Goal: Task Accomplishment & Management: Manage account settings

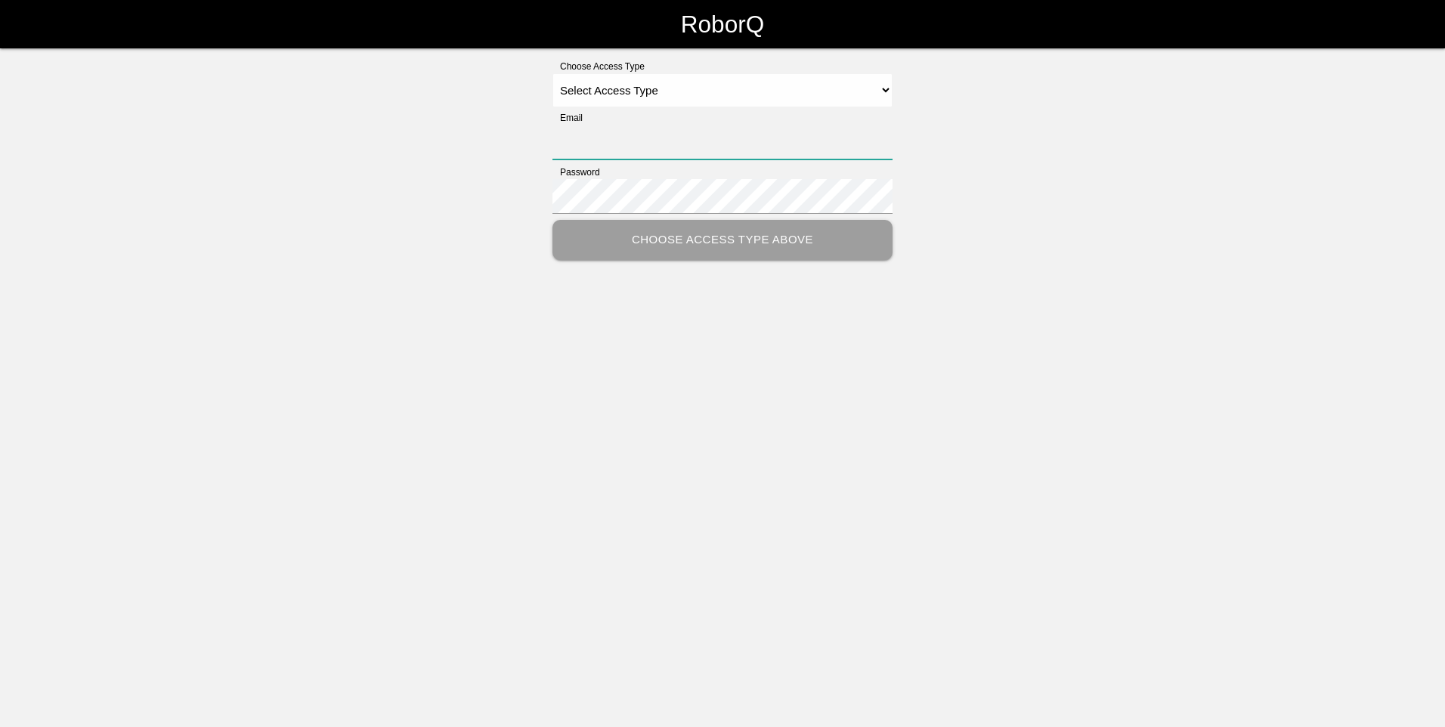
type input "[EMAIL_ADDRESS][DOMAIN_NAME]"
drag, startPoint x: 0, startPoint y: 0, endPoint x: 888, endPoint y: 89, distance: 892.6
click at [888, 89] on select "Select Access Type Admin Customer Supervisor Worker" at bounding box center [723, 90] width 340 height 34
select select "Admin"
click at [553, 73] on select "Select Access Type Admin Customer Supervisor Worker" at bounding box center [723, 90] width 340 height 34
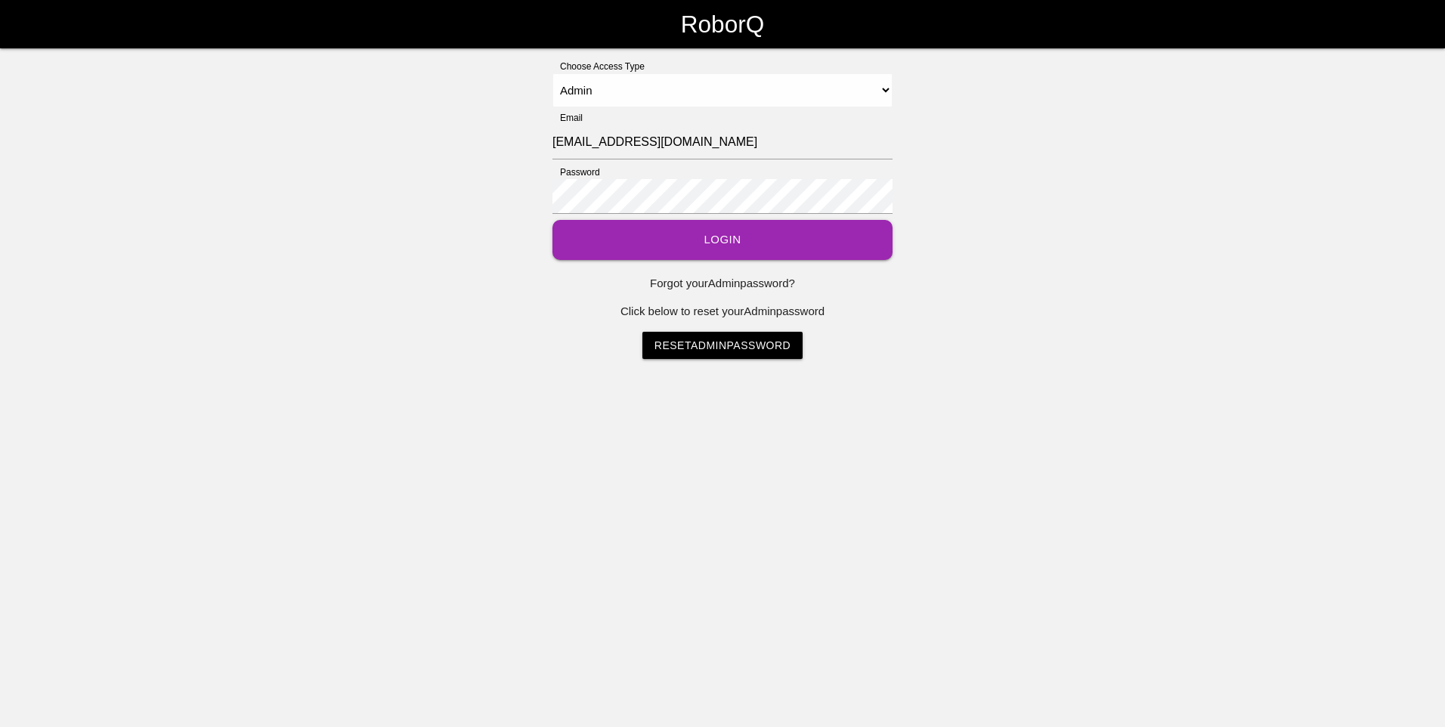
click at [670, 237] on button "Login" at bounding box center [723, 240] width 340 height 40
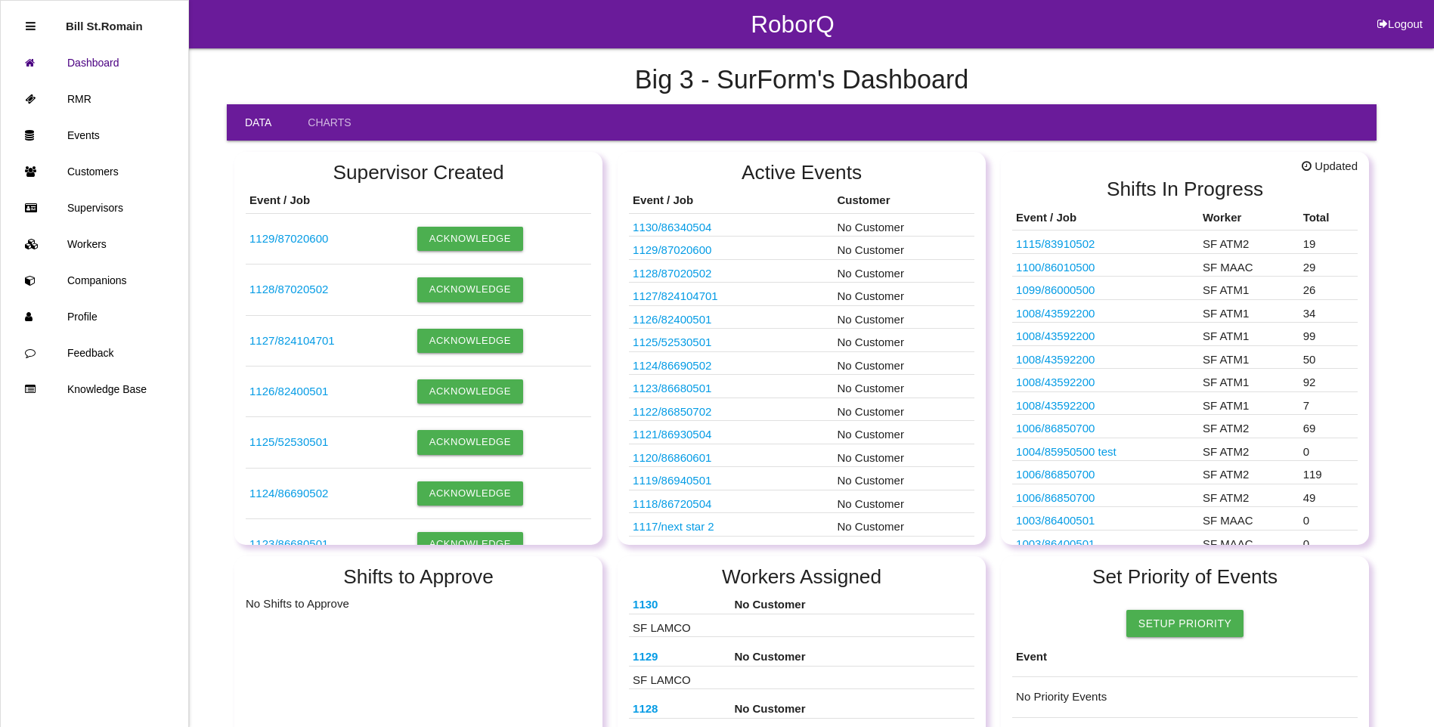
click at [695, 228] on link "1130 / 86340504" at bounding box center [672, 227] width 79 height 13
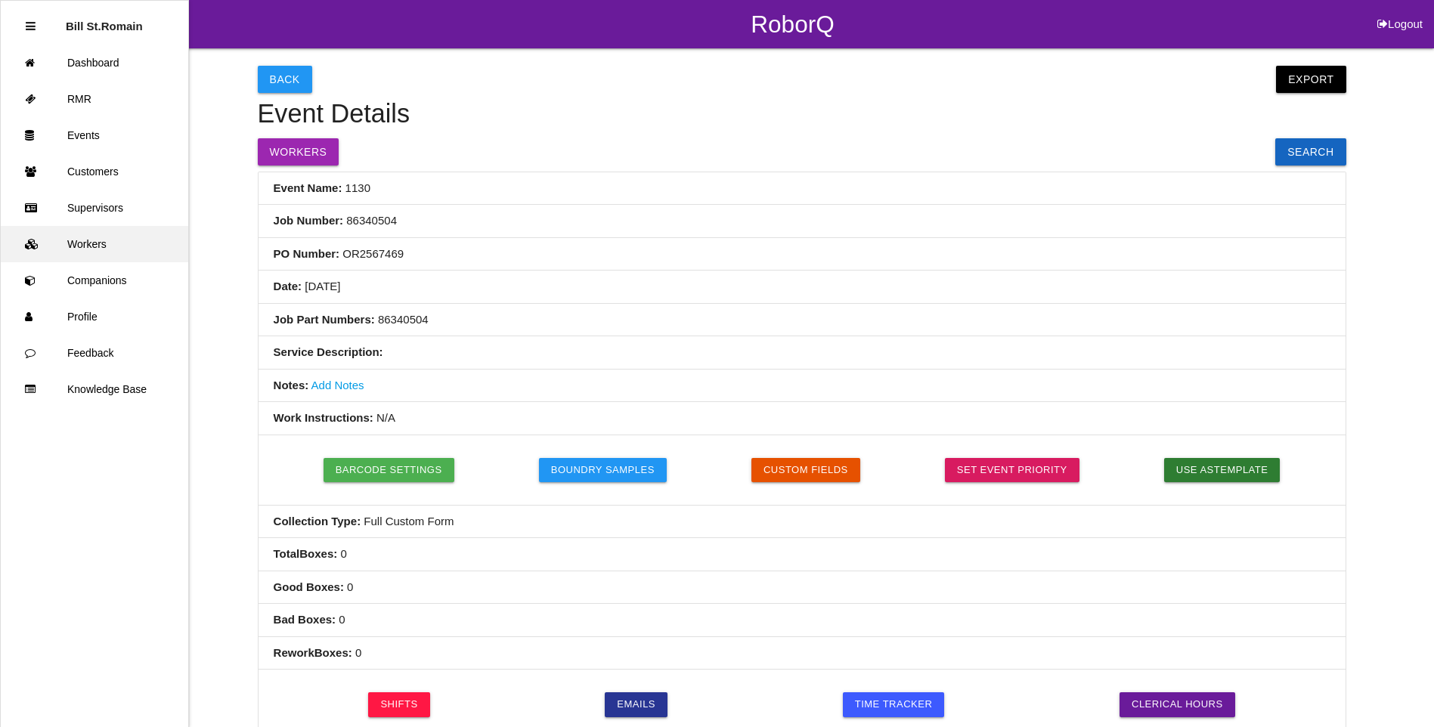
click at [88, 246] on link "Workers" at bounding box center [94, 244] width 187 height 36
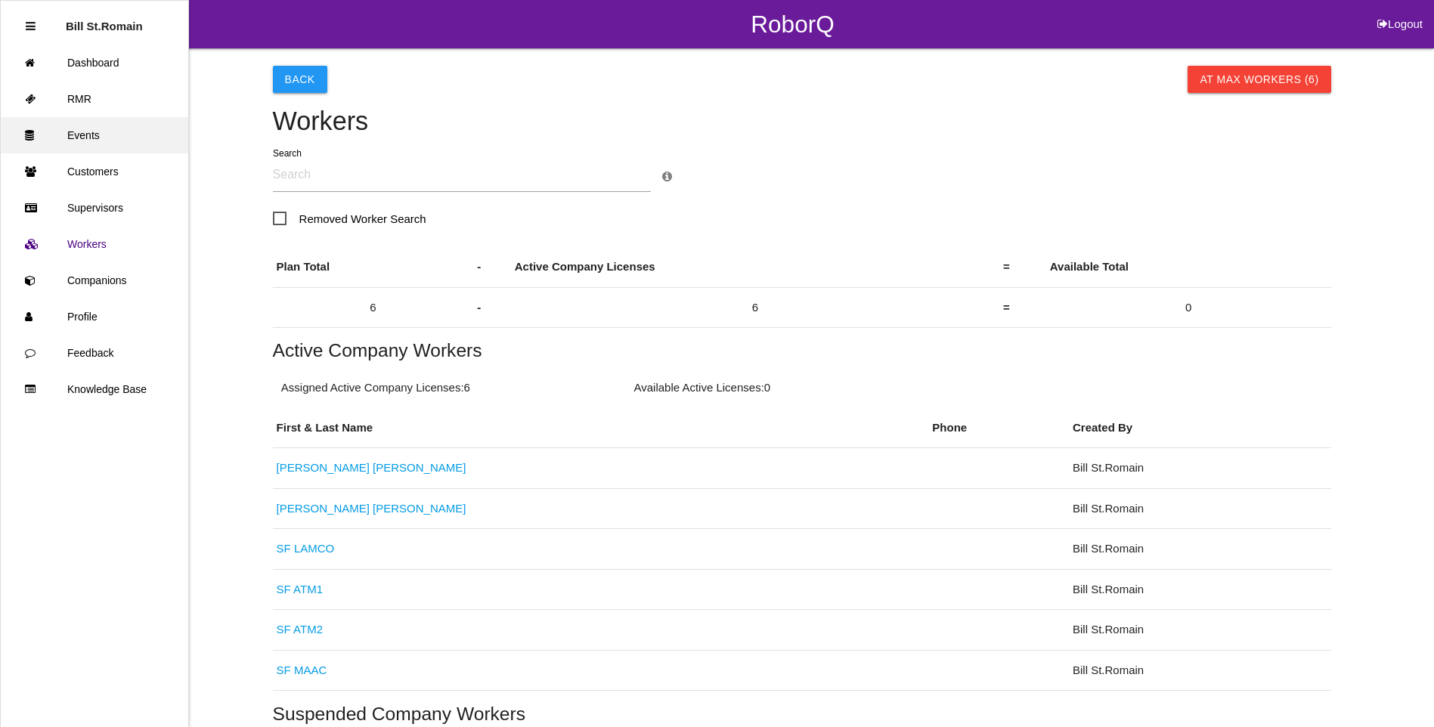
click at [86, 135] on link "Events" at bounding box center [94, 135] width 187 height 36
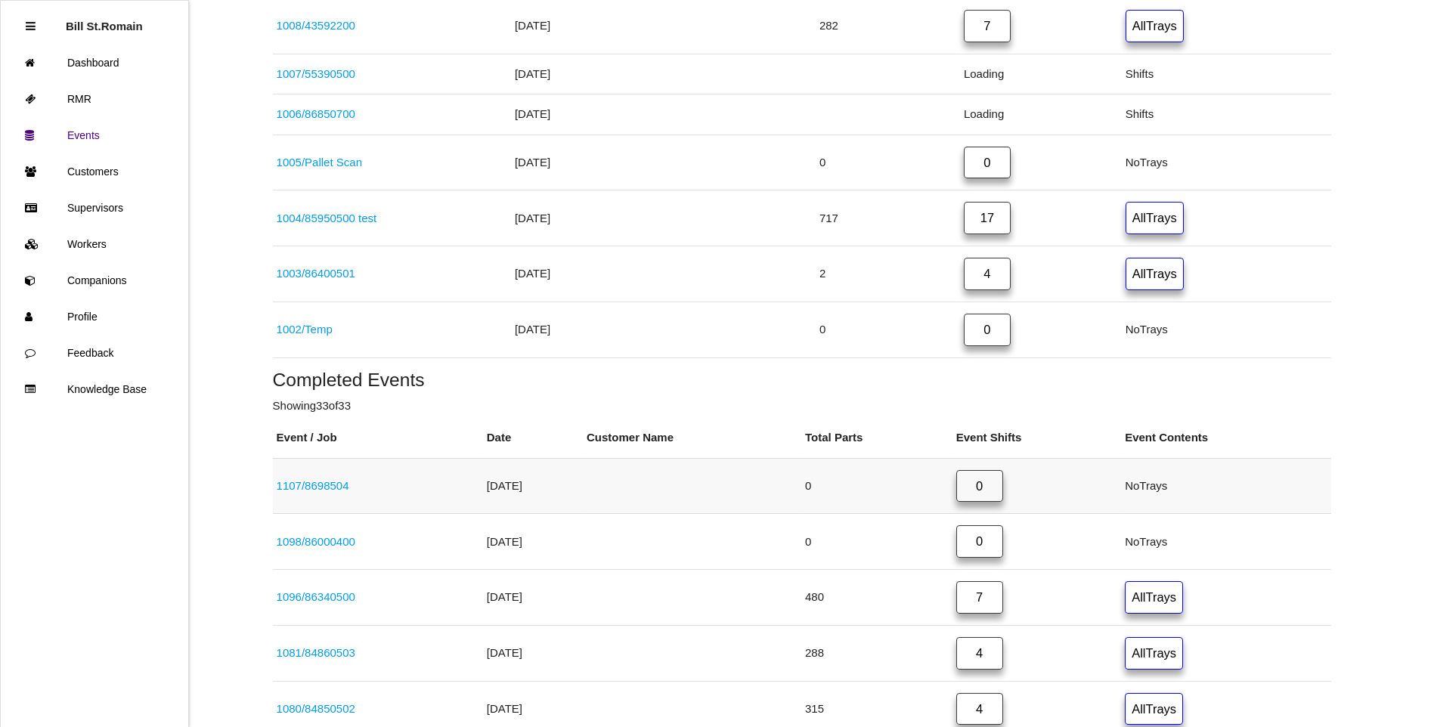
scroll to position [4521, 0]
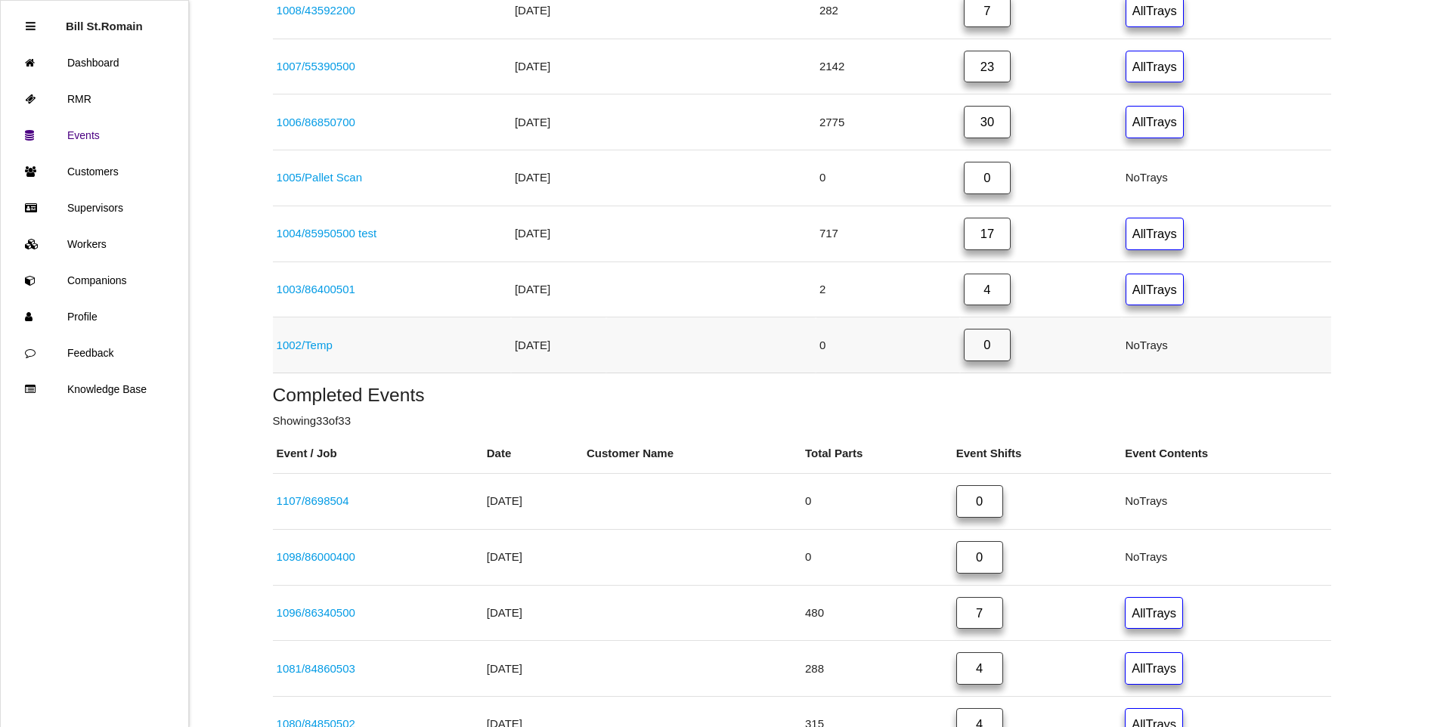
click at [322, 344] on link "1002 / Temp" at bounding box center [305, 345] width 56 height 13
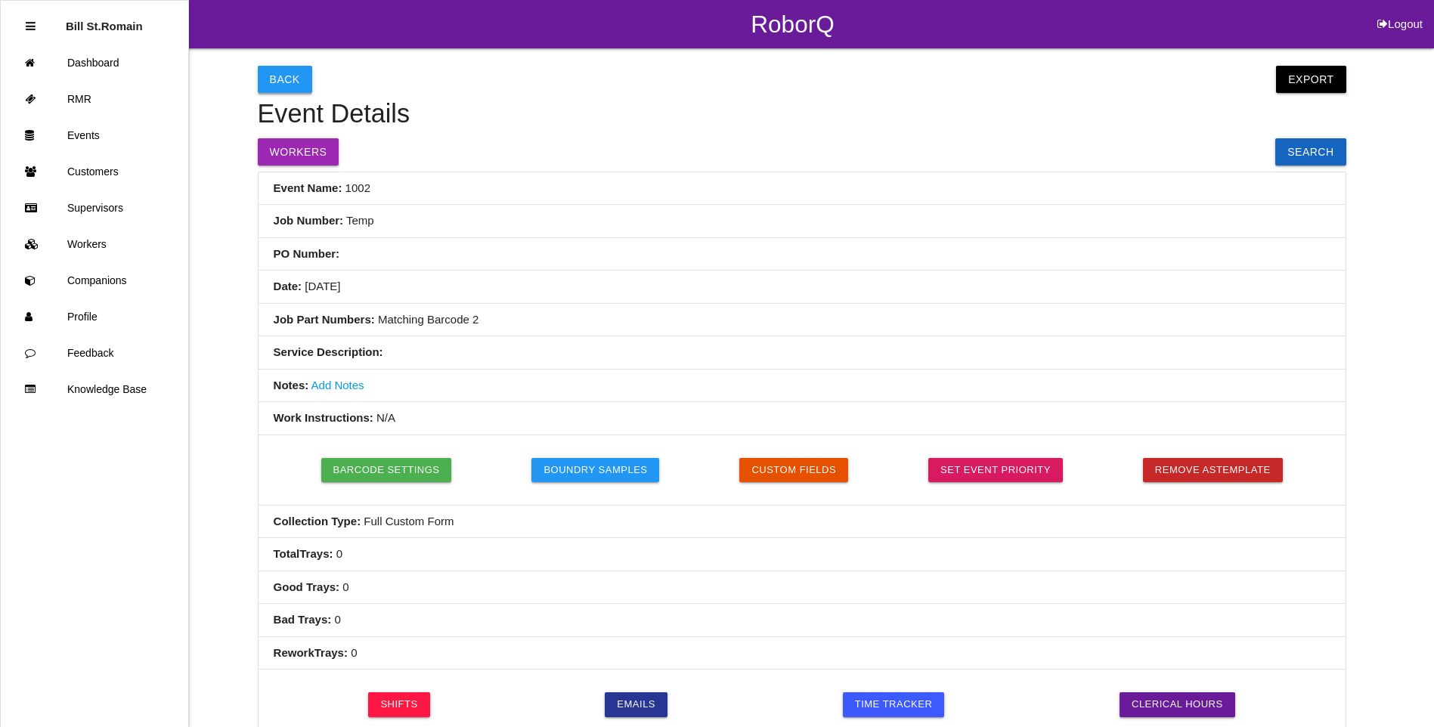
click at [267, 79] on button "Back" at bounding box center [285, 79] width 54 height 27
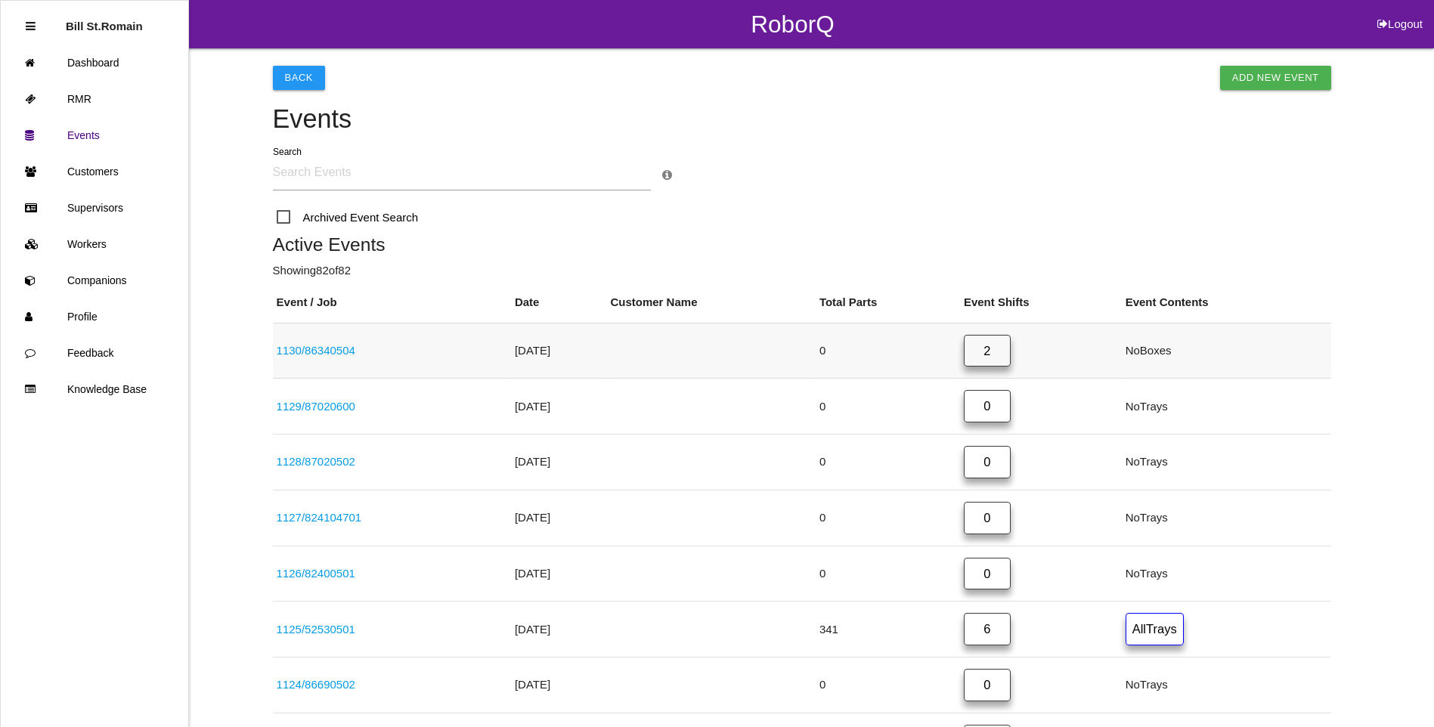
click at [339, 355] on link "1130 / 86340504" at bounding box center [316, 350] width 79 height 13
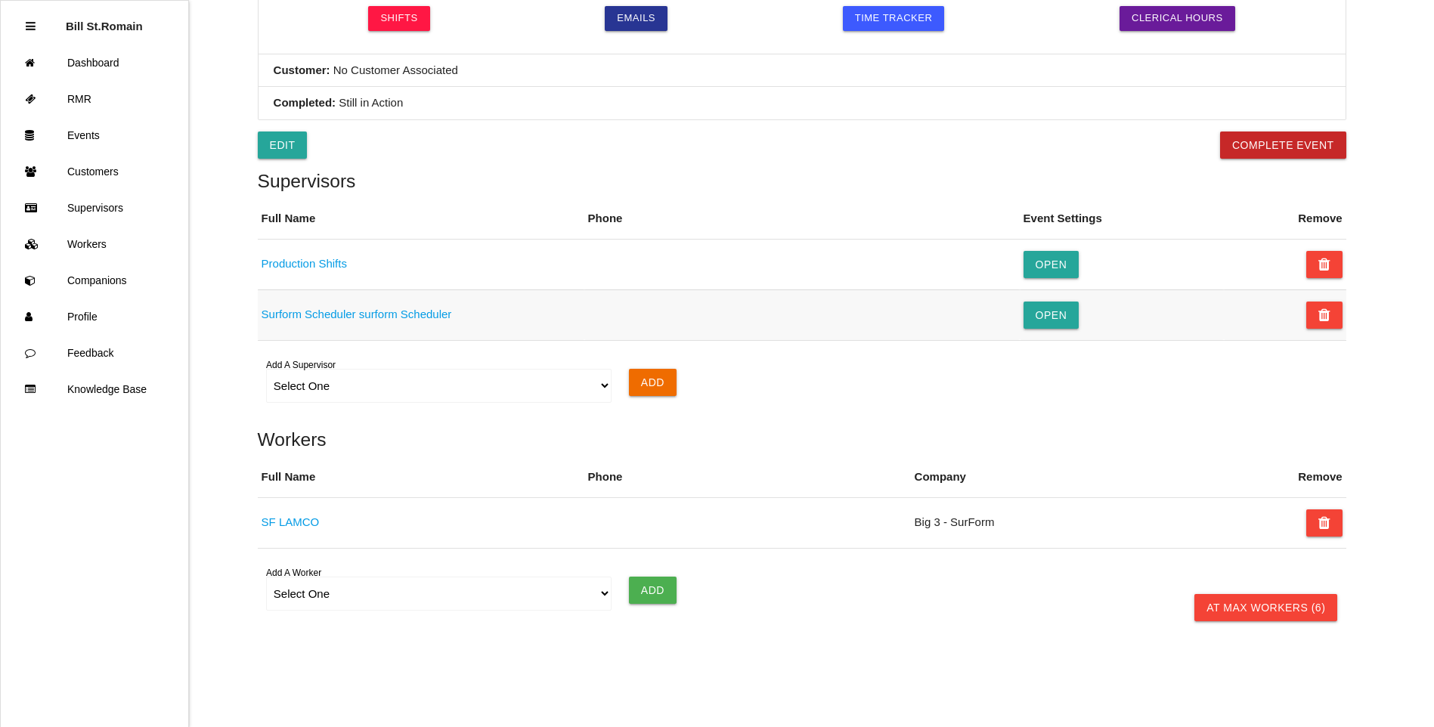
scroll to position [706, 0]
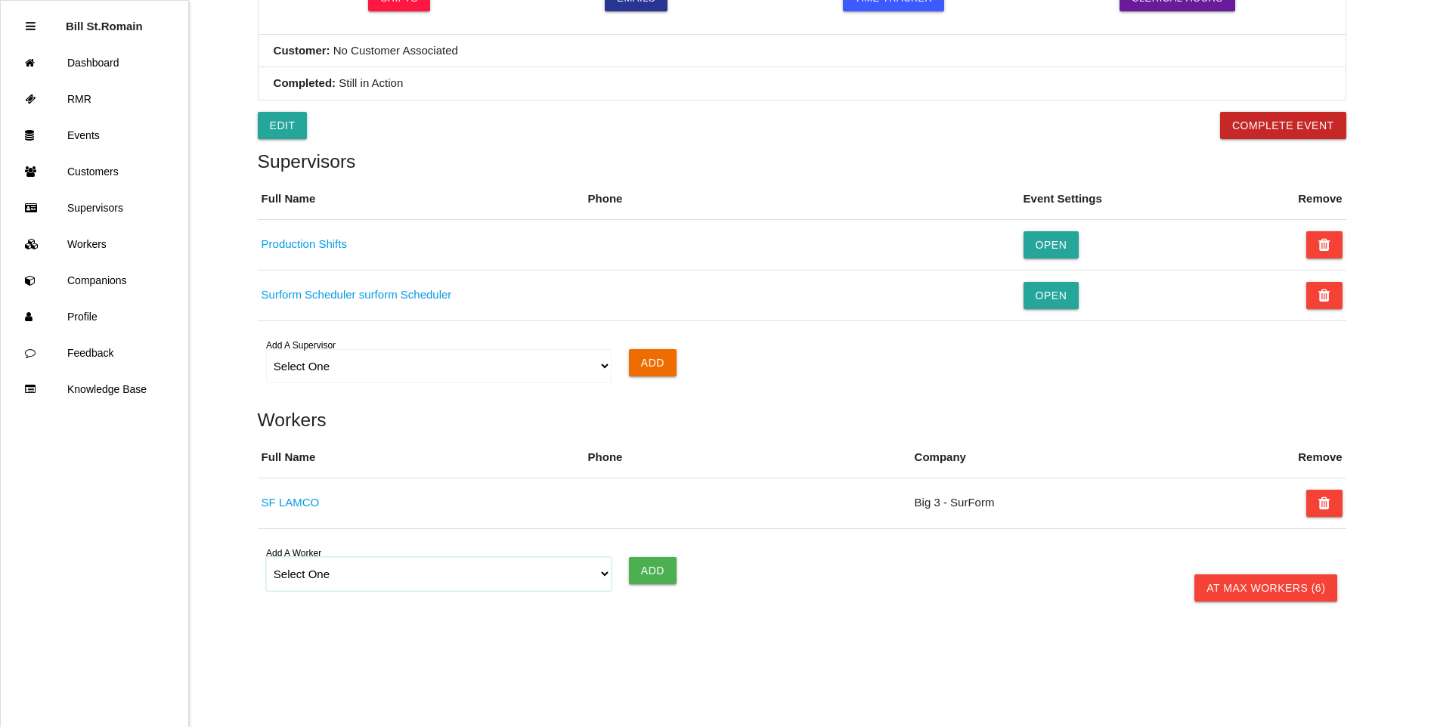
click at [606, 571] on select "Select One [PERSON_NAME] [PERSON_NAME] SF LAMCO SF ATM1 SF ATM2 SF MAAC" at bounding box center [439, 574] width 346 height 34
click at [765, 591] on div "Select One [PERSON_NAME] [PERSON_NAME] SF LAMCO SF ATM1 SF ATM2 SF MAAC Add A W…" at bounding box center [802, 574] width 1088 height 57
click at [593, 571] on select "Select One [PERSON_NAME] [PERSON_NAME] SF LAMCO SF ATM1 SF ATM2 SF MAAC" at bounding box center [439, 574] width 346 height 34
select select "678133d4ea4d1b000ec5d6e8"
click at [266, 557] on select "Select One [PERSON_NAME] [PERSON_NAME] SF LAMCO SF ATM1 SF ATM2 SF MAAC" at bounding box center [439, 574] width 346 height 34
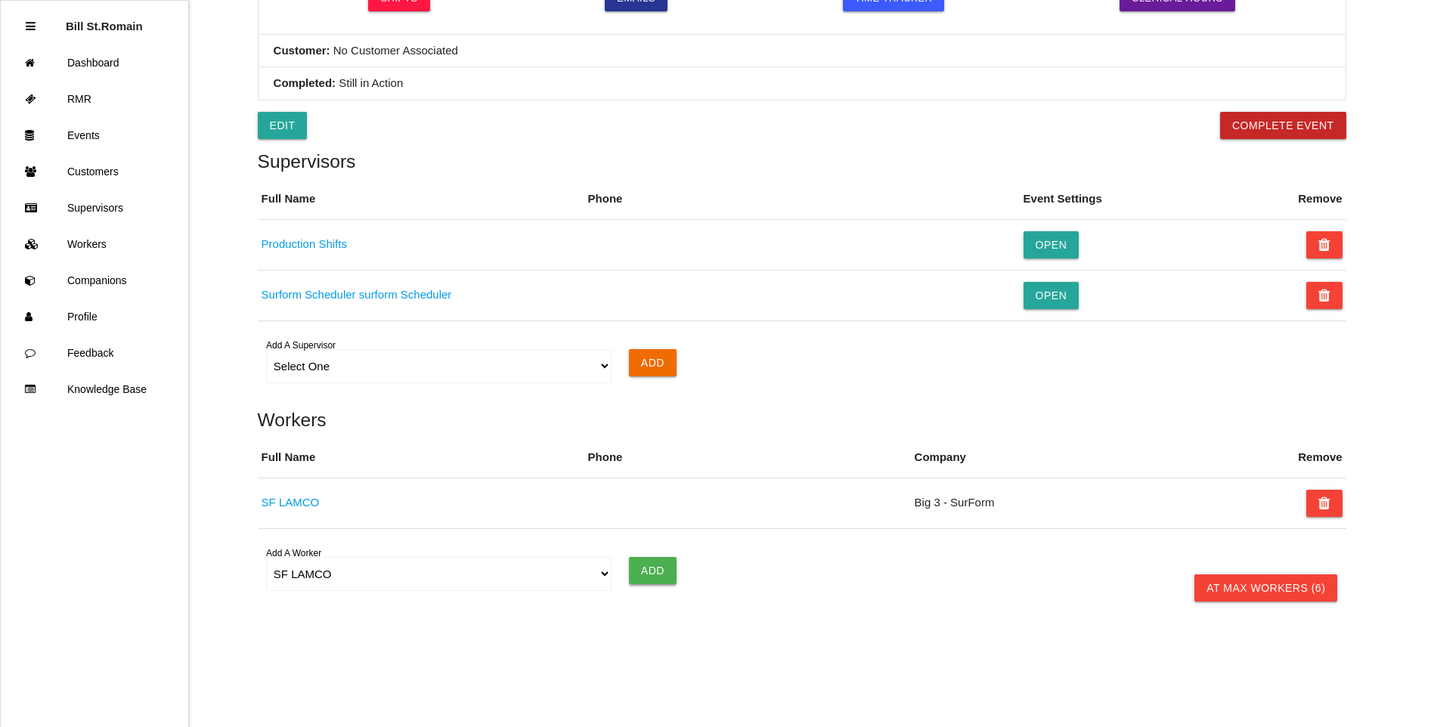
click at [652, 576] on input "Add" at bounding box center [653, 570] width 48 height 27
click at [604, 571] on select "Select One [PERSON_NAME] [PERSON_NAME] SF LAMCO SF ATM1 SF ATM2 SF MAAC" at bounding box center [439, 574] width 346 height 34
click at [316, 569] on select "Select One [PERSON_NAME] [PERSON_NAME] SF LAMCO SF ATM1 SF ATM2 SF MAAC" at bounding box center [439, 574] width 346 height 34
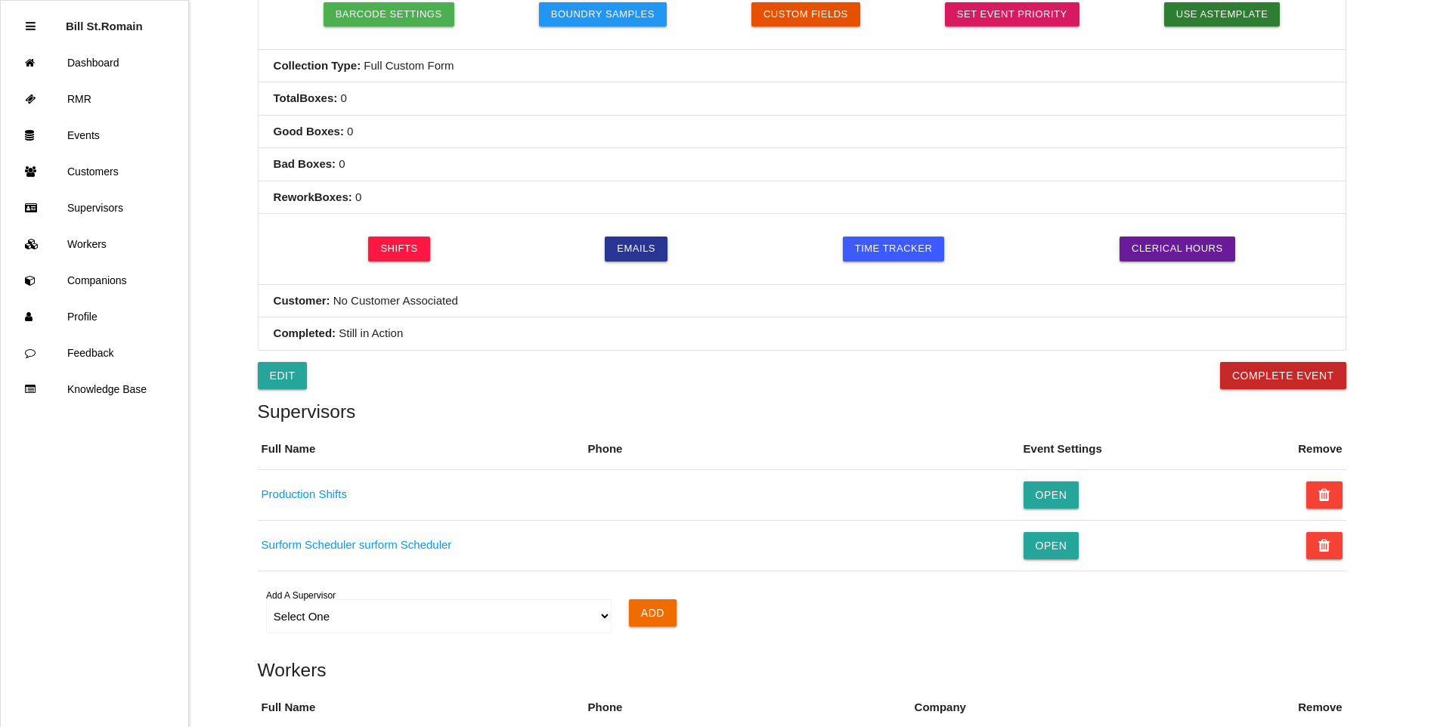
scroll to position [404, 0]
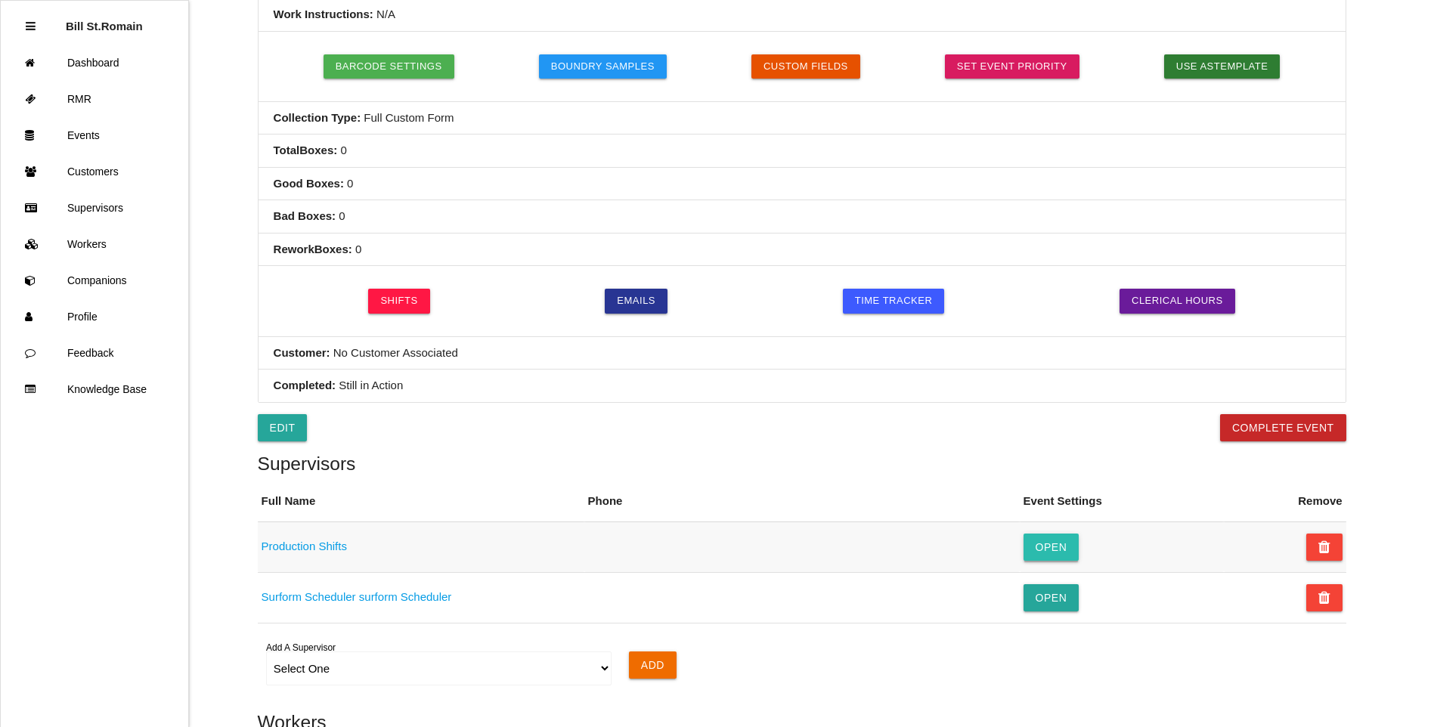
click at [1038, 546] on button "Open" at bounding box center [1051, 547] width 56 height 27
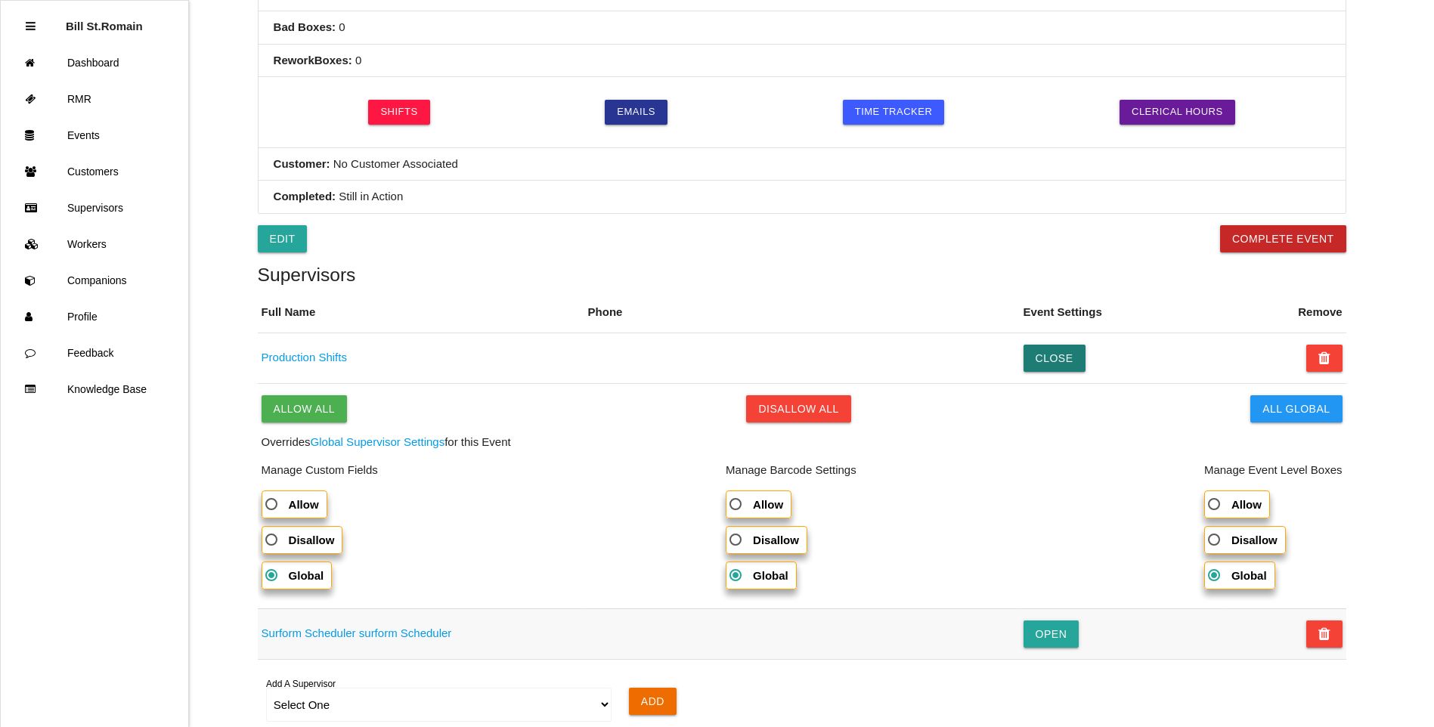
scroll to position [630, 0]
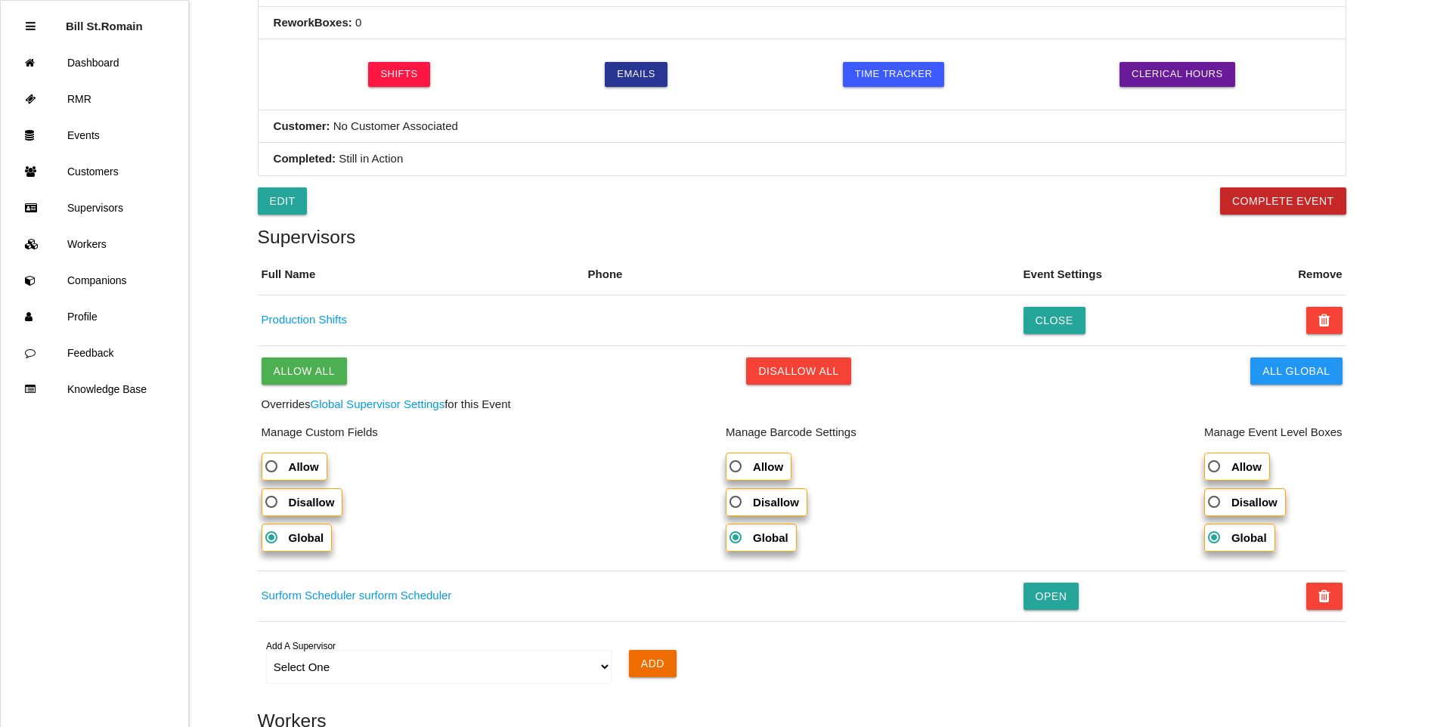
click at [422, 218] on div "Back Export Export Excel Export CSV Event Details Workers Search Event Name: 11…" at bounding box center [802, 185] width 1088 height 1534
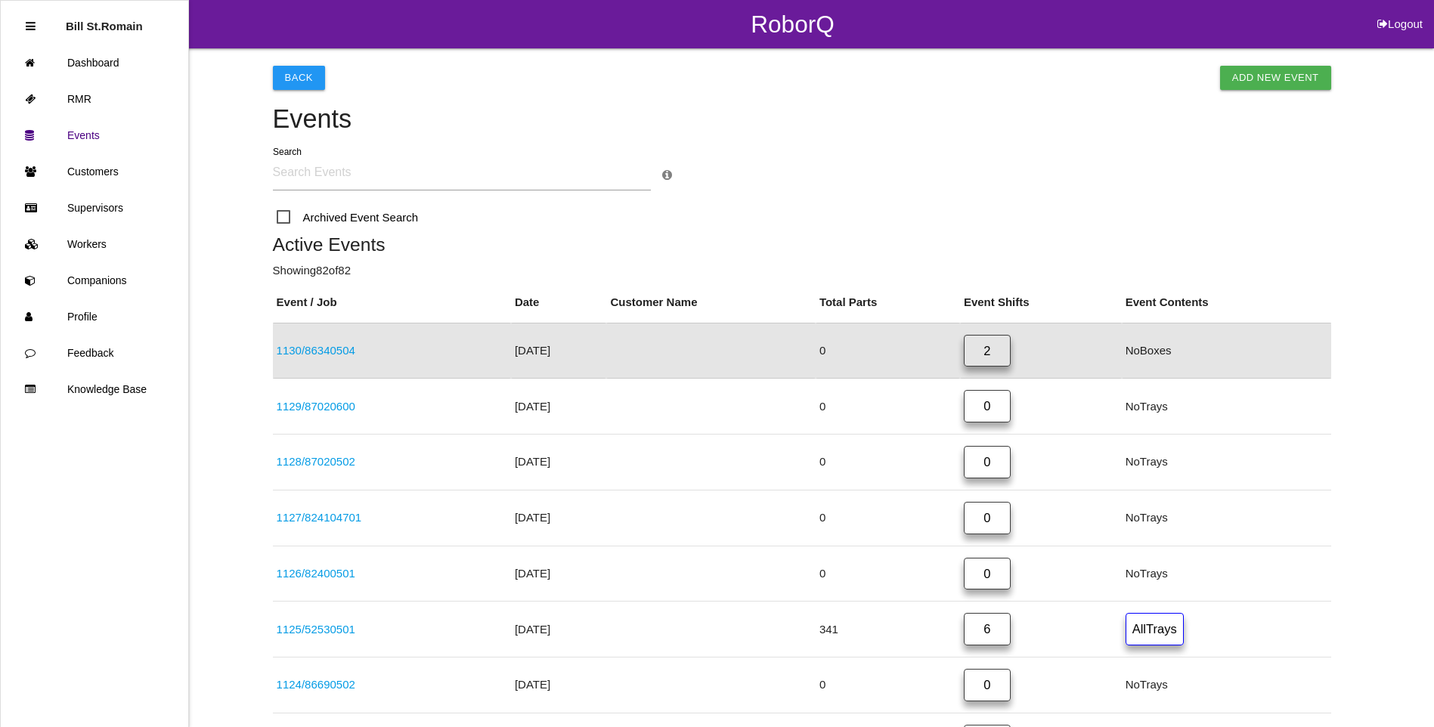
click at [352, 349] on link "1130 / 86340504" at bounding box center [316, 350] width 79 height 13
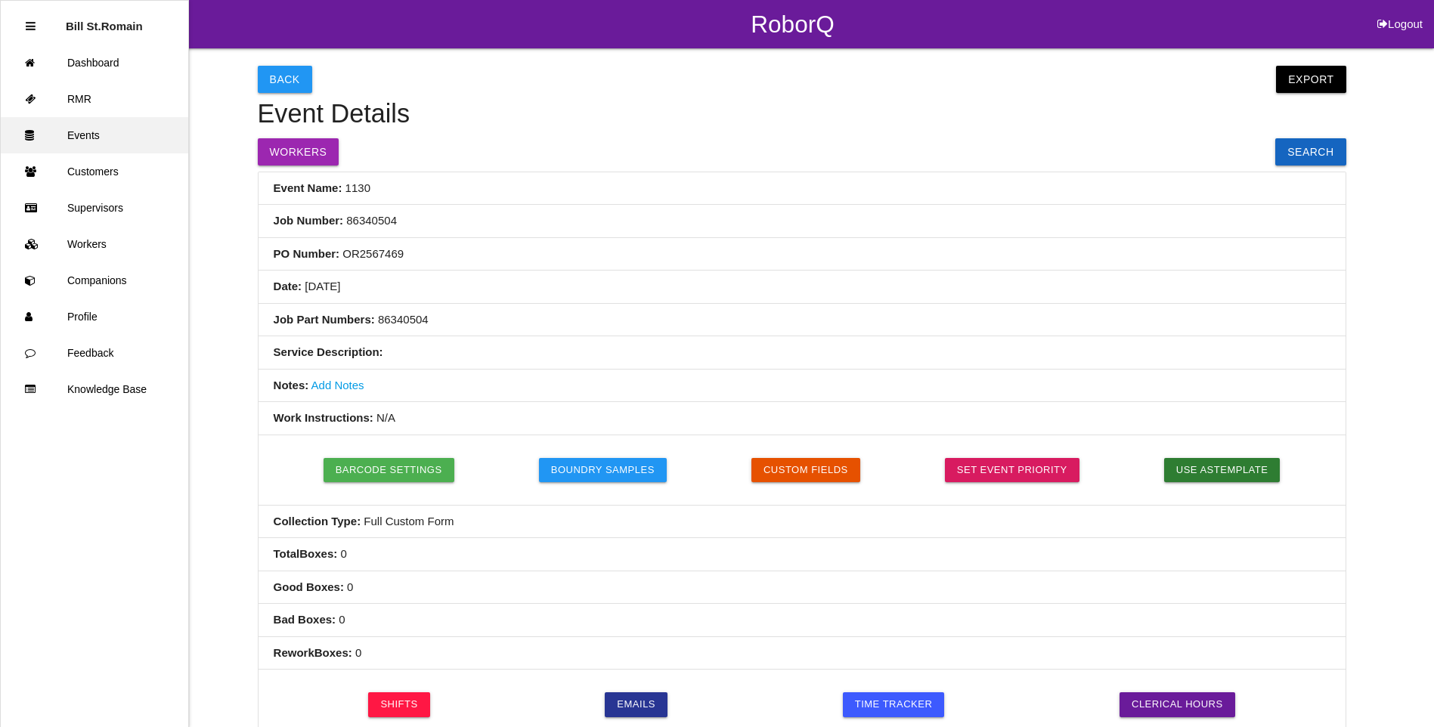
click at [72, 135] on link "Events" at bounding box center [94, 135] width 187 height 36
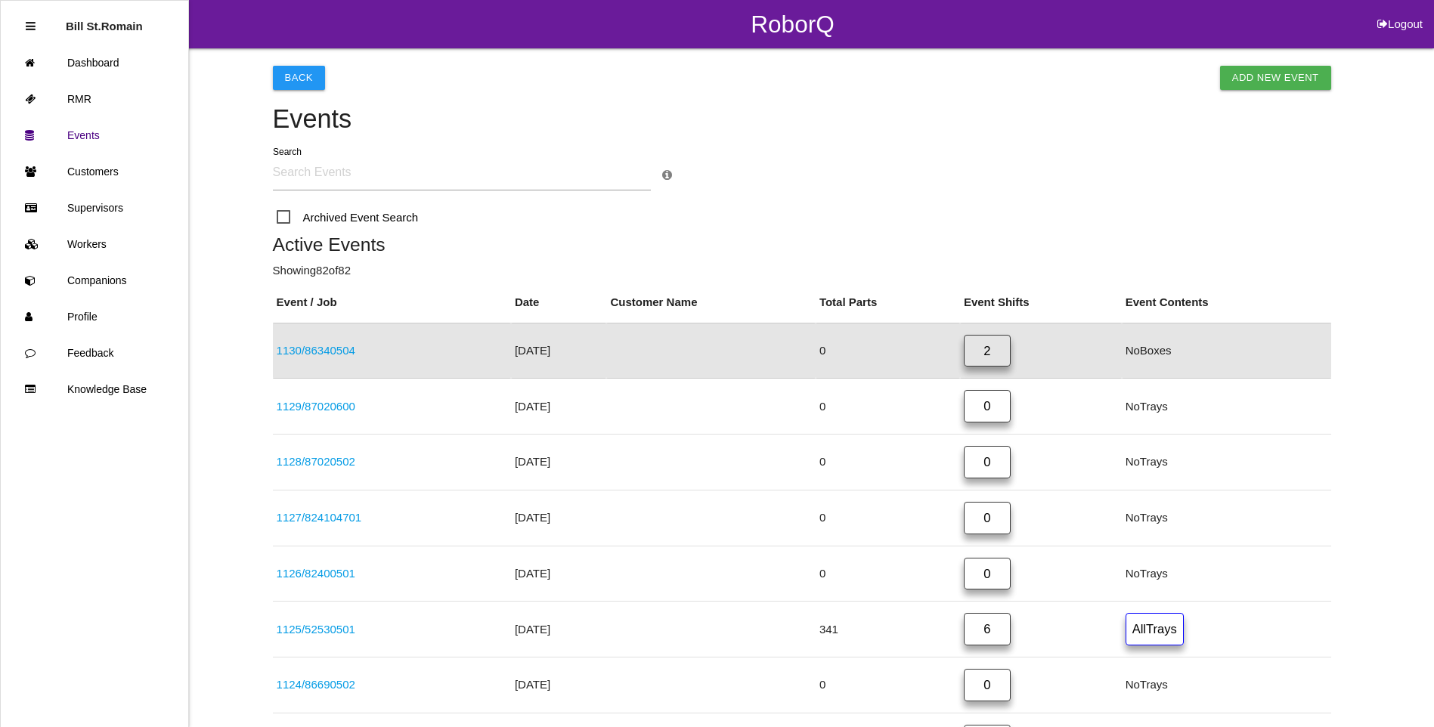
click at [295, 175] on input "text" at bounding box center [462, 173] width 378 height 35
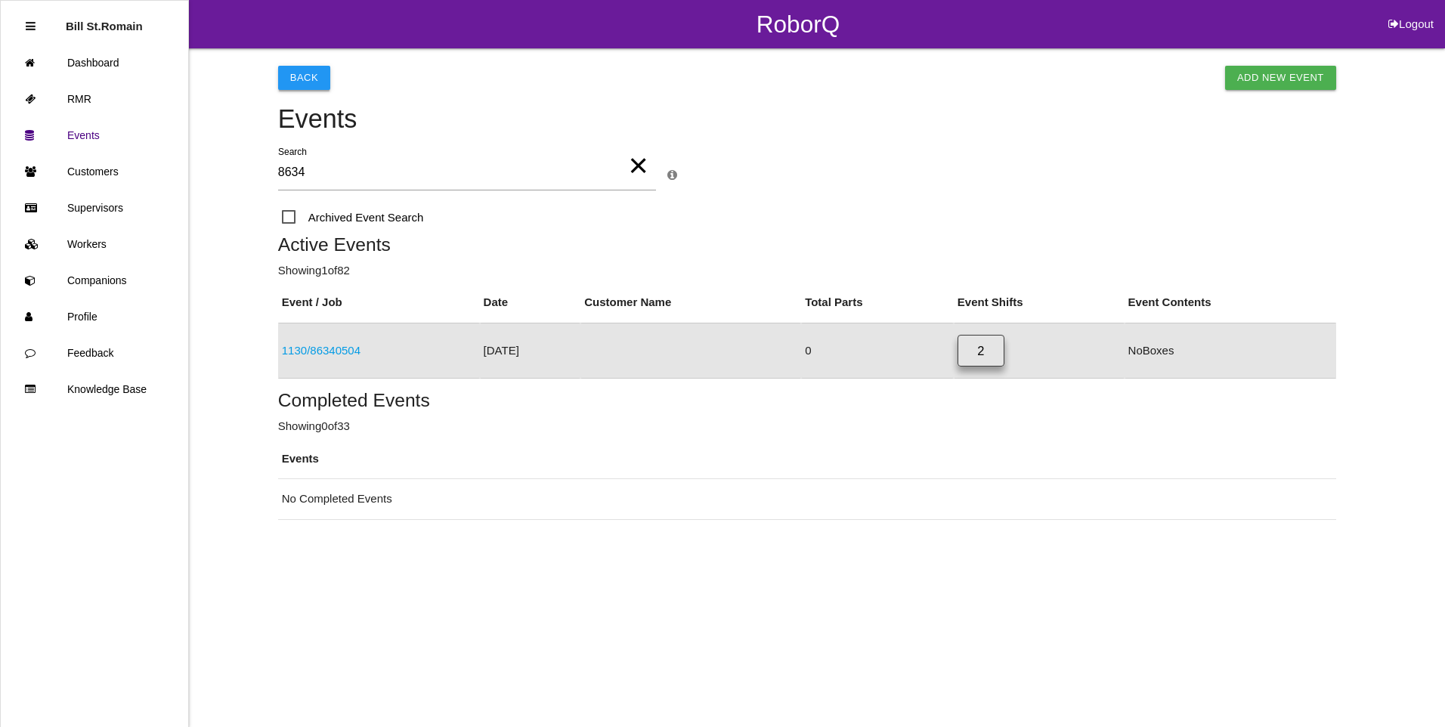
type input "8634"
click at [287, 72] on button "Back" at bounding box center [304, 78] width 52 height 24
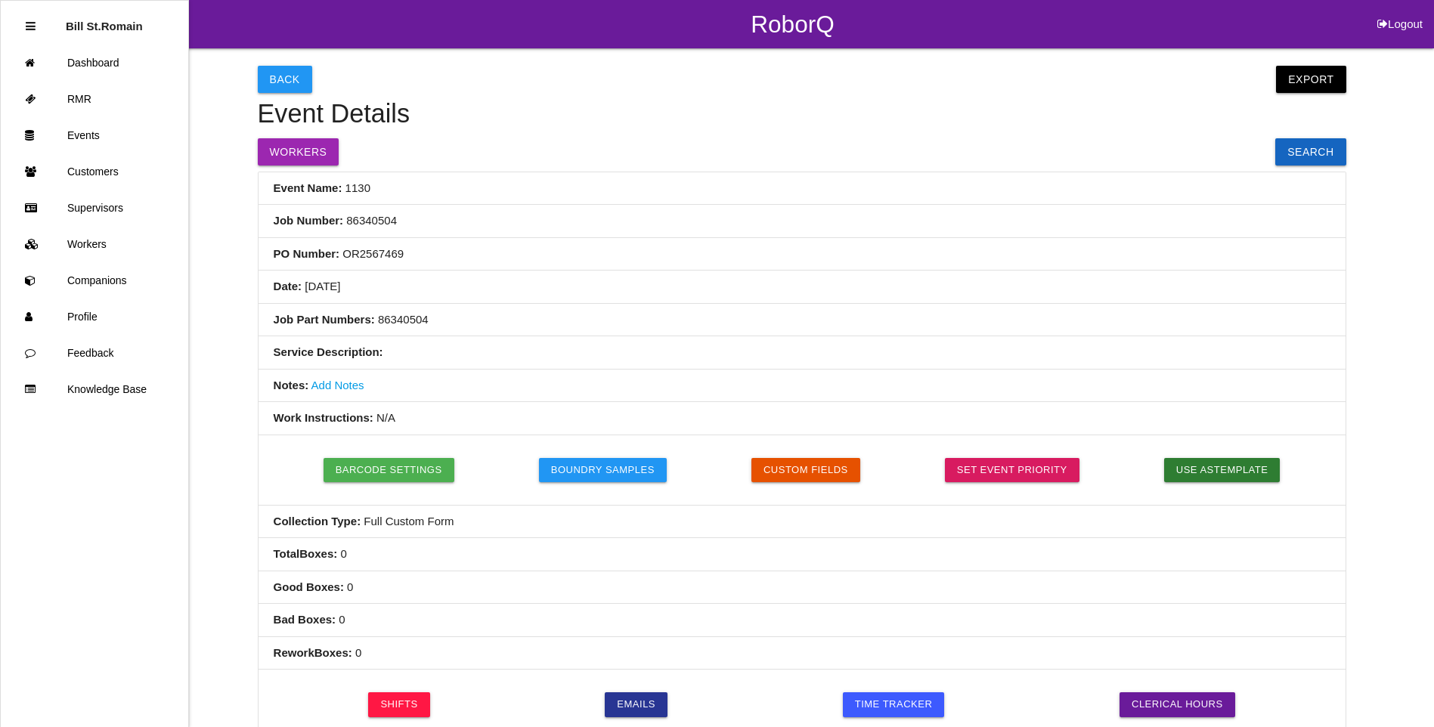
scroll to position [378, 0]
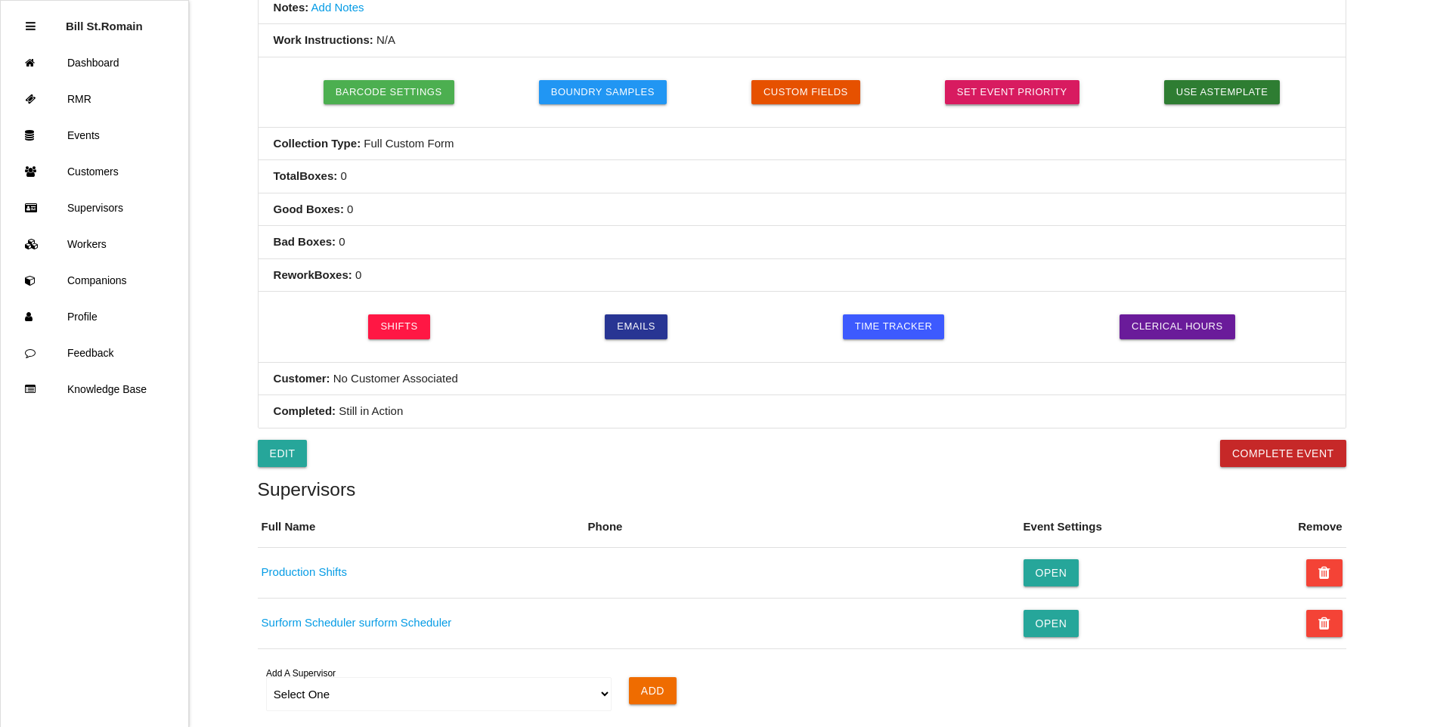
click at [995, 88] on link "Set Event Priority" at bounding box center [1012, 92] width 135 height 24
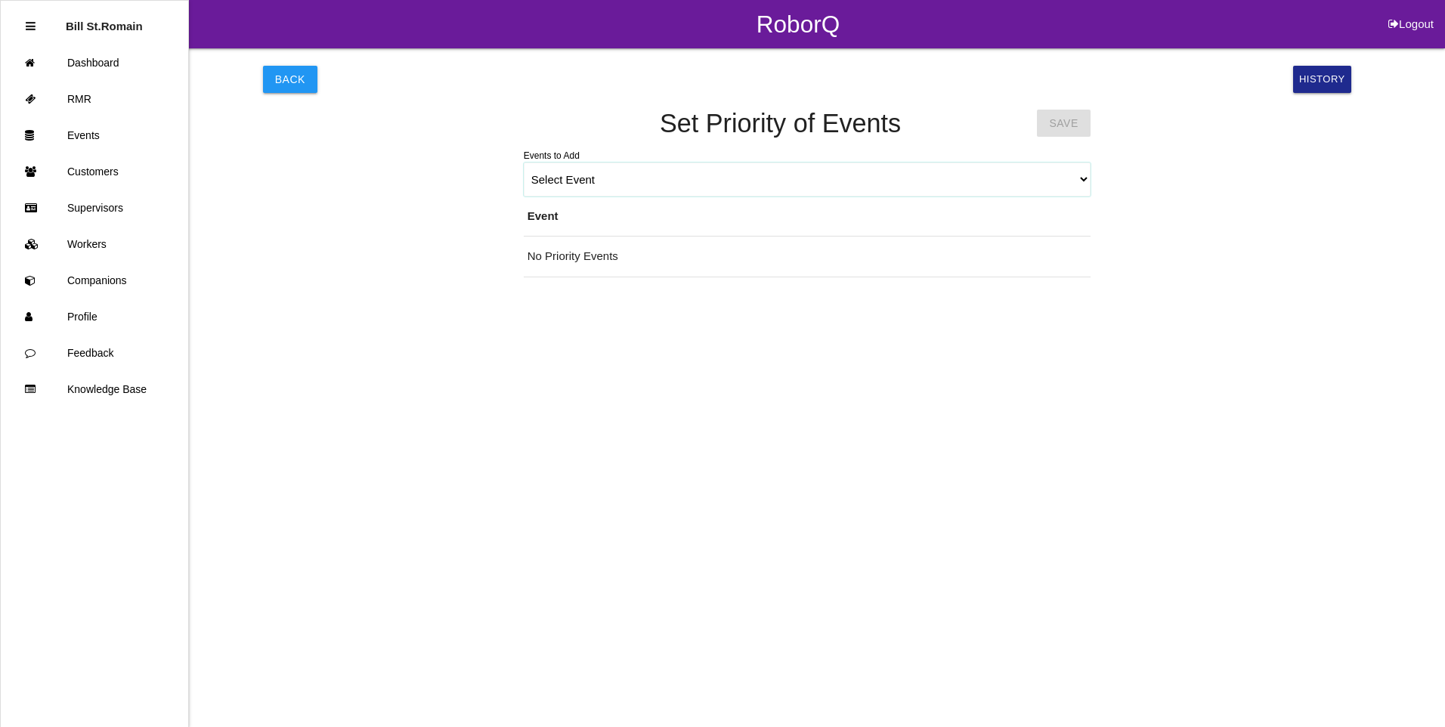
click at [1085, 179] on select "Select Event 1130 - 86340504 1129 - HONDA T90X SF 45 X 48 PALLETS 1128 - HONDA …" at bounding box center [807, 180] width 567 height 34
select select "68e6ba7a8fc3ea000e809a2a"
click at [524, 163] on select "Select Event 1130 - 86340504 1129 - HONDA T90X SF 45 X 48 PALLETS 1128 - HONDA …" at bounding box center [807, 180] width 567 height 34
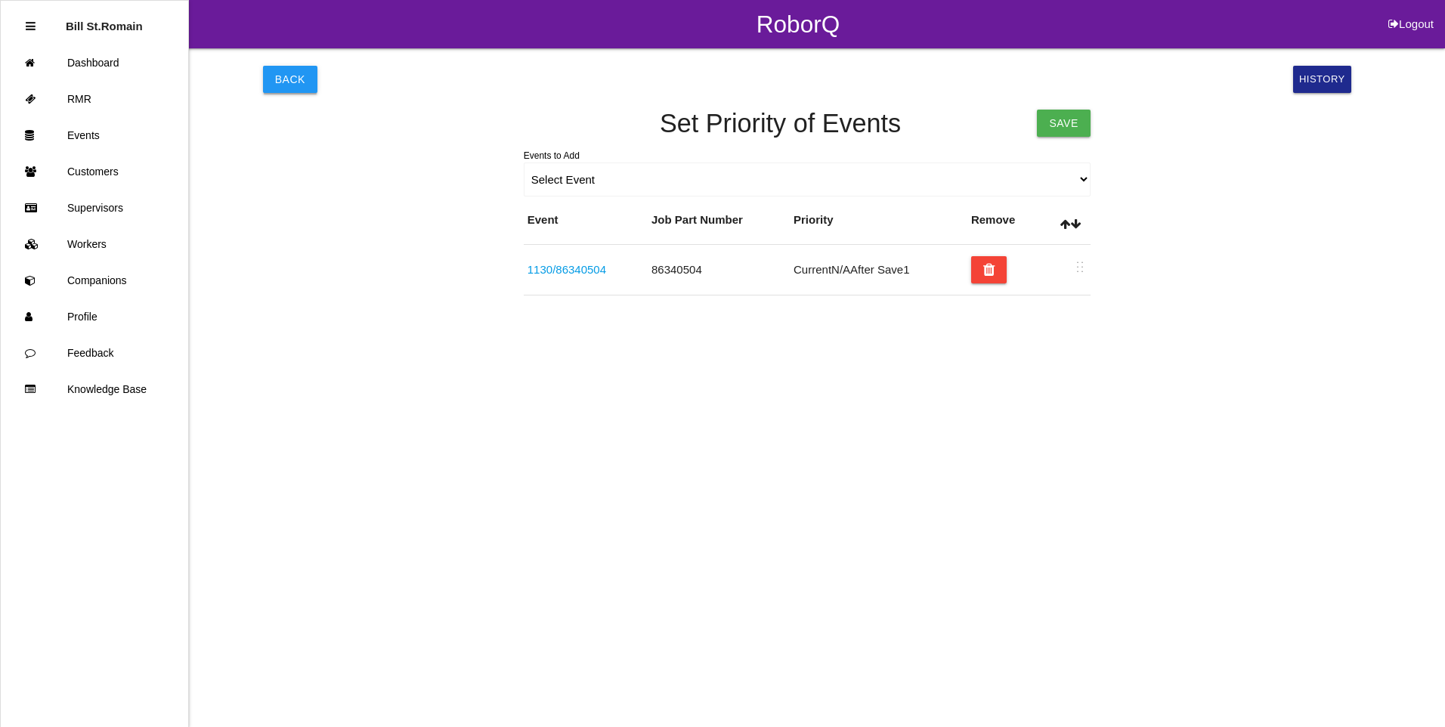
click at [278, 79] on button "Back" at bounding box center [290, 79] width 54 height 27
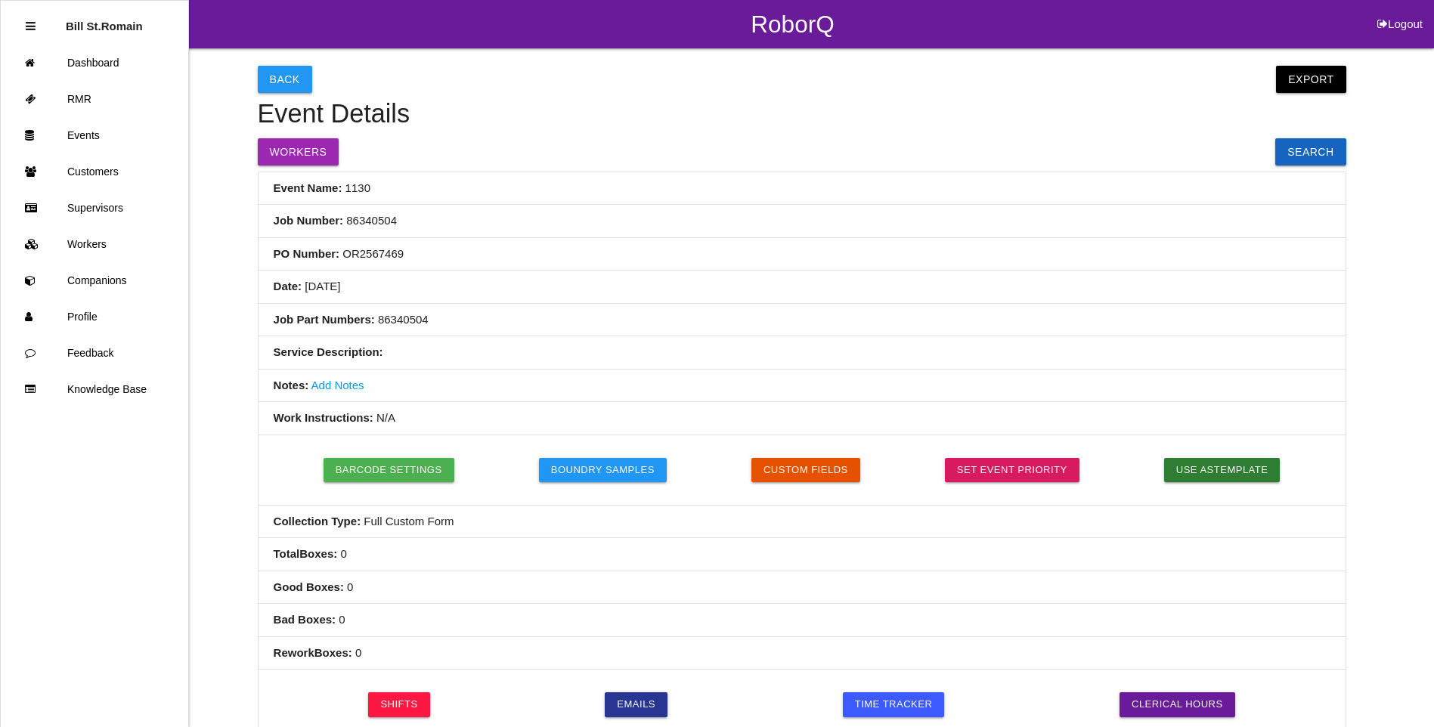
click at [1383, 22] on icon at bounding box center [1382, 24] width 11 height 48
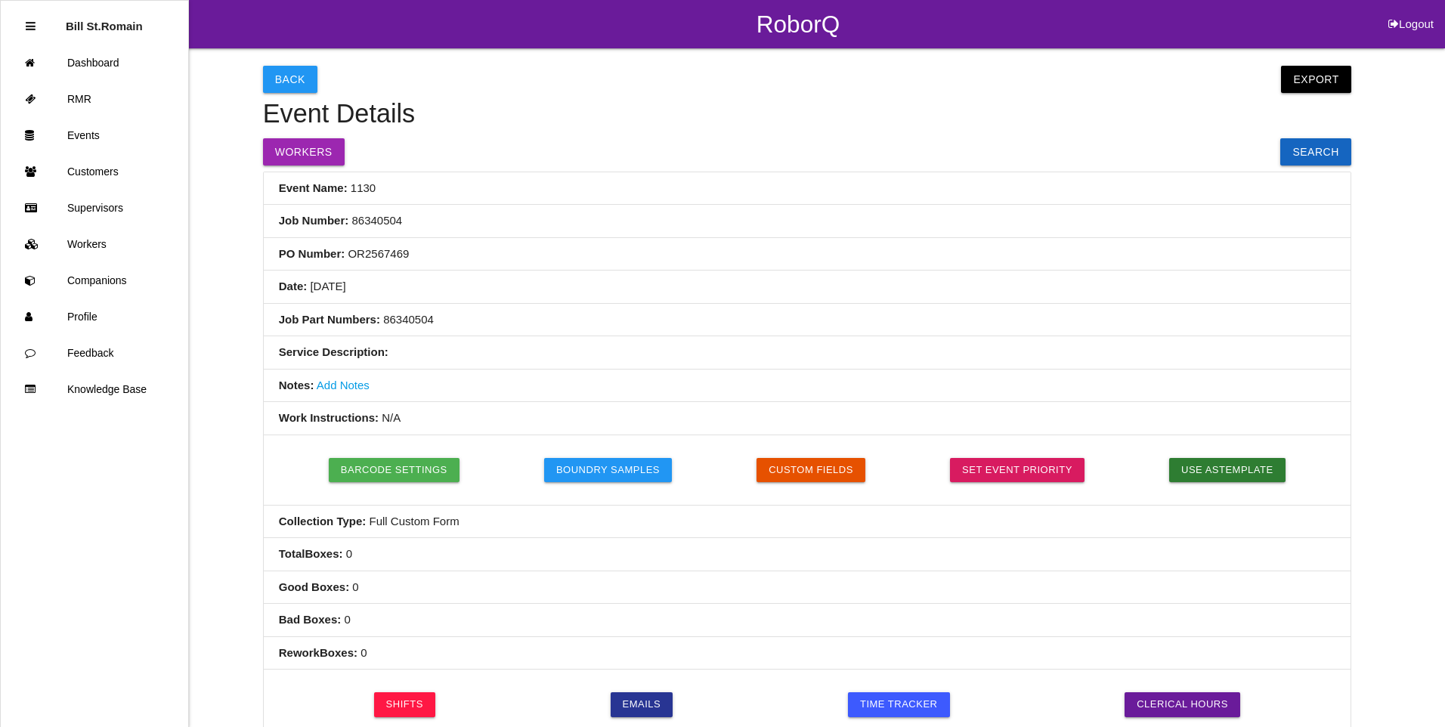
select select "Admin"
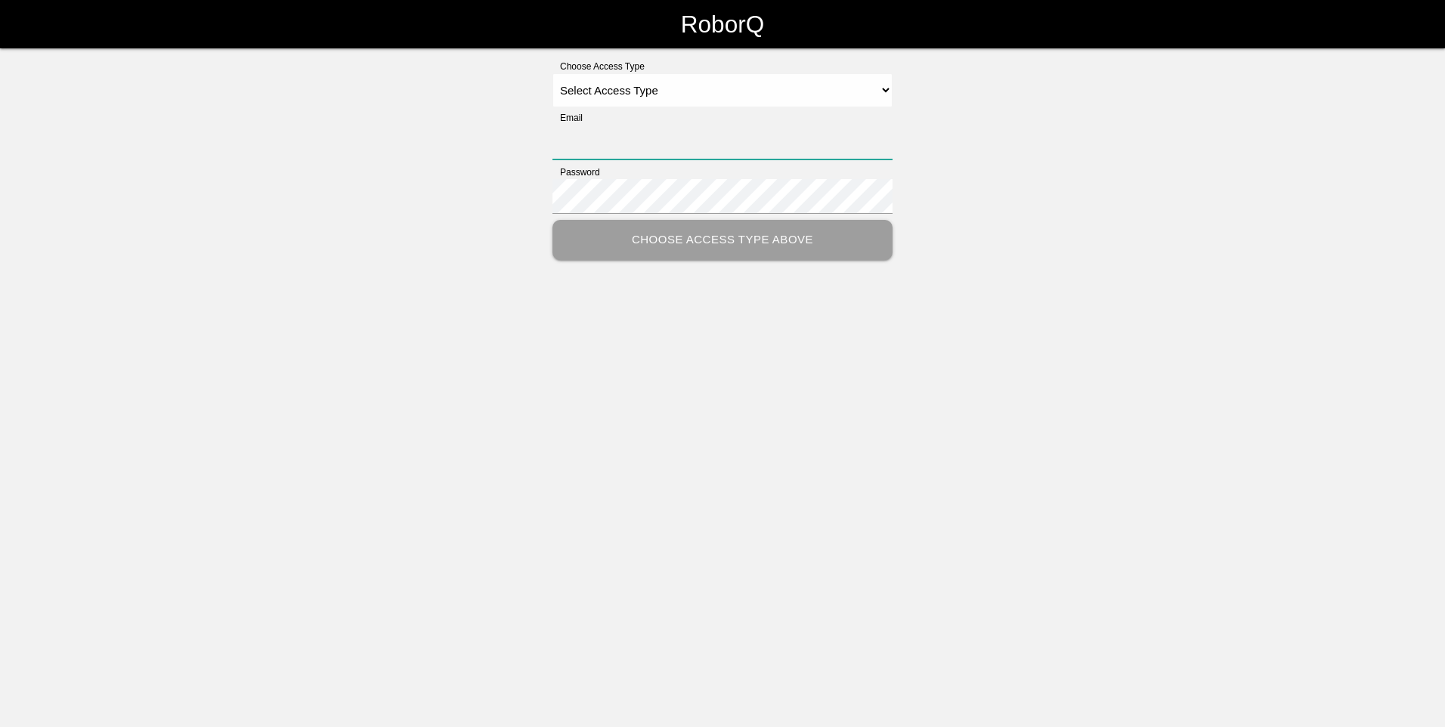
type input "[EMAIL_ADDRESS][DOMAIN_NAME]"
click at [675, 90] on select "Select Access Type Admin Customer Supervisor Worker" at bounding box center [723, 90] width 340 height 34
select select "Admin"
click at [553, 73] on select "Select Access Type Admin Customer Supervisor Worker" at bounding box center [723, 90] width 340 height 34
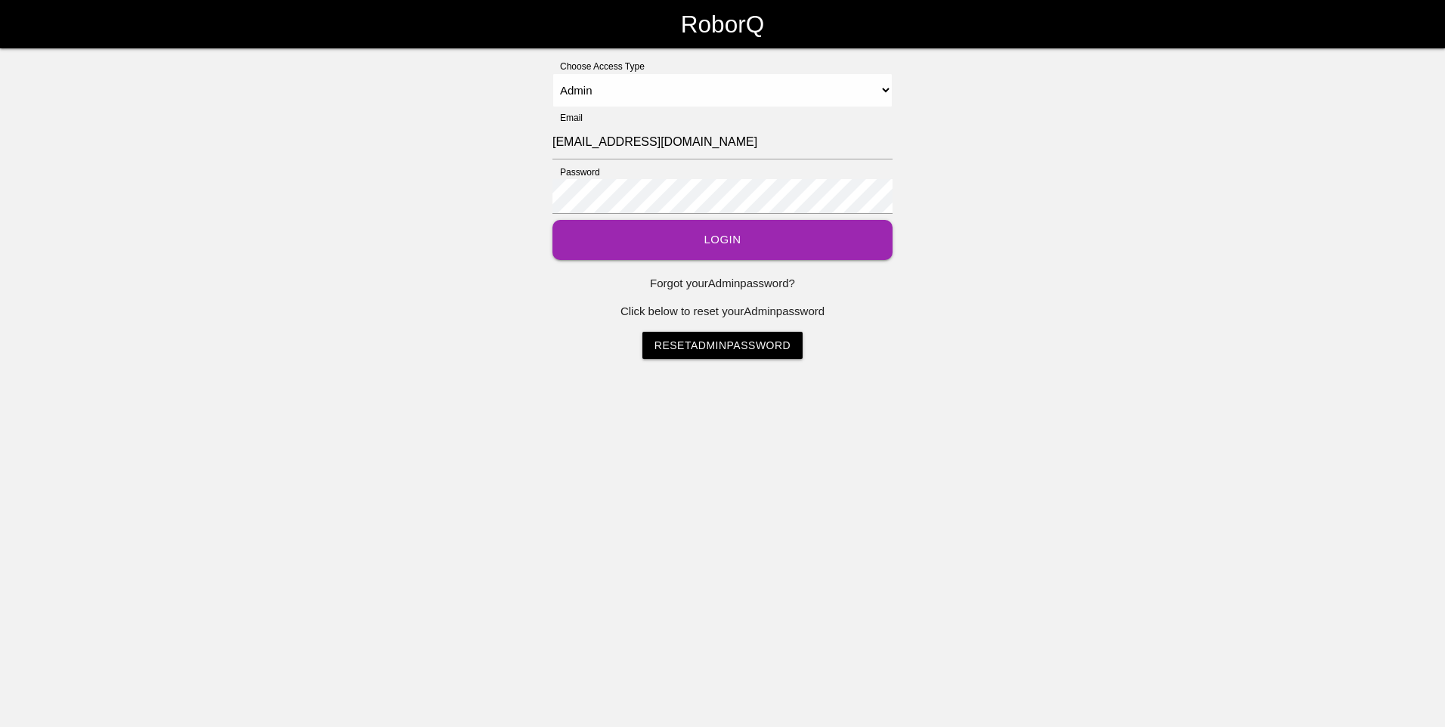
click at [651, 241] on button "Login" at bounding box center [723, 240] width 340 height 40
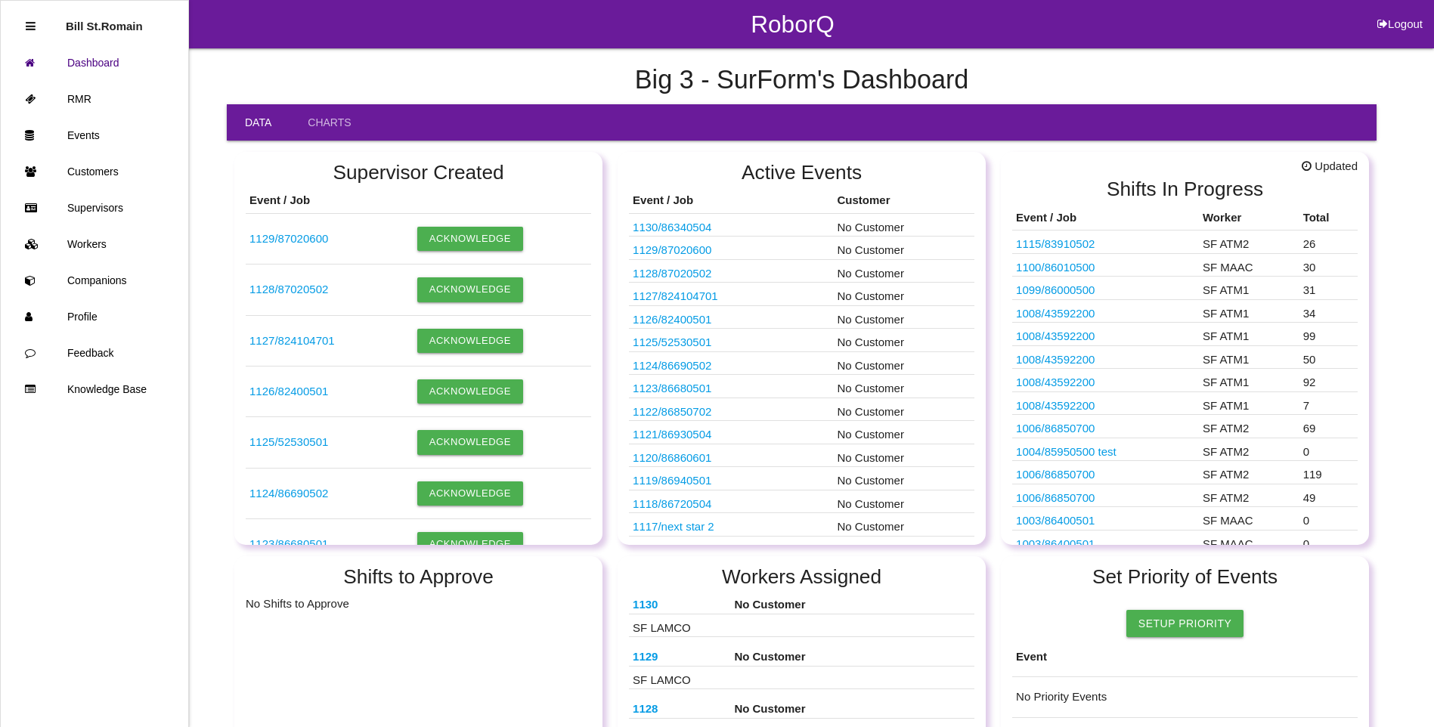
click at [698, 232] on link "1130 / 86340504" at bounding box center [672, 227] width 79 height 13
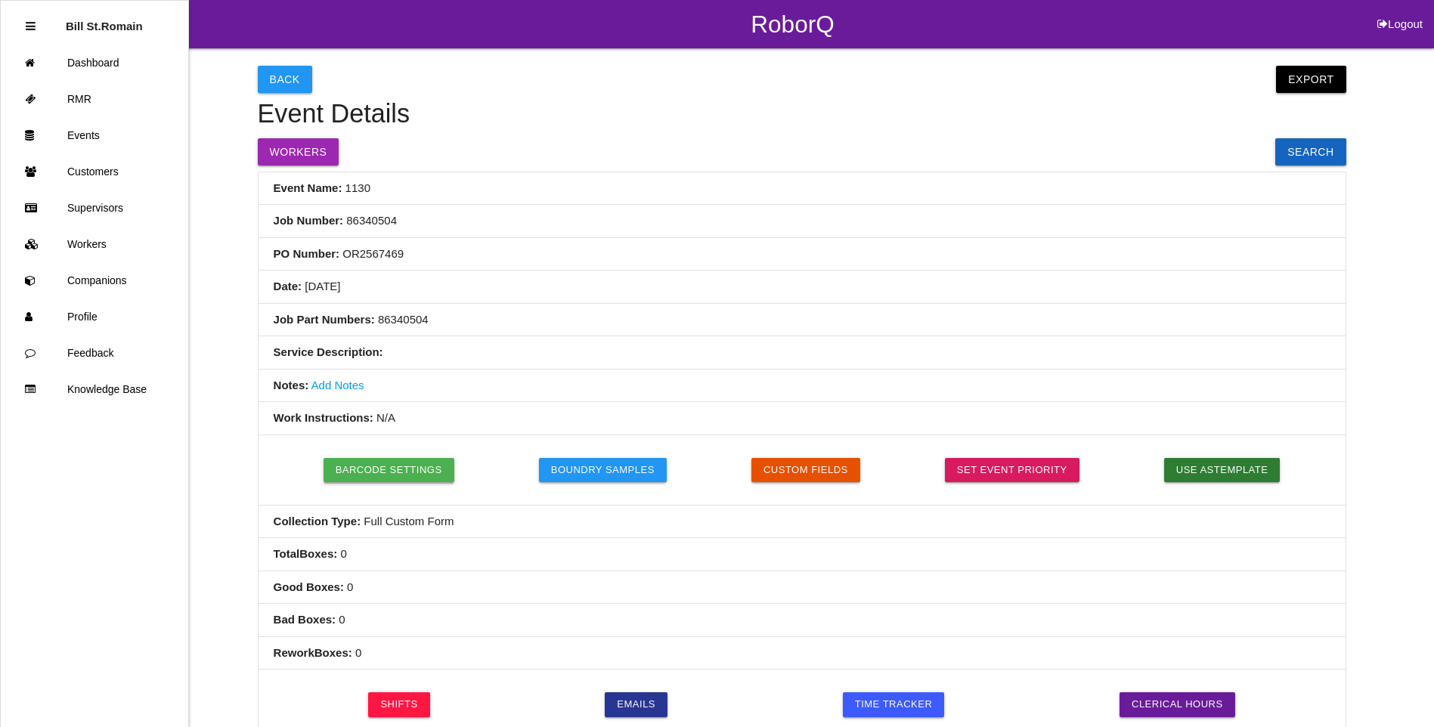
click at [369, 469] on button "Barcode Settings" at bounding box center [389, 470] width 131 height 24
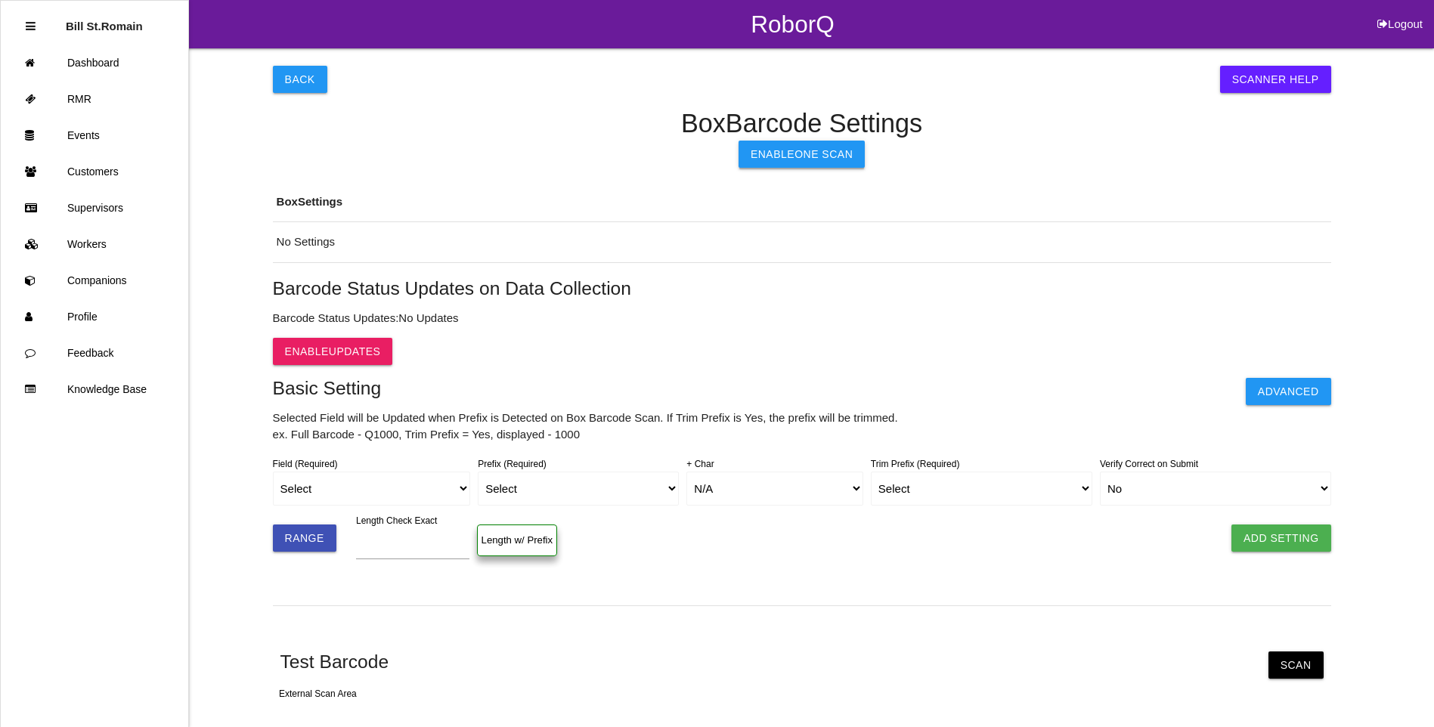
click at [799, 156] on button "Enable One Scan" at bounding box center [801, 154] width 126 height 27
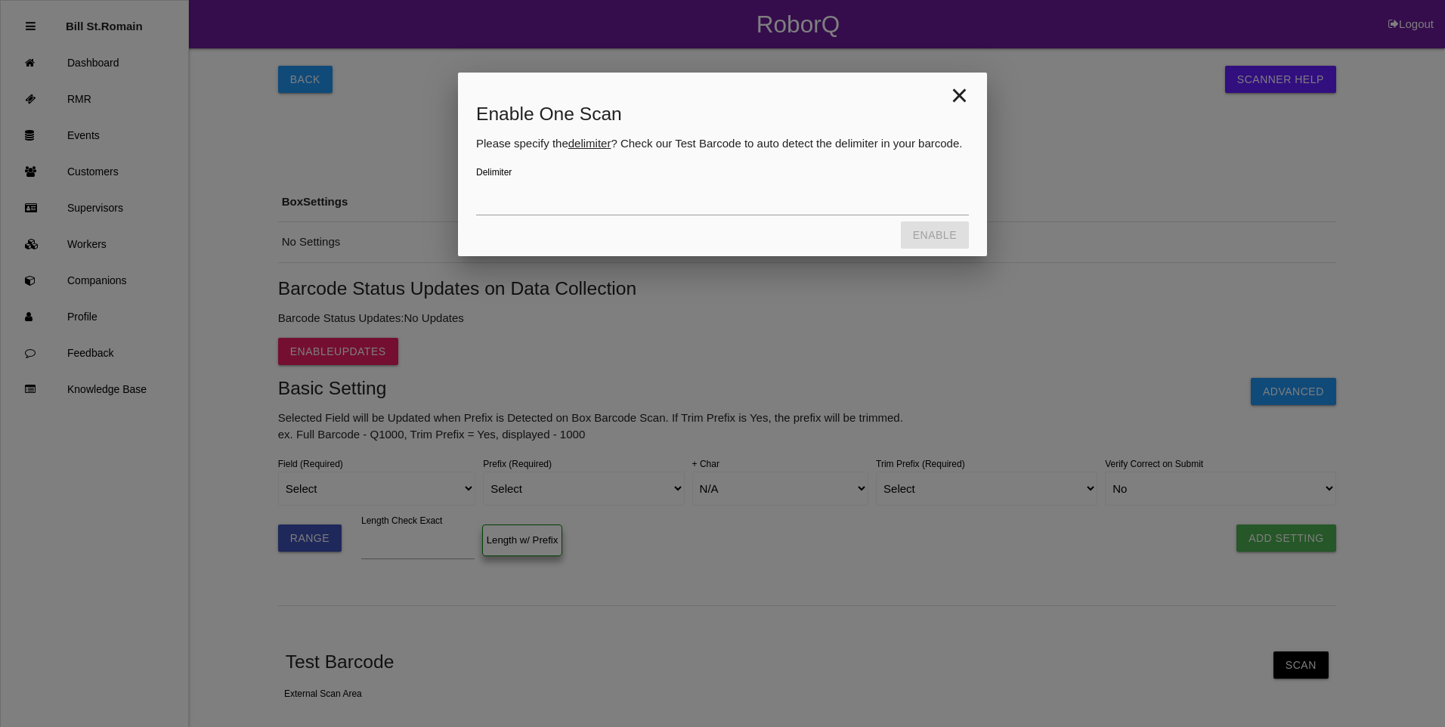
click at [971, 97] on span "×" at bounding box center [959, 95] width 55 height 45
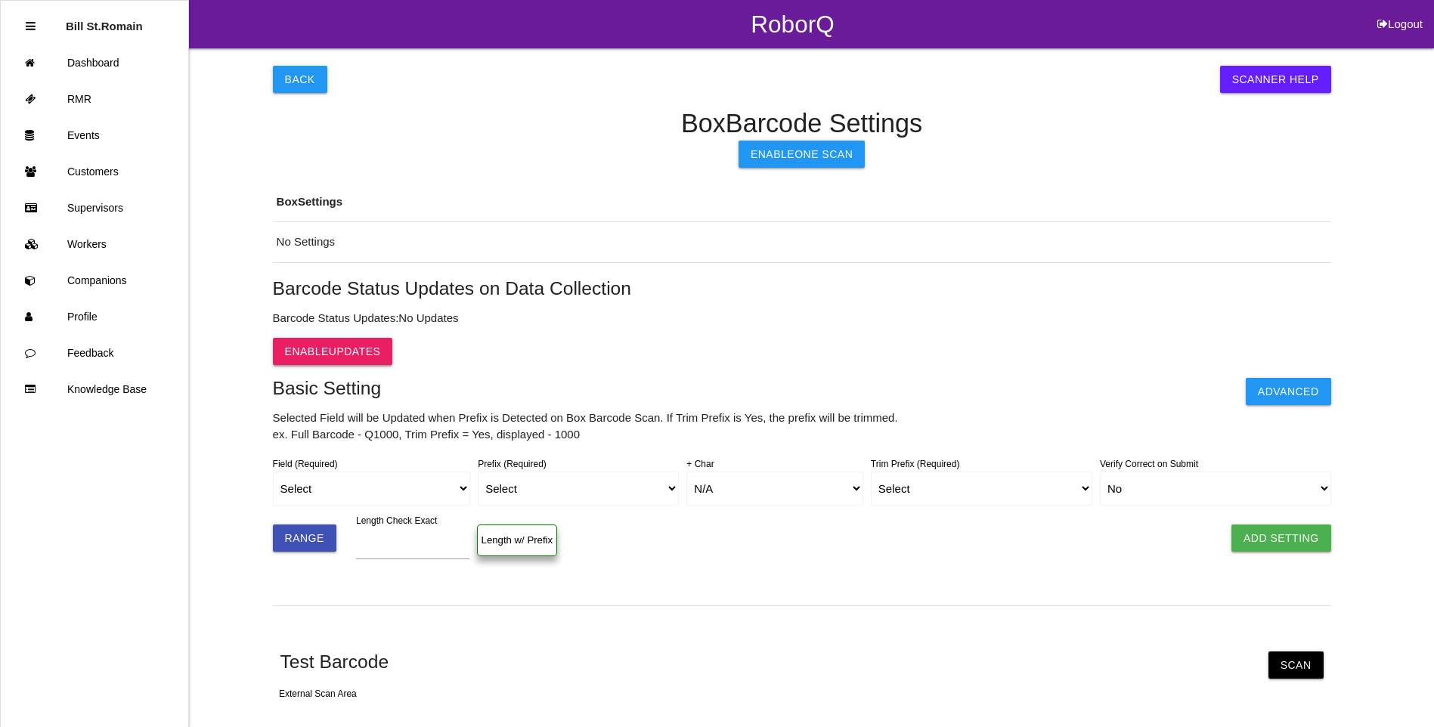
click at [321, 350] on button "Enable Updates" at bounding box center [333, 351] width 120 height 27
click at [291, 83] on button "Back" at bounding box center [300, 79] width 54 height 27
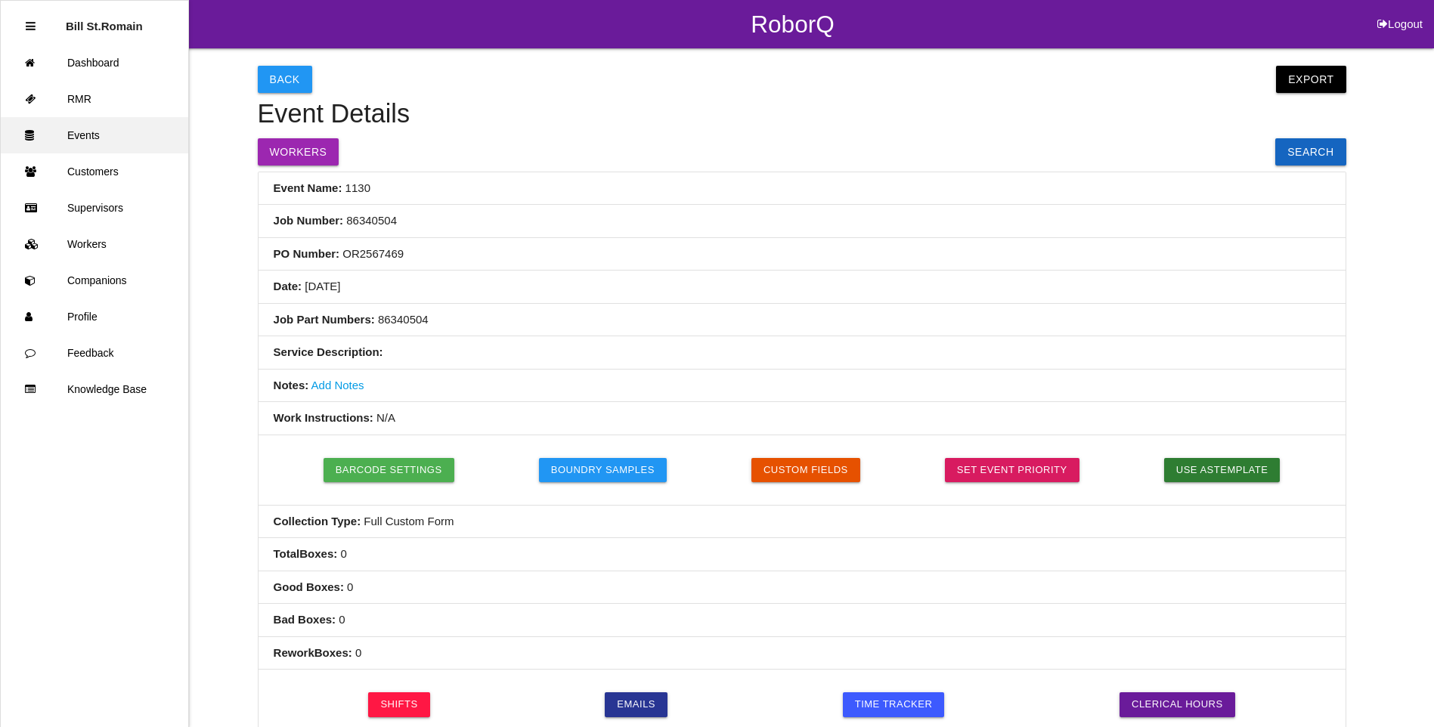
click at [104, 134] on link "Events" at bounding box center [94, 135] width 187 height 36
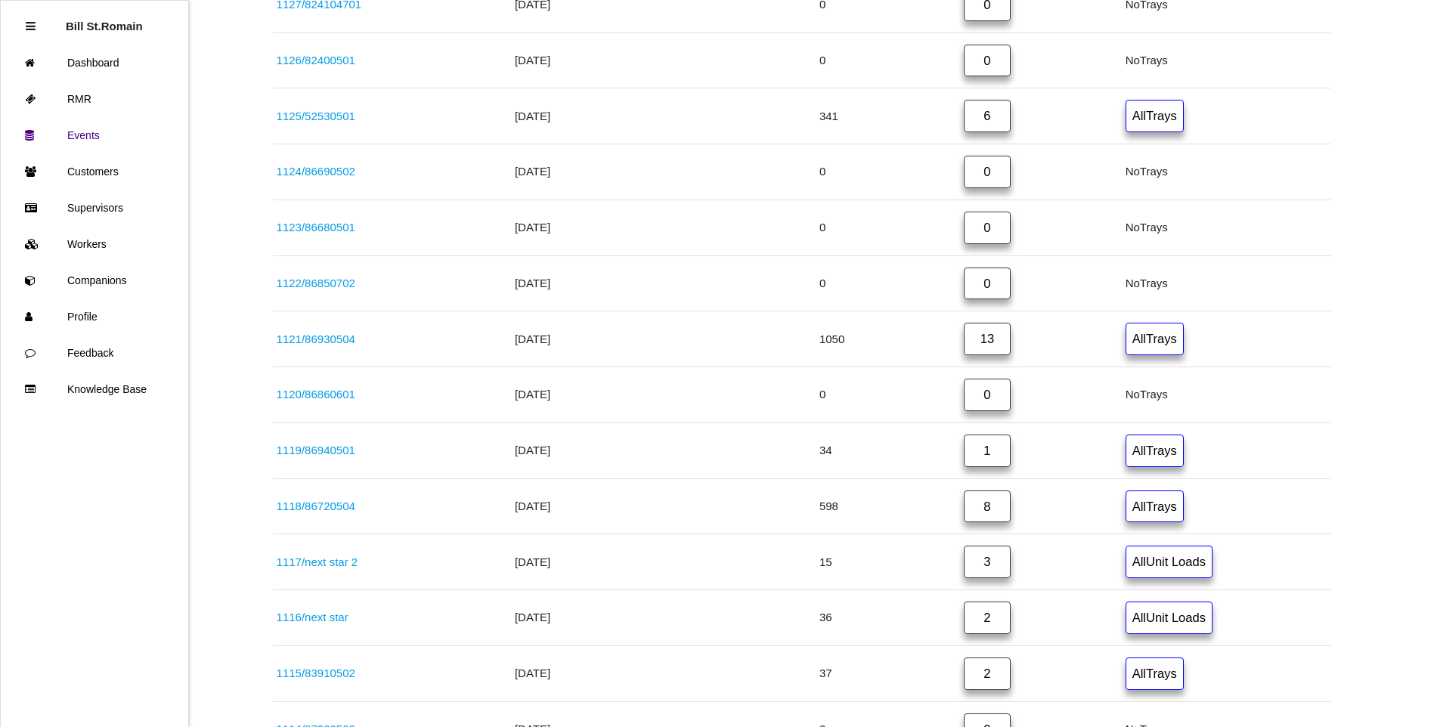
scroll to position [227, 0]
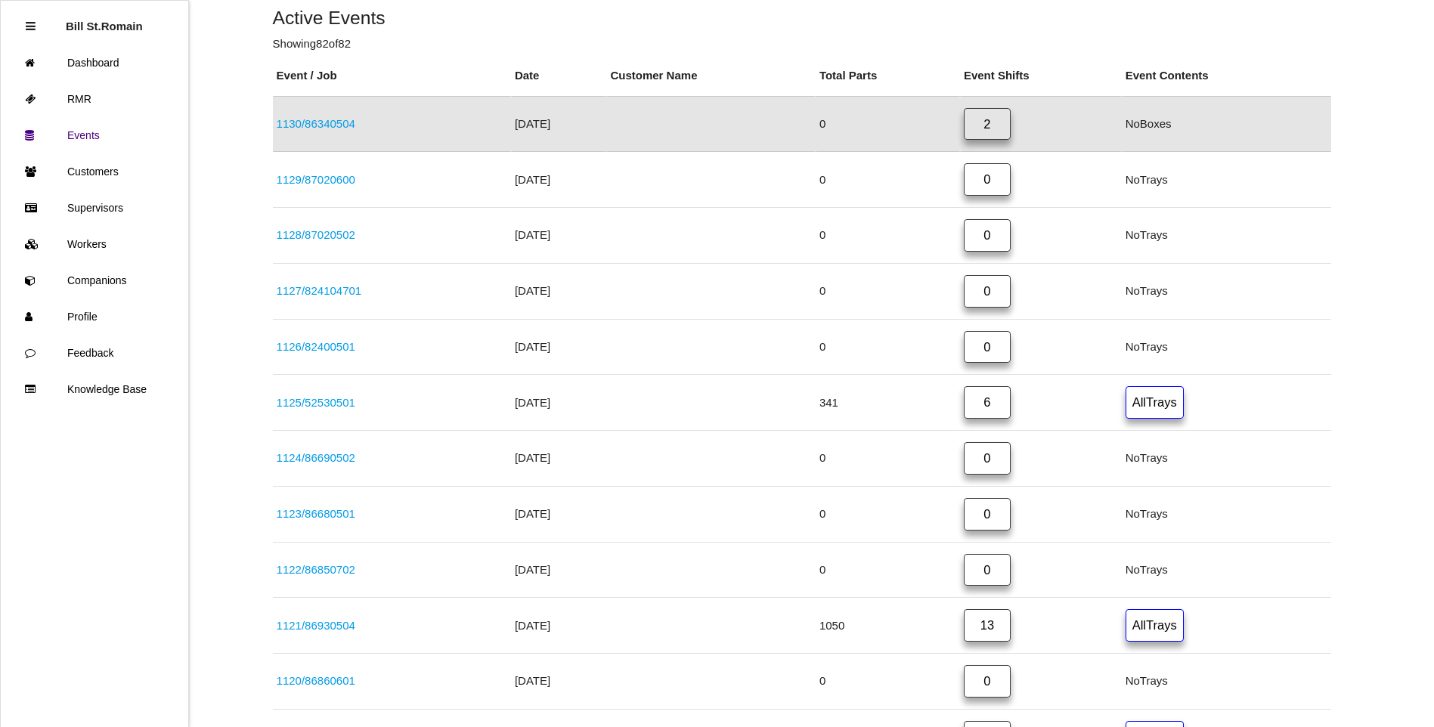
click at [338, 125] on link "1130 / 86340504" at bounding box center [316, 123] width 79 height 13
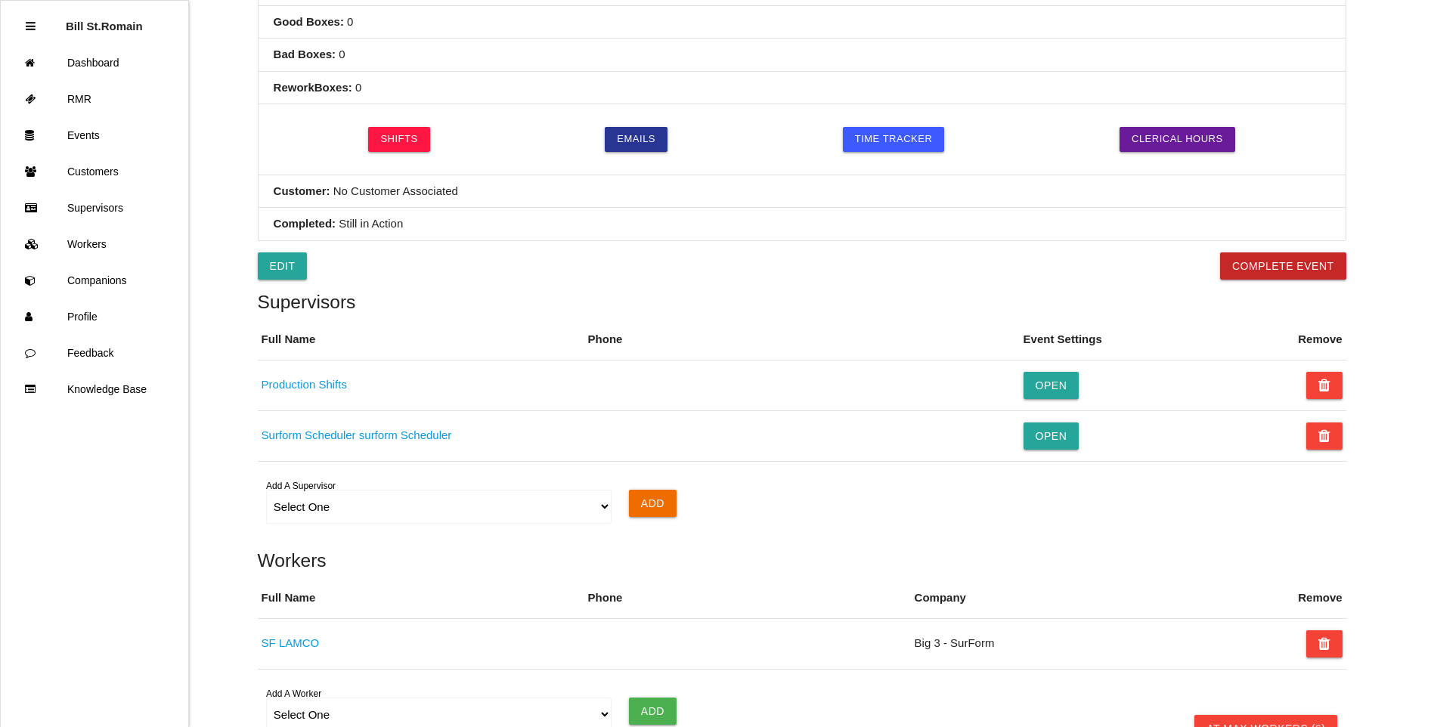
scroll to position [404, 0]
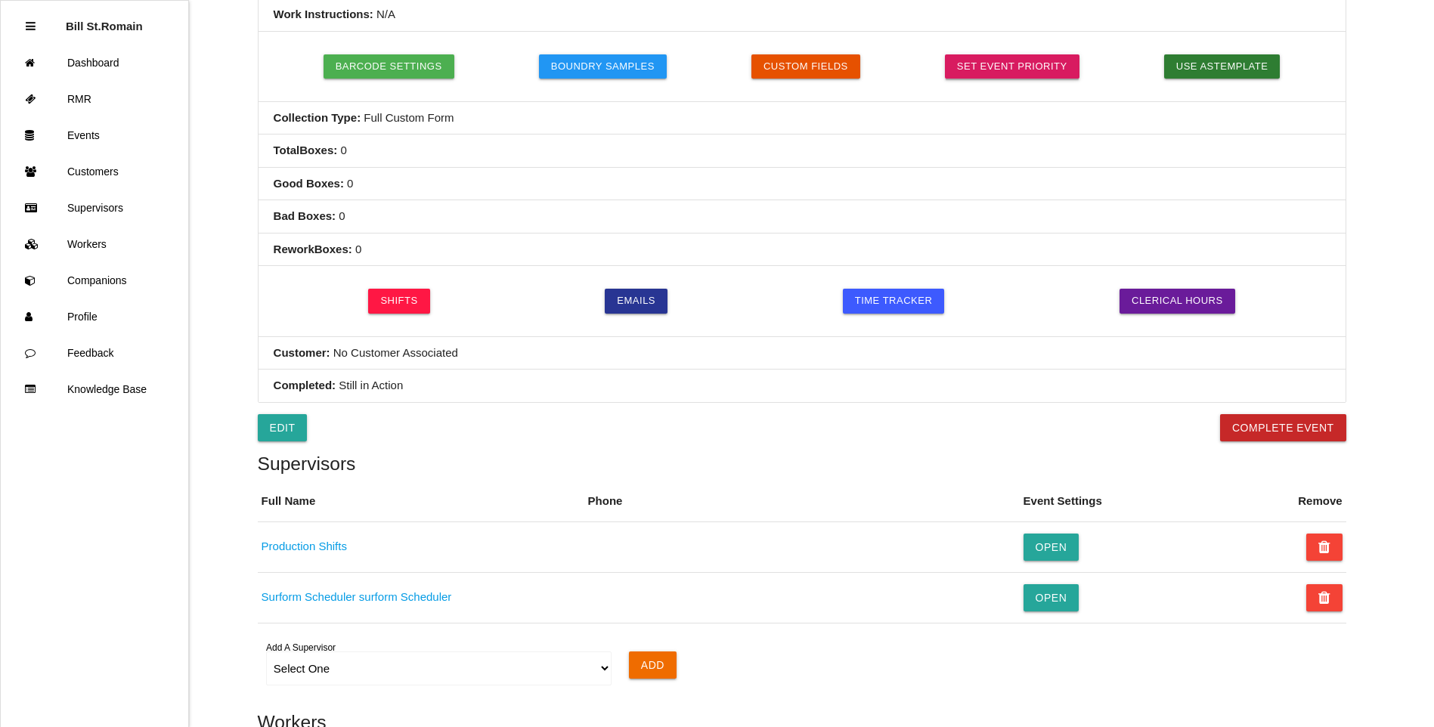
click at [984, 63] on link "Set Event Priority" at bounding box center [1012, 66] width 135 height 24
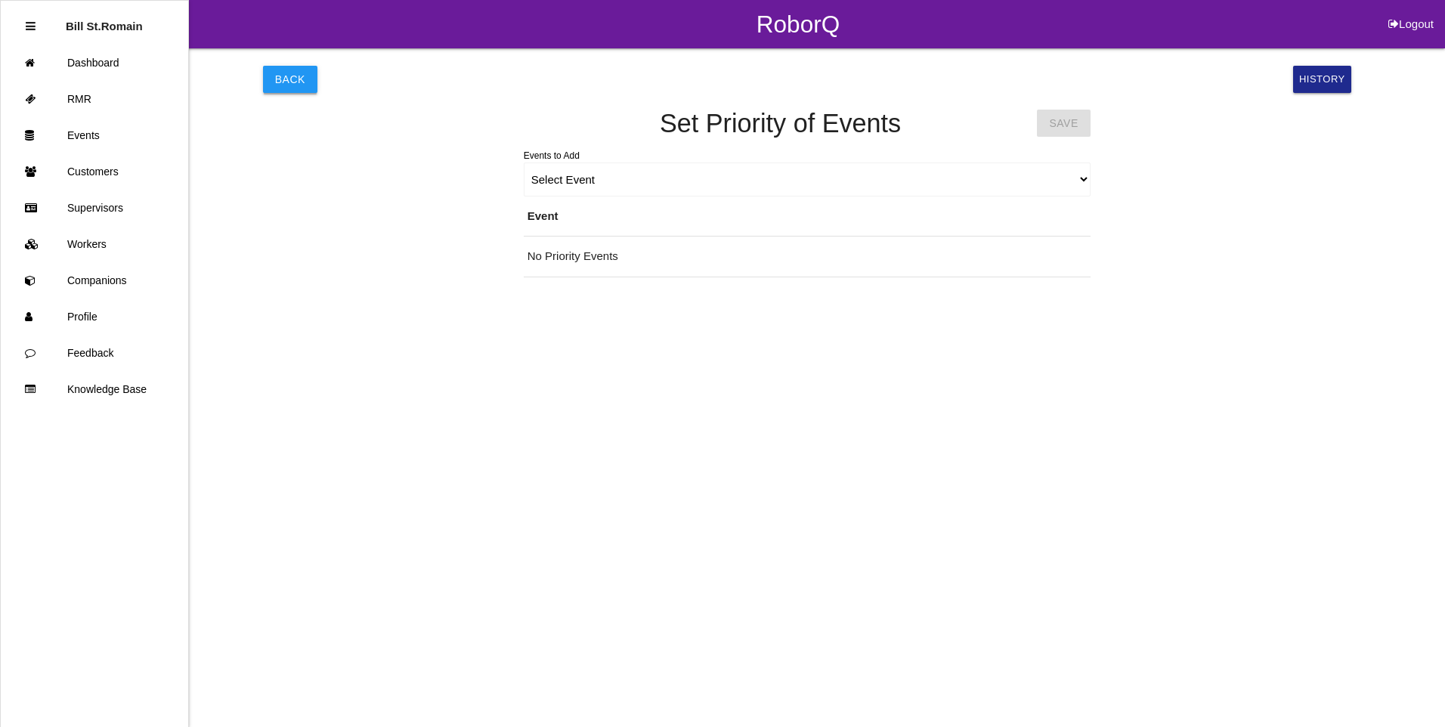
click at [283, 82] on button "Back" at bounding box center [290, 79] width 54 height 27
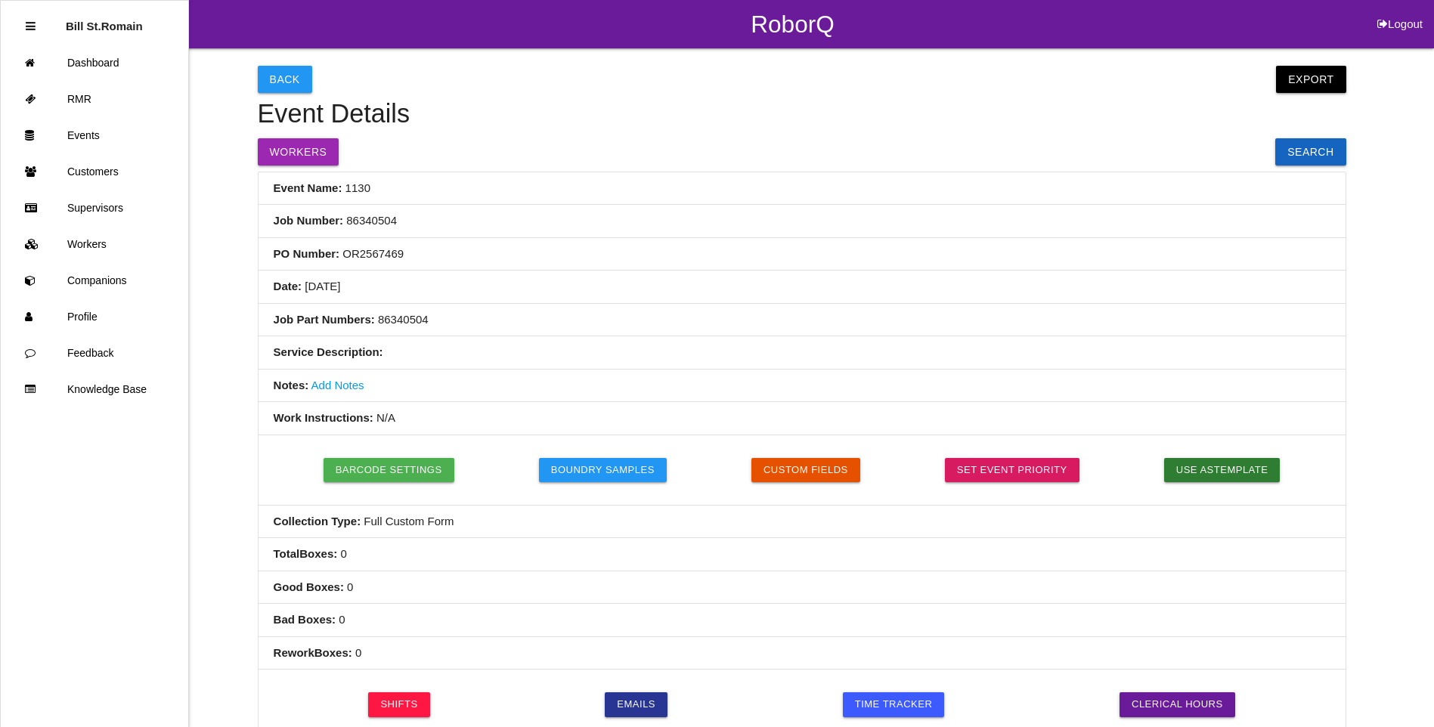
click at [283, 82] on button "Back" at bounding box center [285, 79] width 54 height 27
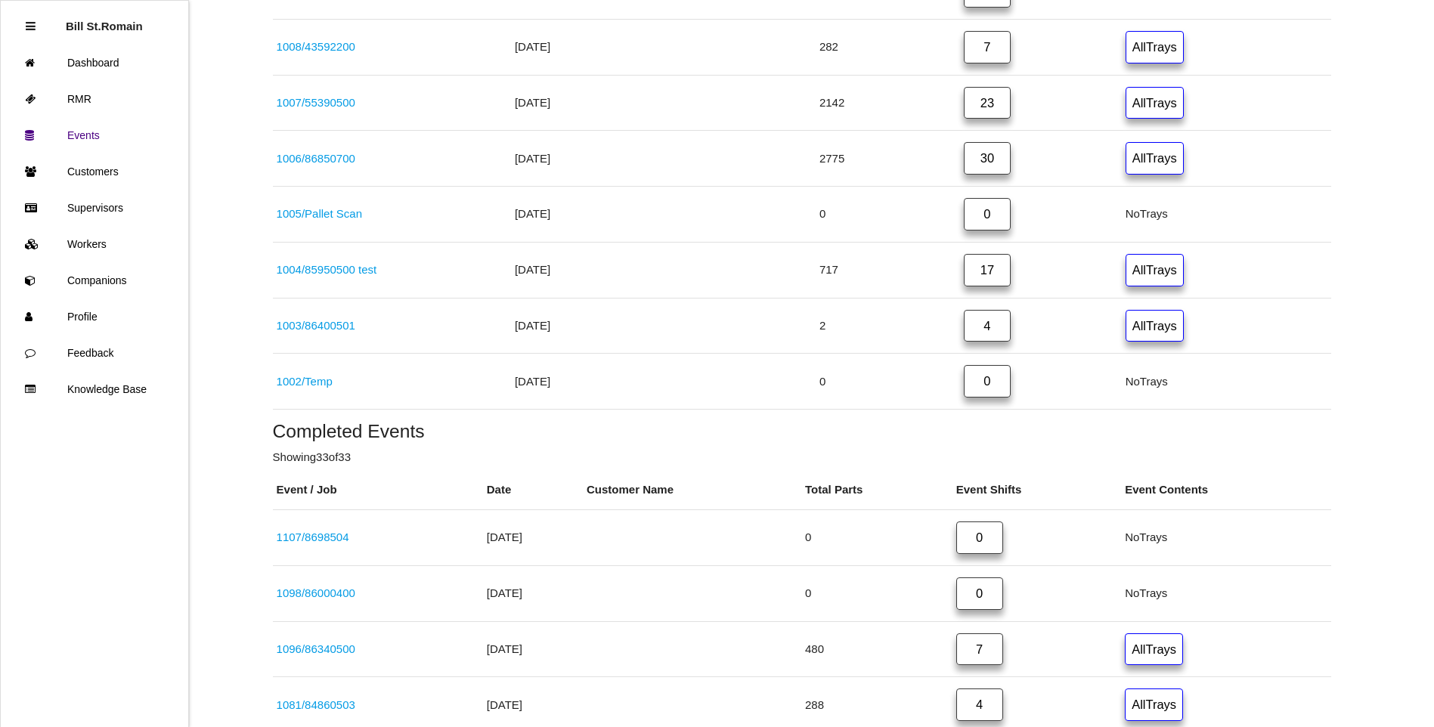
scroll to position [4444, 0]
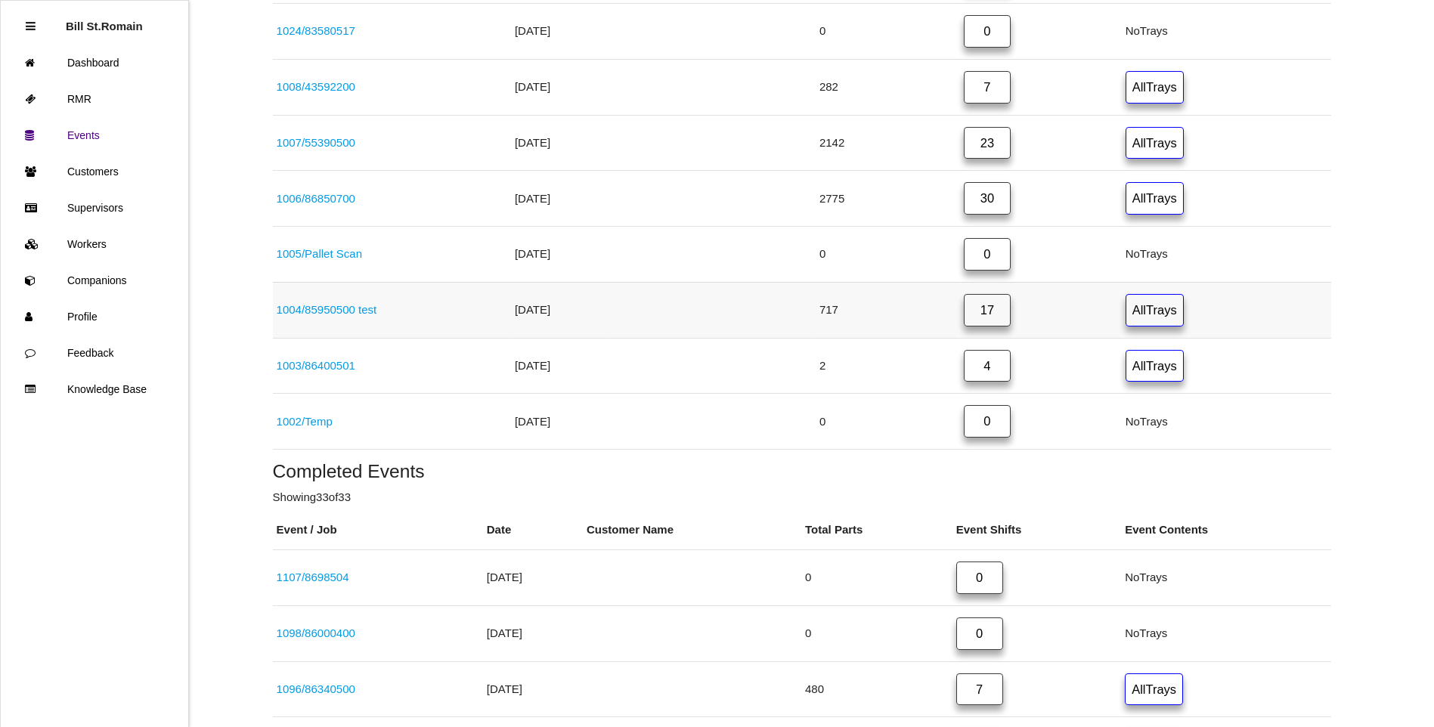
click at [354, 311] on link "1004 / 85950500 test" at bounding box center [327, 309] width 101 height 13
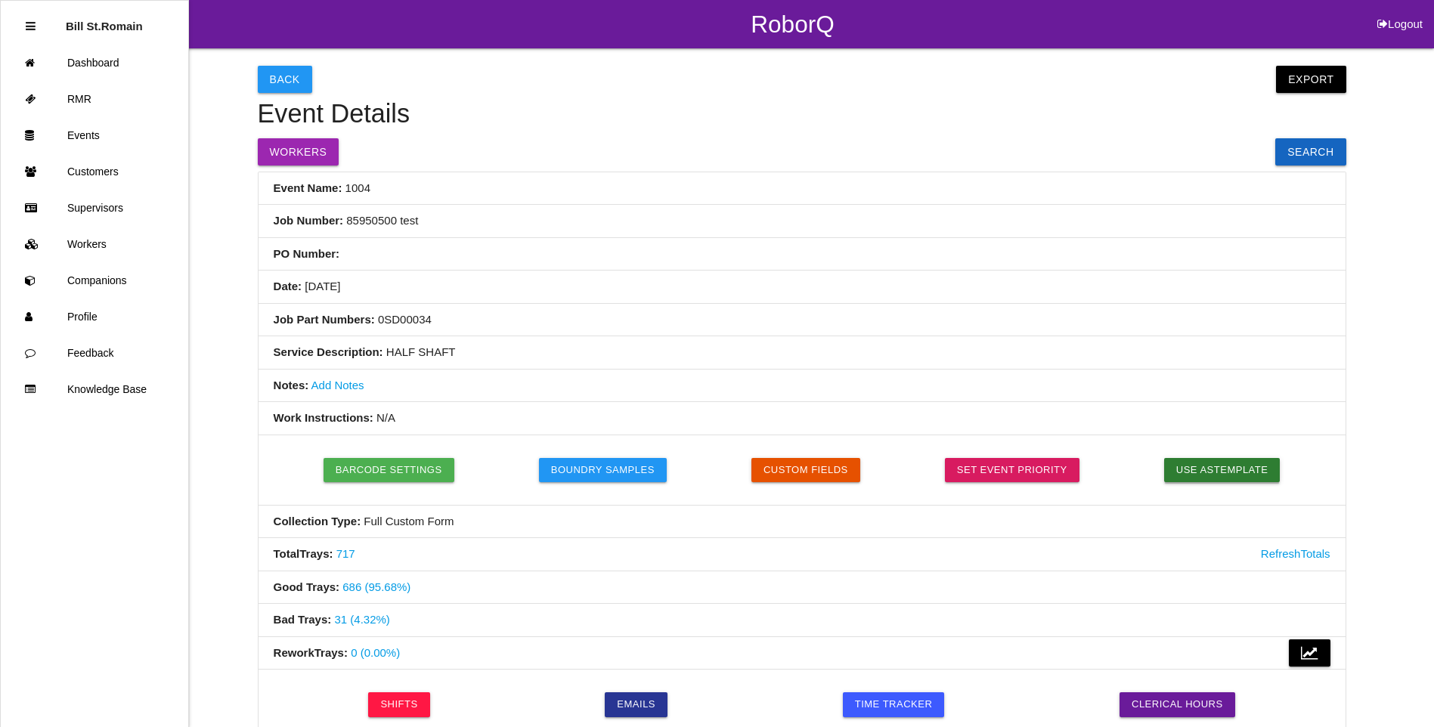
click at [1218, 466] on button "Use as Template" at bounding box center [1222, 470] width 116 height 24
click at [276, 76] on button "Back" at bounding box center [285, 79] width 54 height 27
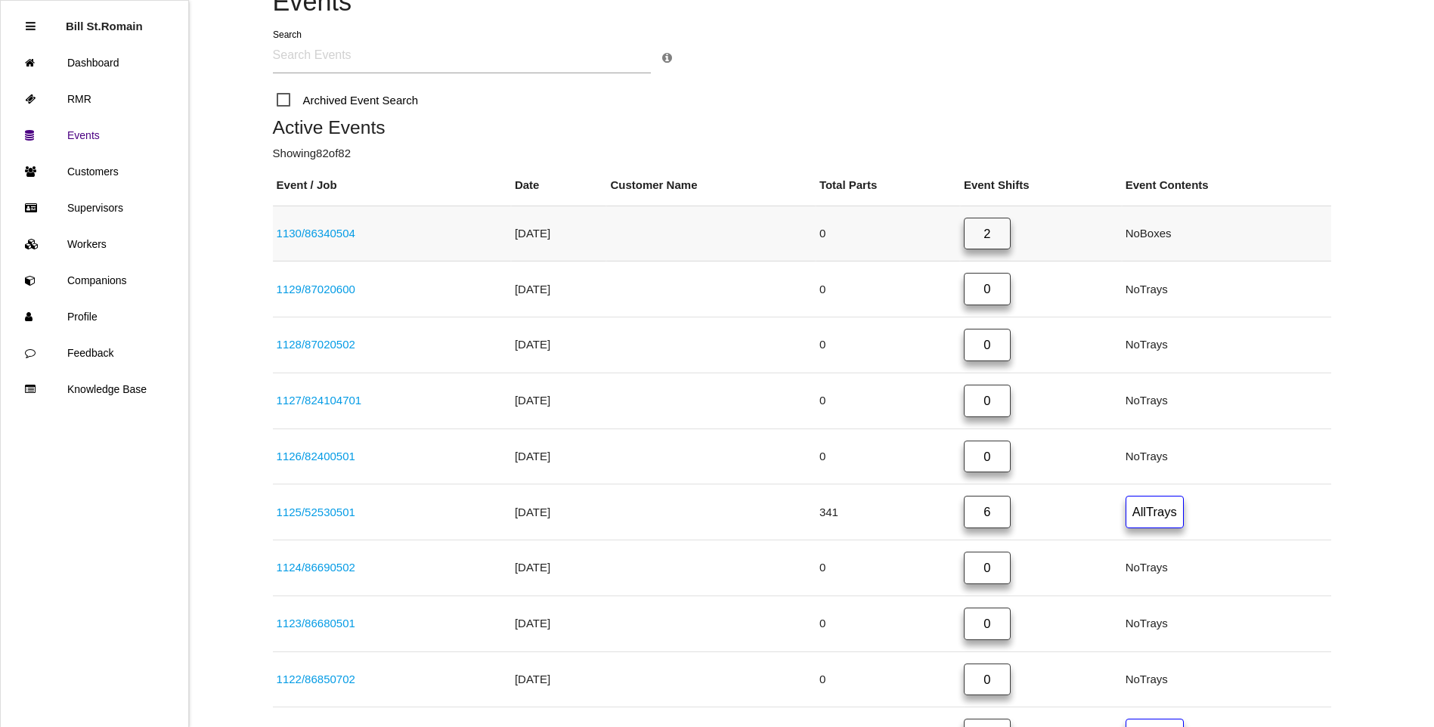
scroll to position [151, 0]
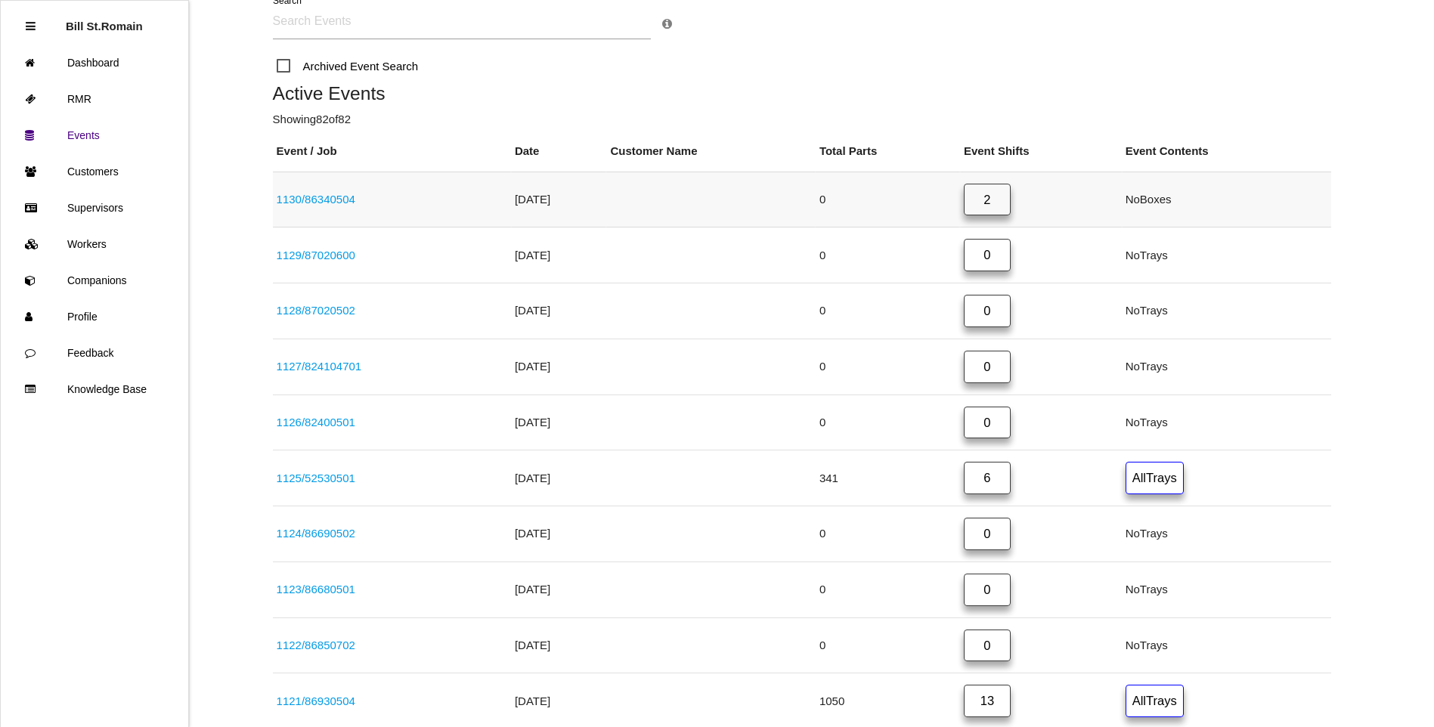
click at [320, 202] on link "1130 / 86340504" at bounding box center [316, 199] width 79 height 13
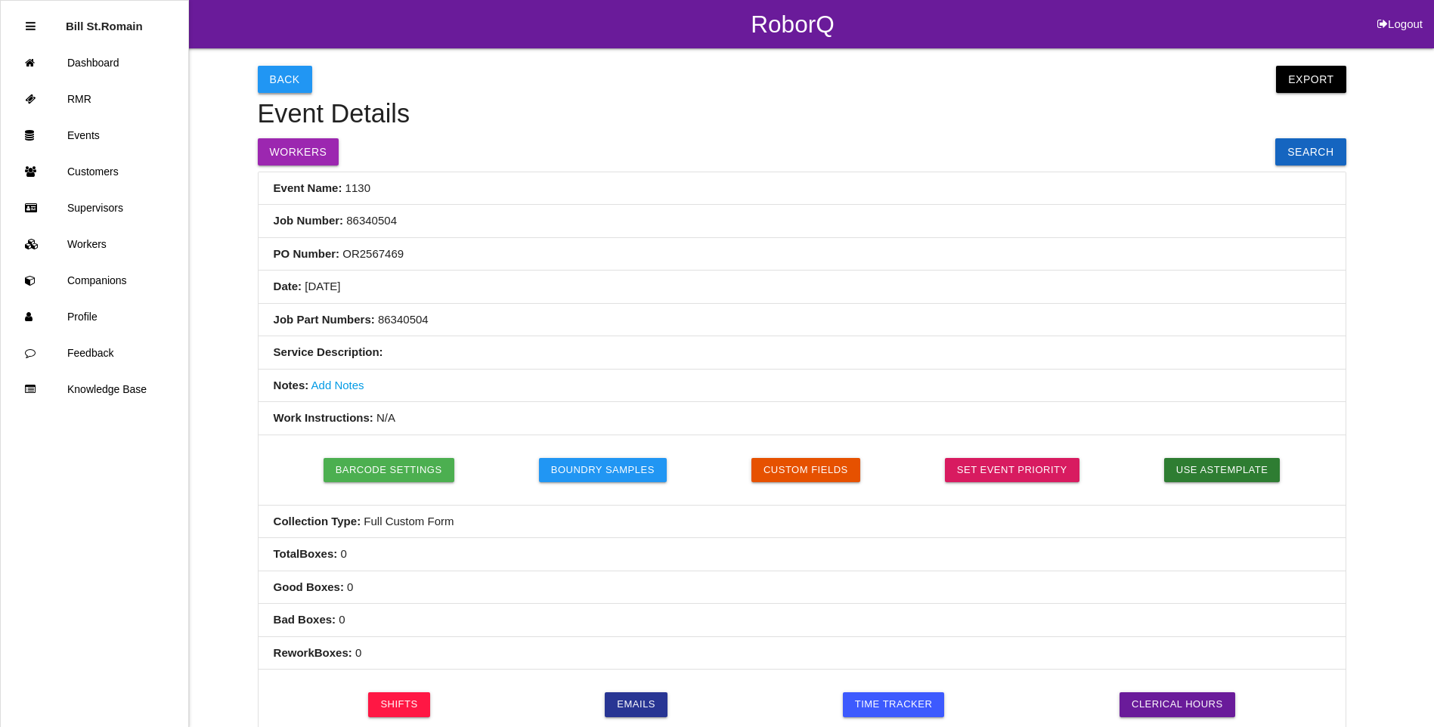
click at [280, 75] on button "Back" at bounding box center [285, 79] width 54 height 27
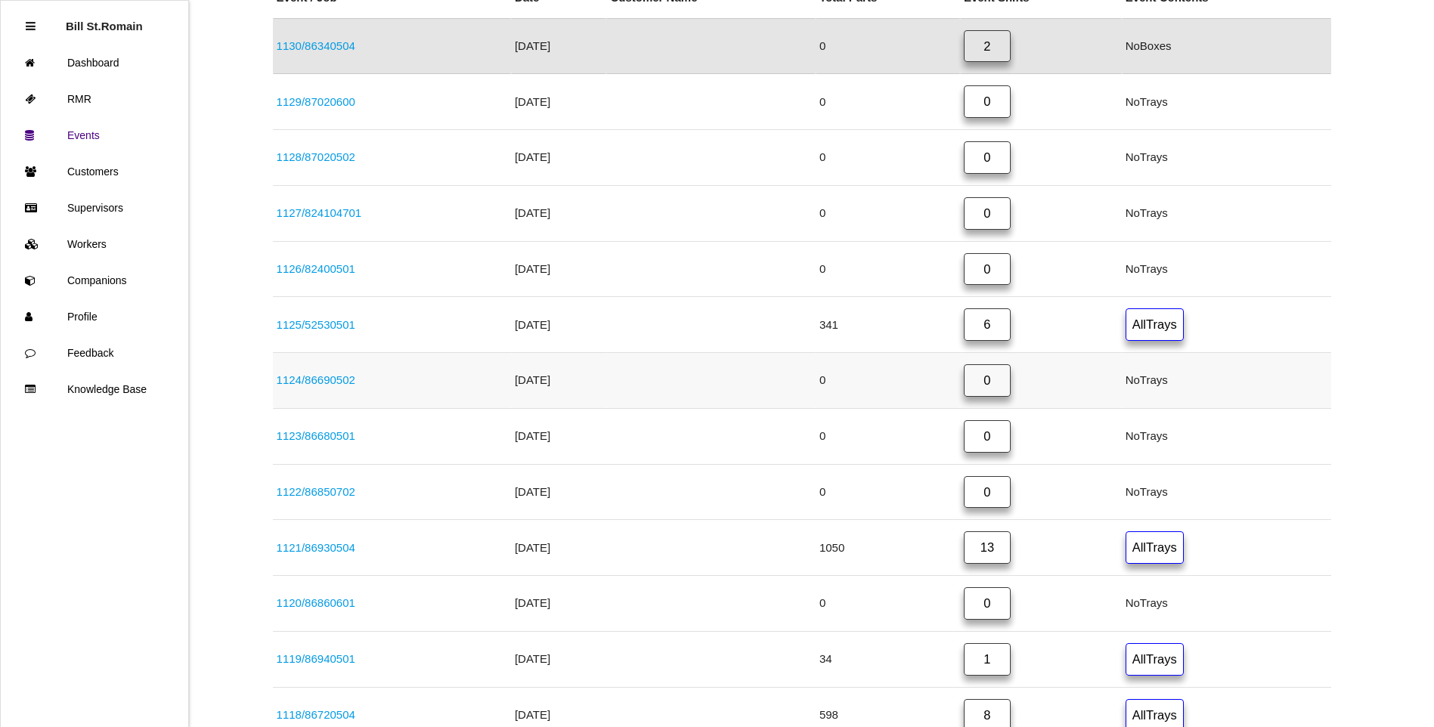
scroll to position [378, 0]
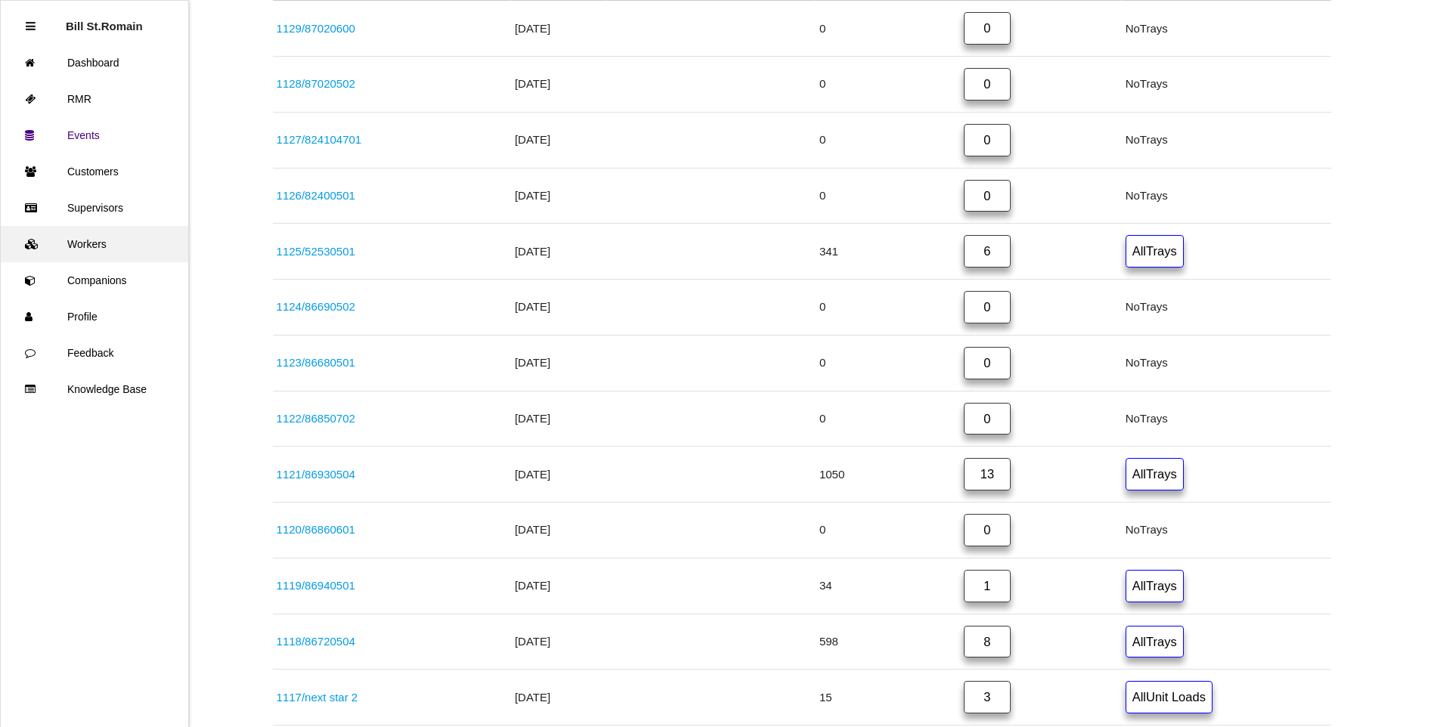
click at [104, 250] on link "Workers" at bounding box center [94, 244] width 187 height 36
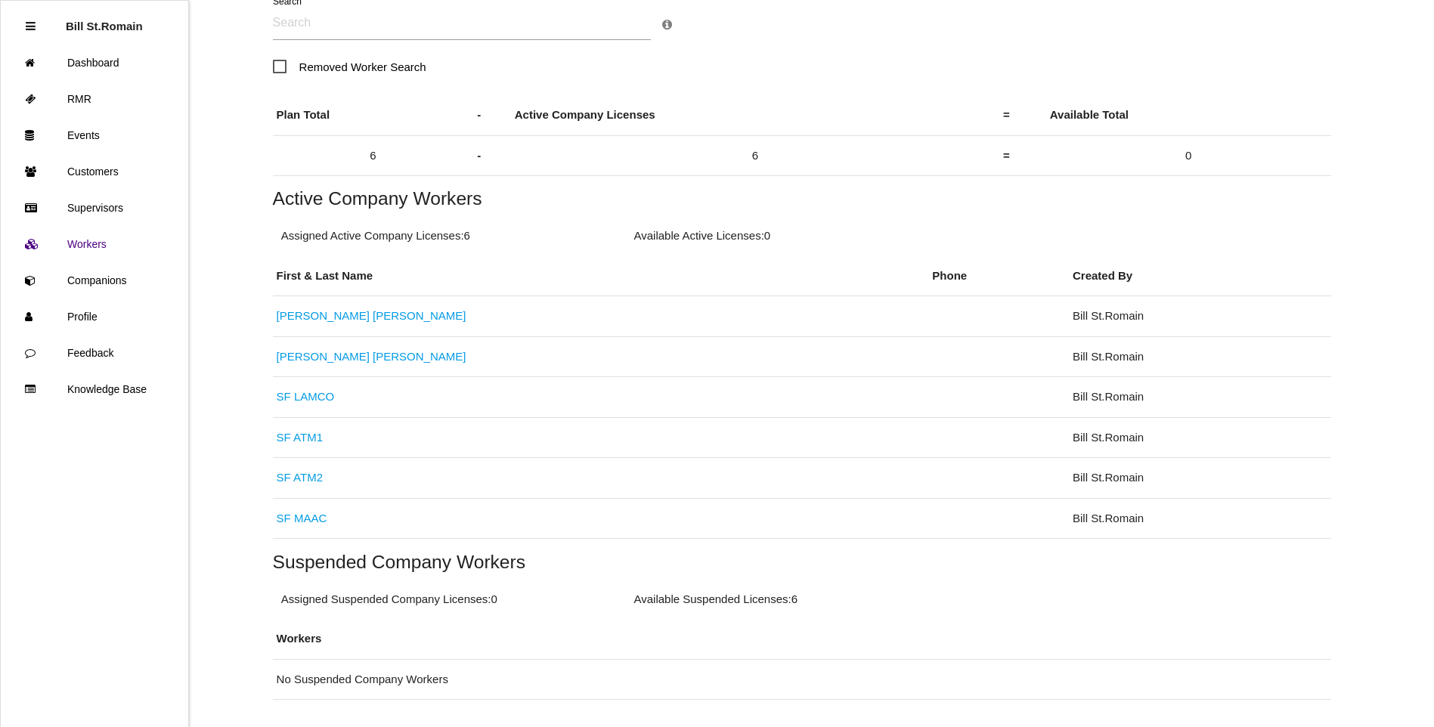
scroll to position [200, 0]
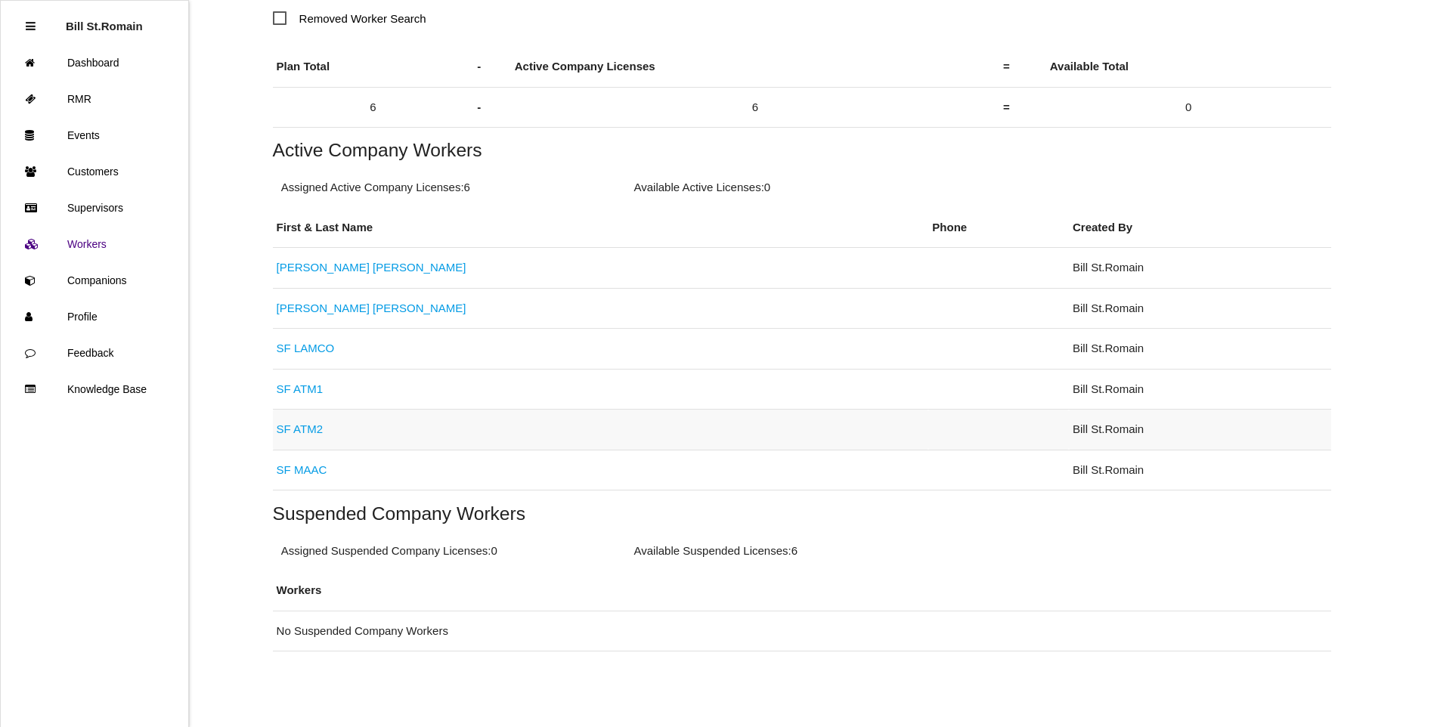
click at [296, 432] on link "SF ATM2" at bounding box center [300, 429] width 46 height 13
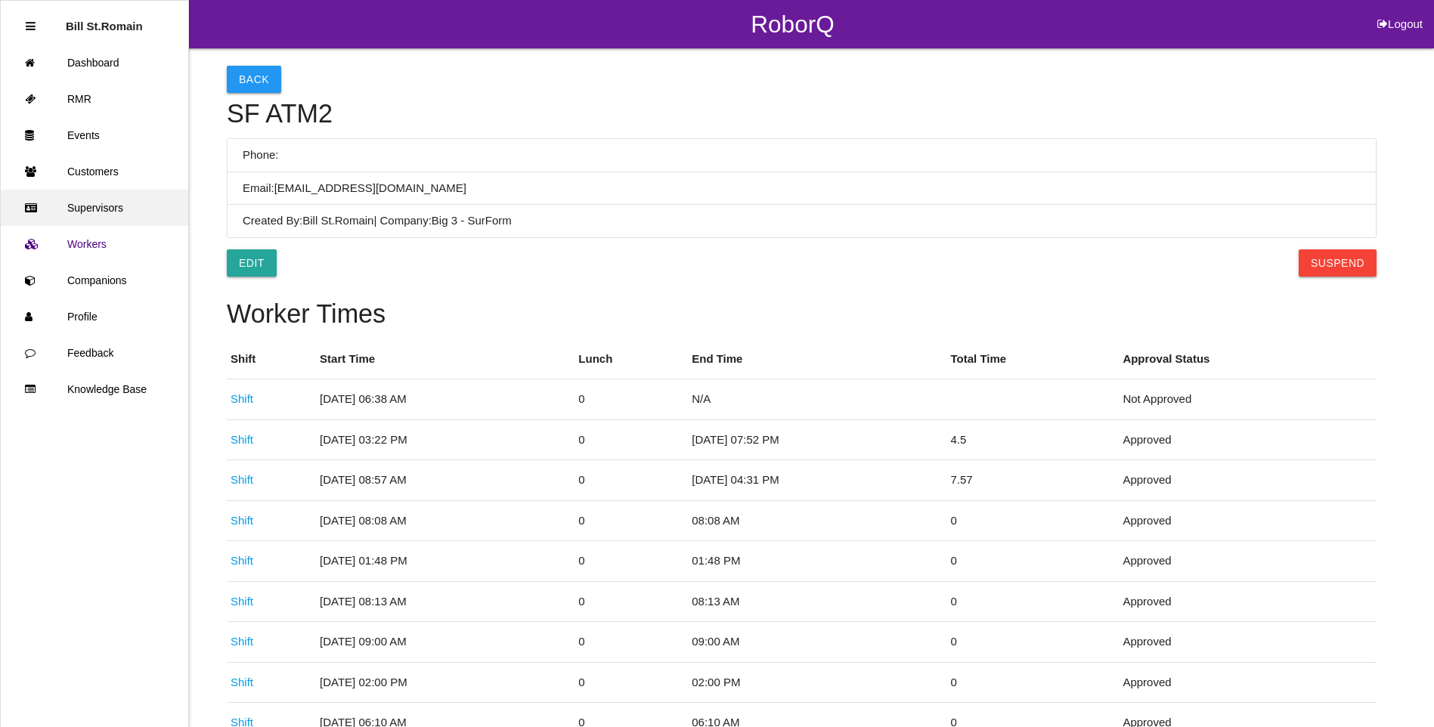
click at [94, 209] on link "Supervisors" at bounding box center [94, 208] width 187 height 36
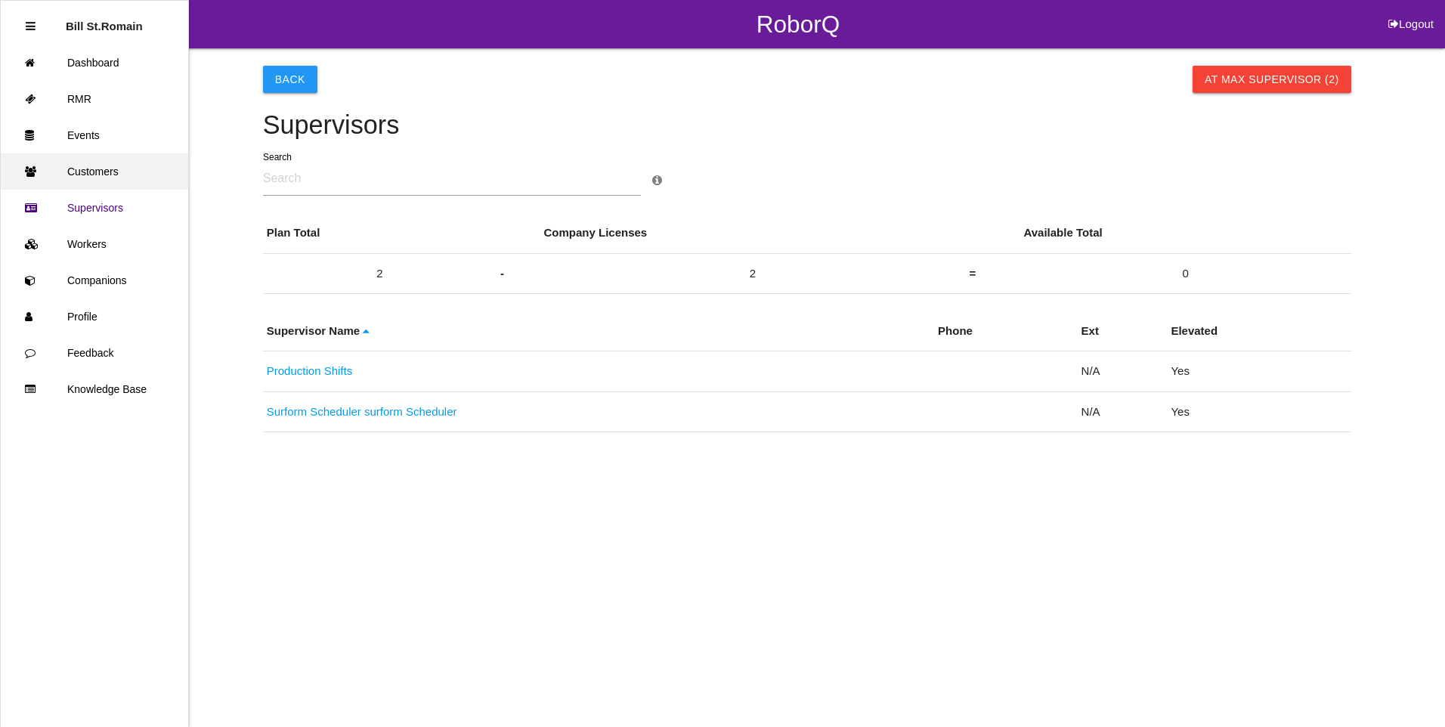
click at [91, 177] on link "Customers" at bounding box center [94, 171] width 187 height 36
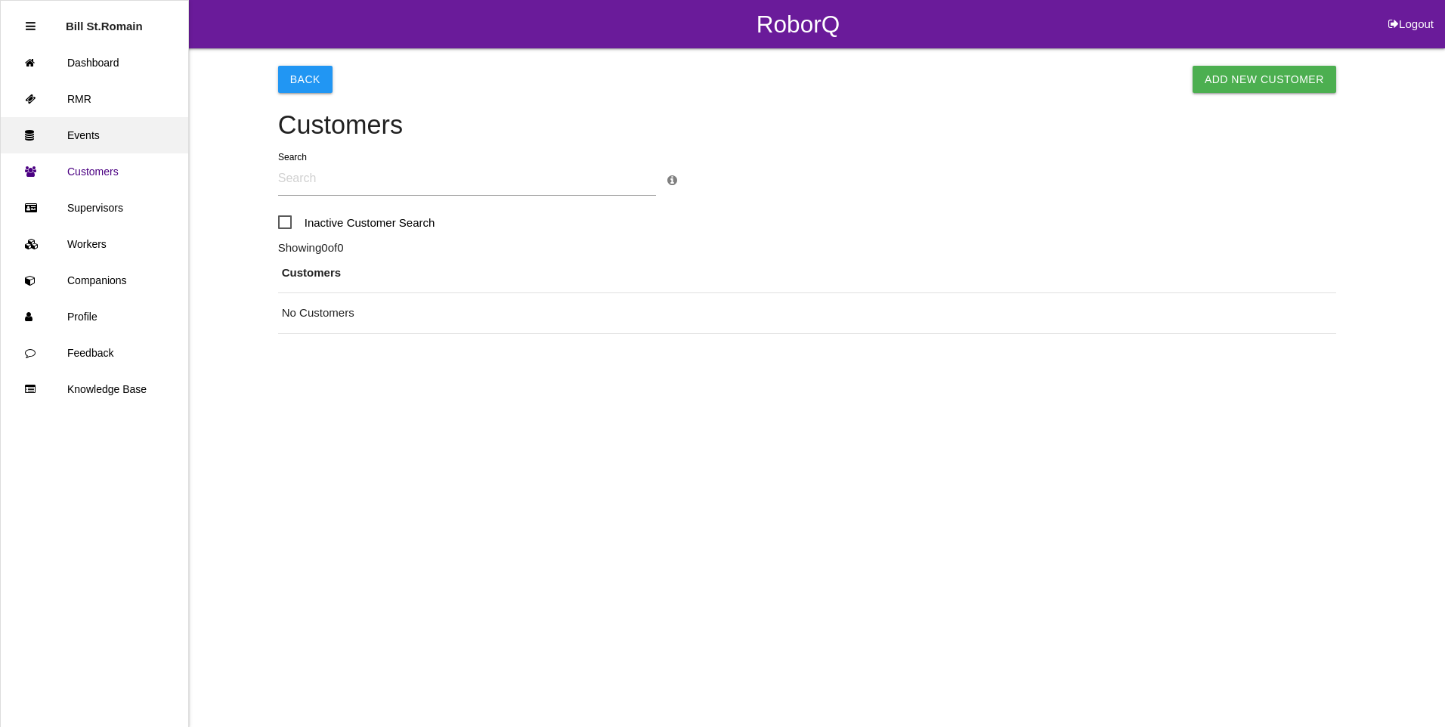
click at [83, 137] on link "Events" at bounding box center [94, 135] width 187 height 36
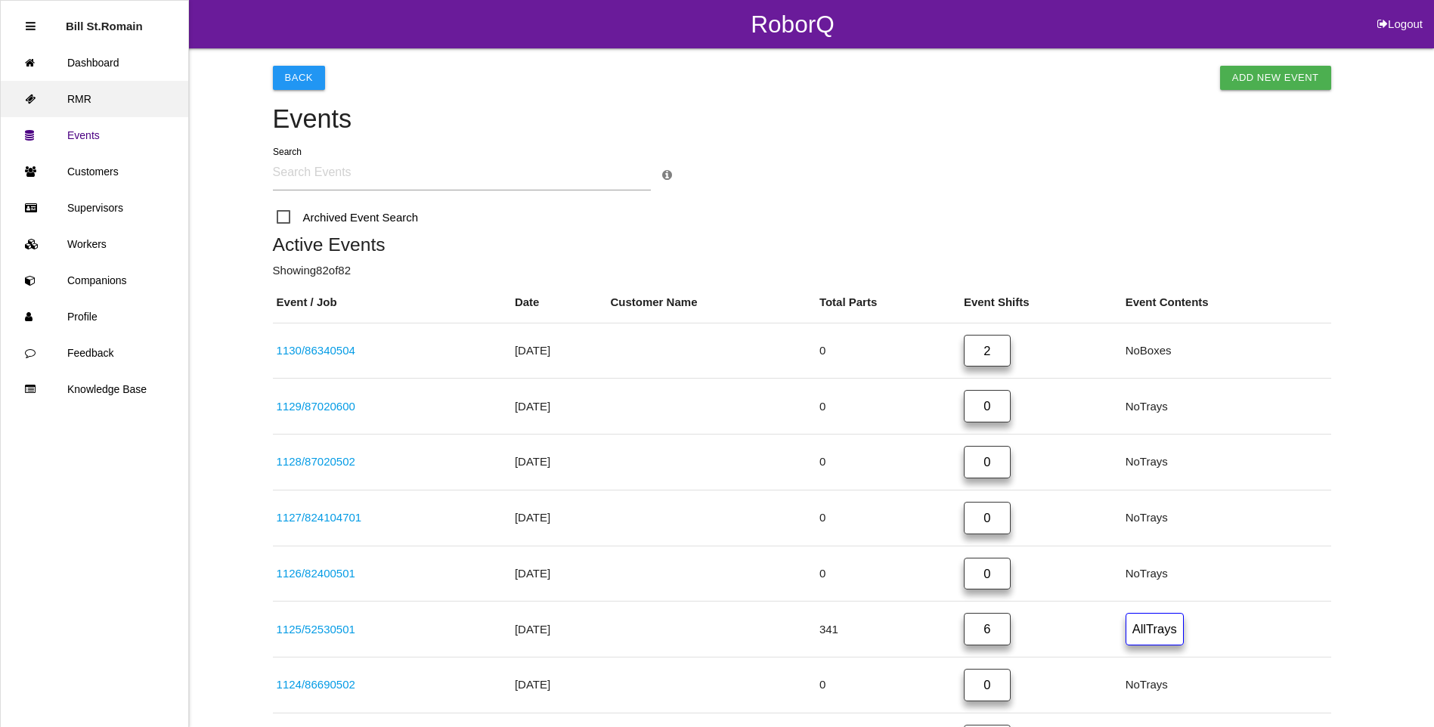
click at [81, 98] on link "RMR" at bounding box center [94, 99] width 187 height 36
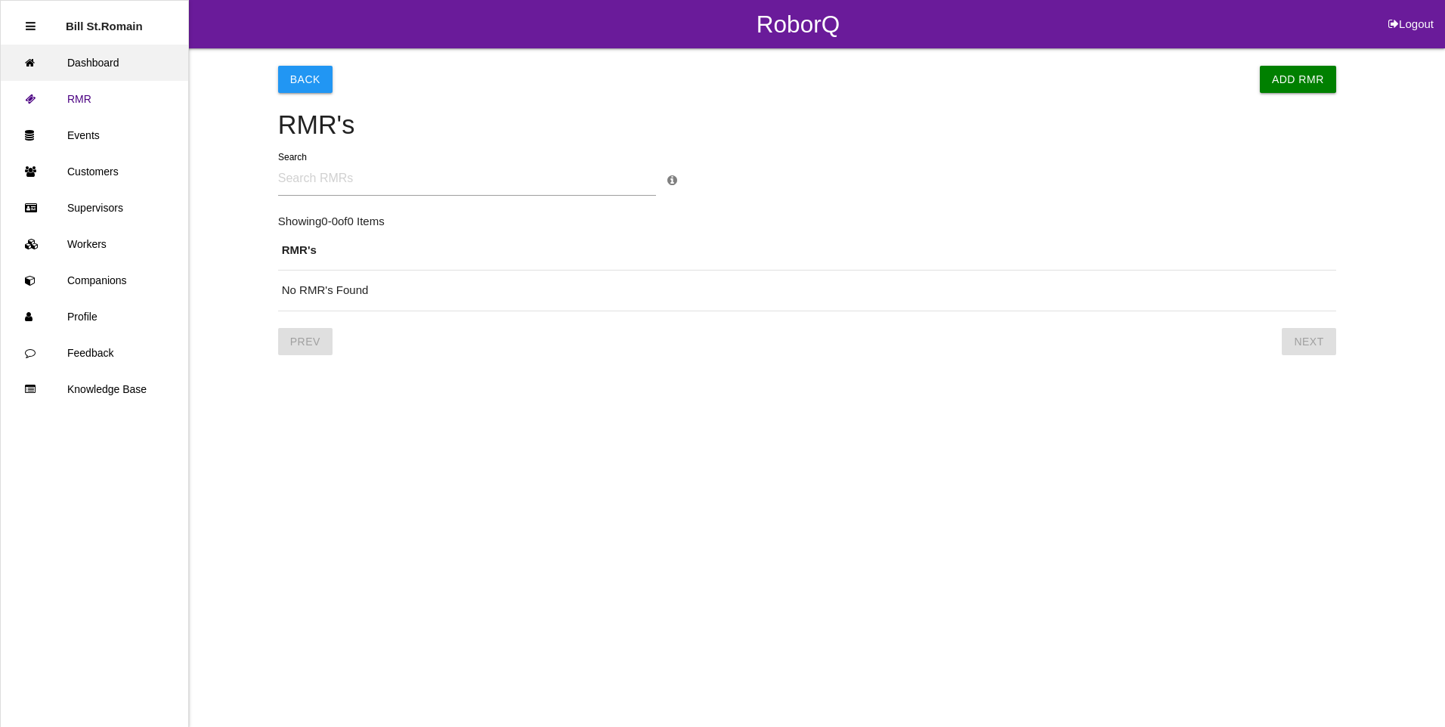
click at [89, 58] on link "Dashboard" at bounding box center [94, 63] width 187 height 36
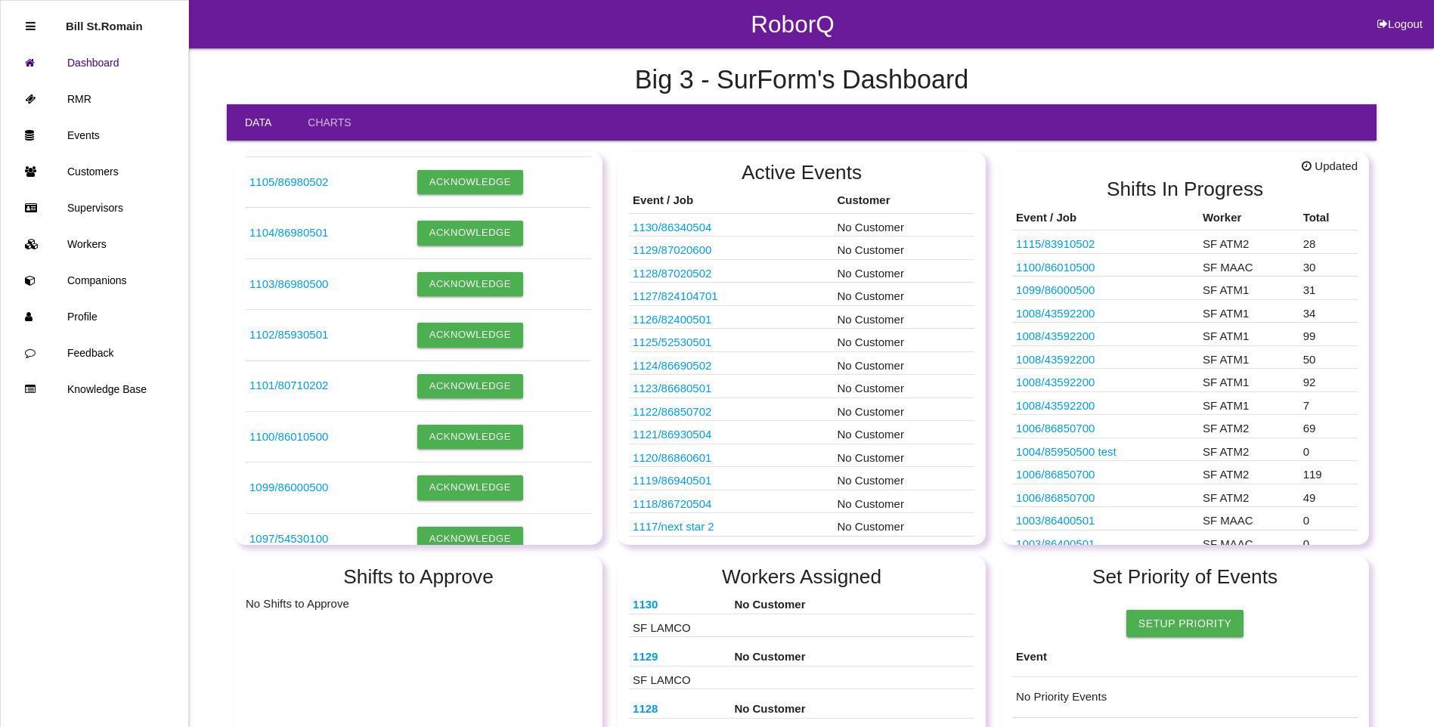
scroll to position [1134, 0]
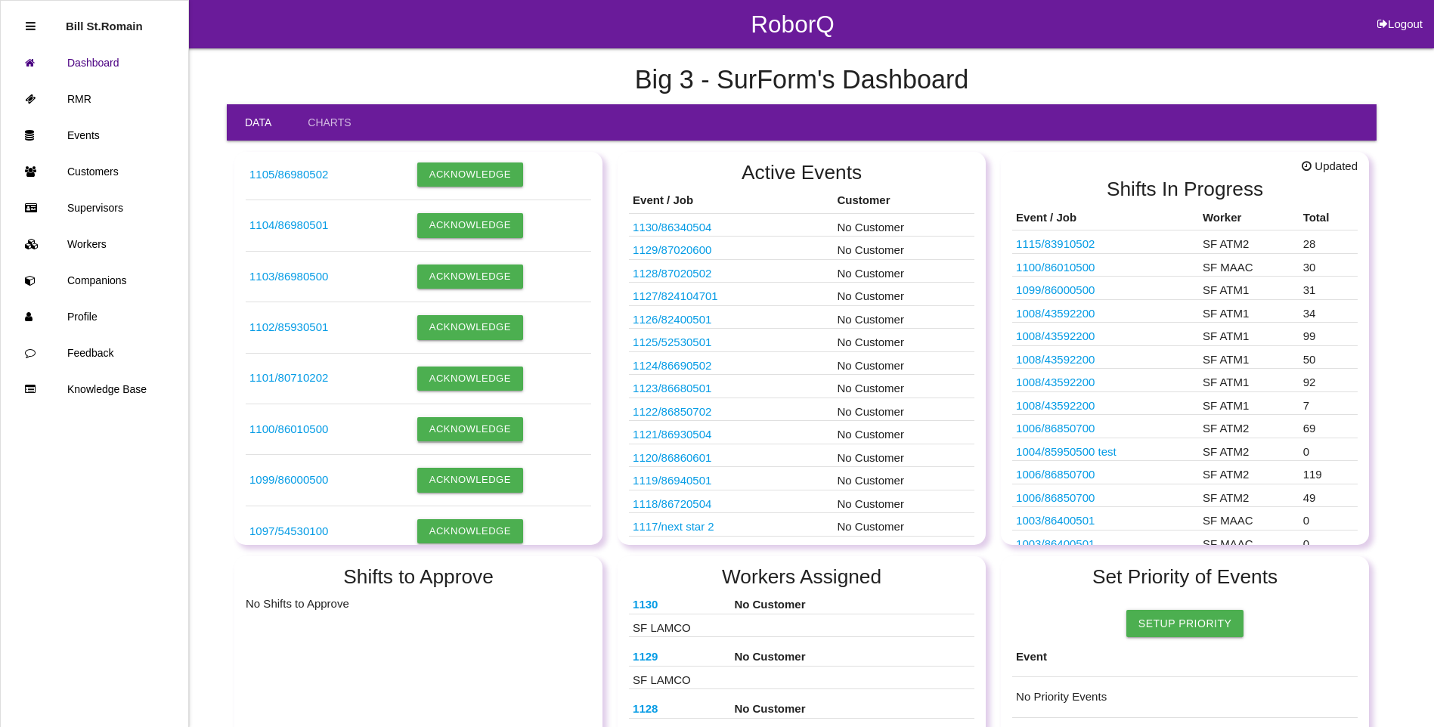
click at [453, 428] on button "Acknowledge" at bounding box center [470, 429] width 106 height 24
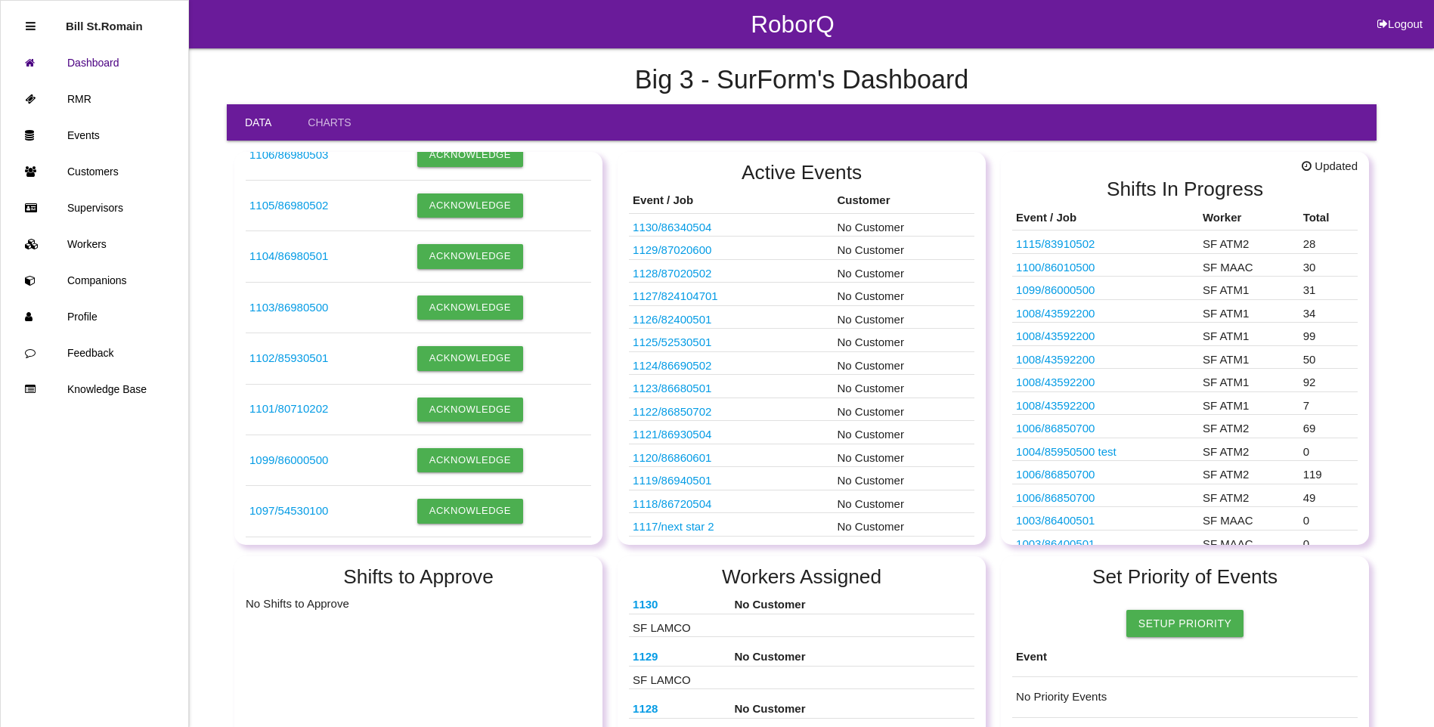
click at [454, 412] on button "Acknowledge" at bounding box center [470, 410] width 106 height 24
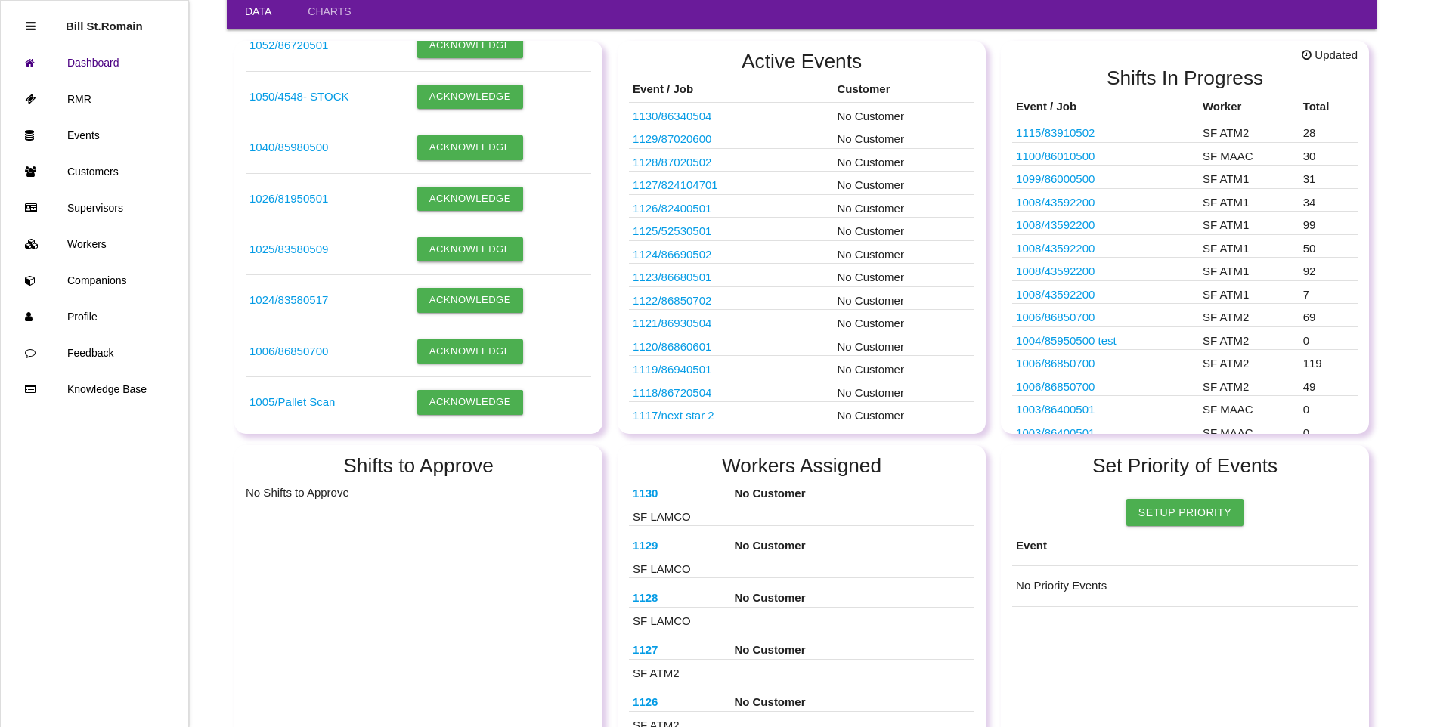
scroll to position [151, 0]
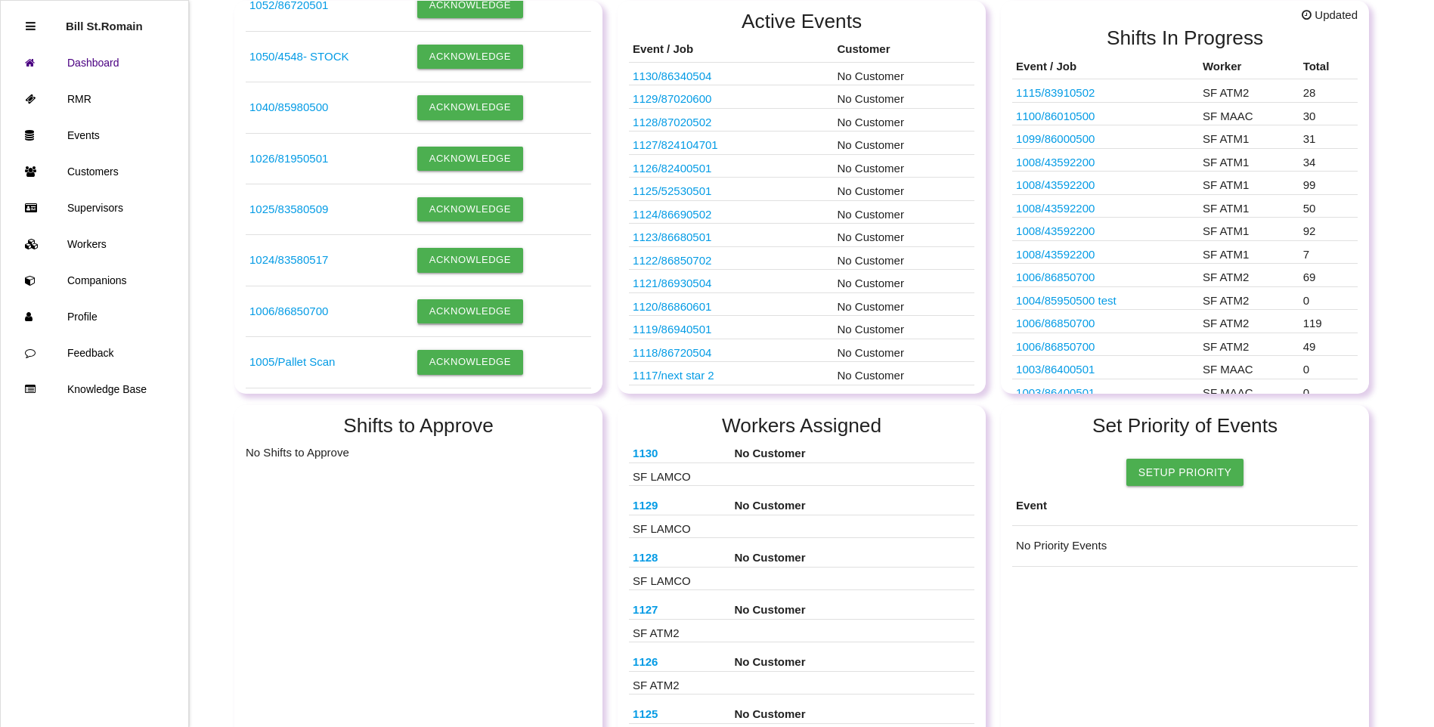
click at [460, 308] on button "Acknowledge" at bounding box center [470, 311] width 106 height 24
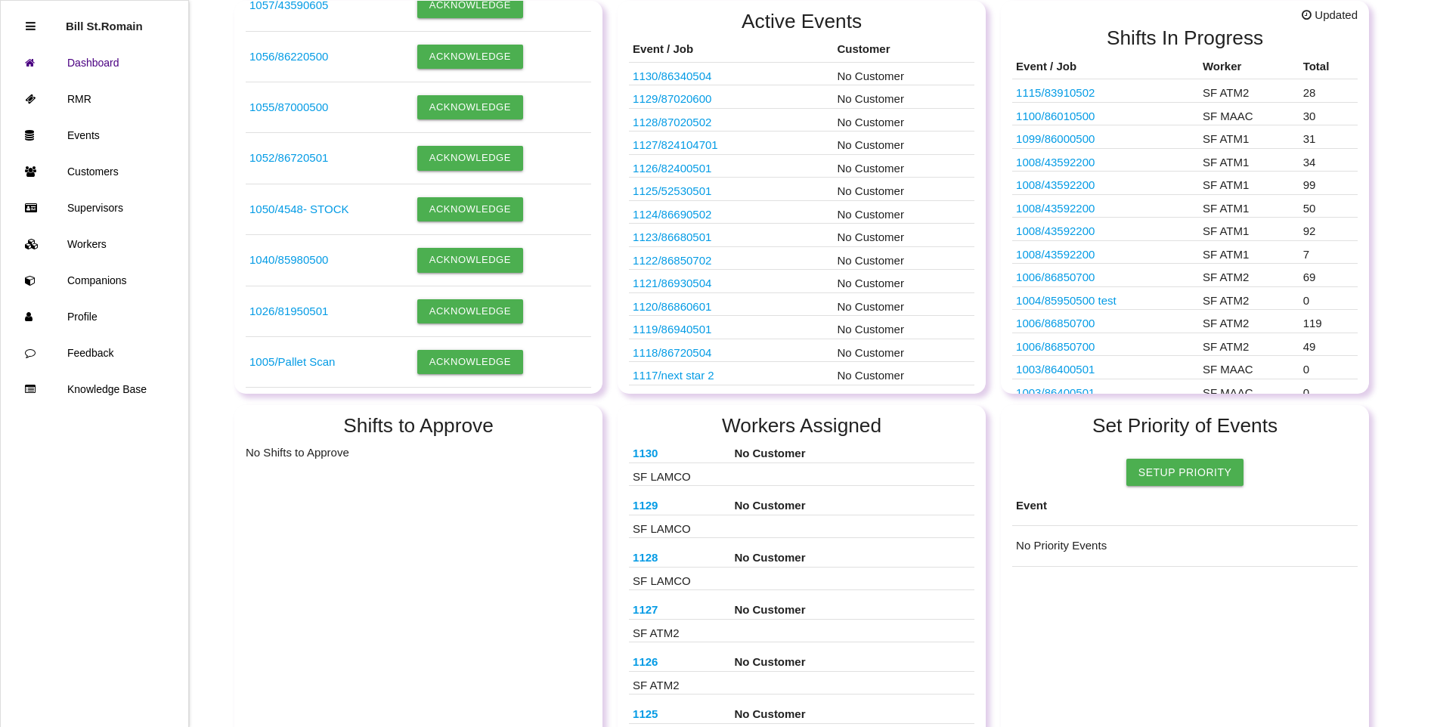
scroll to position [3138, 0]
click at [460, 308] on button "Acknowledge" at bounding box center [470, 311] width 106 height 24
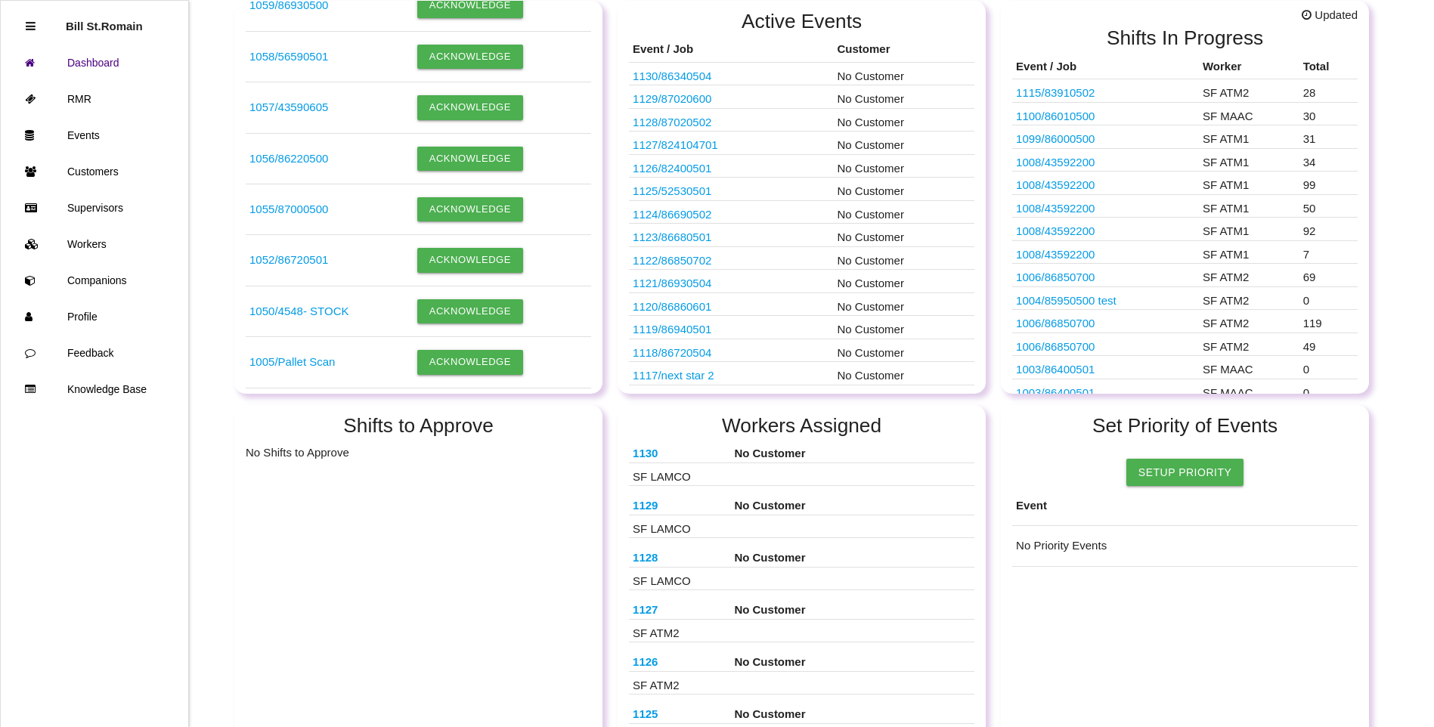
click at [460, 308] on button "Acknowledge" at bounding box center [470, 311] width 106 height 24
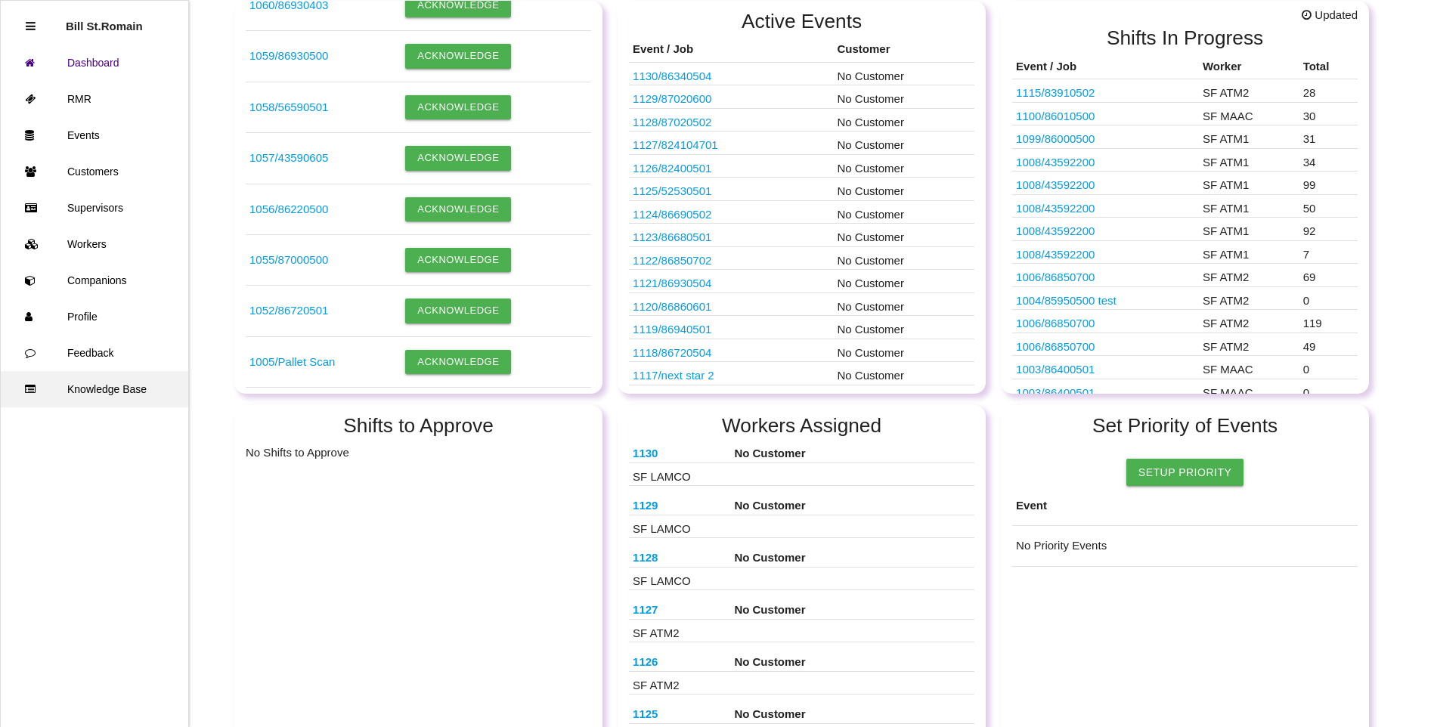
click at [99, 387] on link "Knowledge Base" at bounding box center [94, 389] width 187 height 36
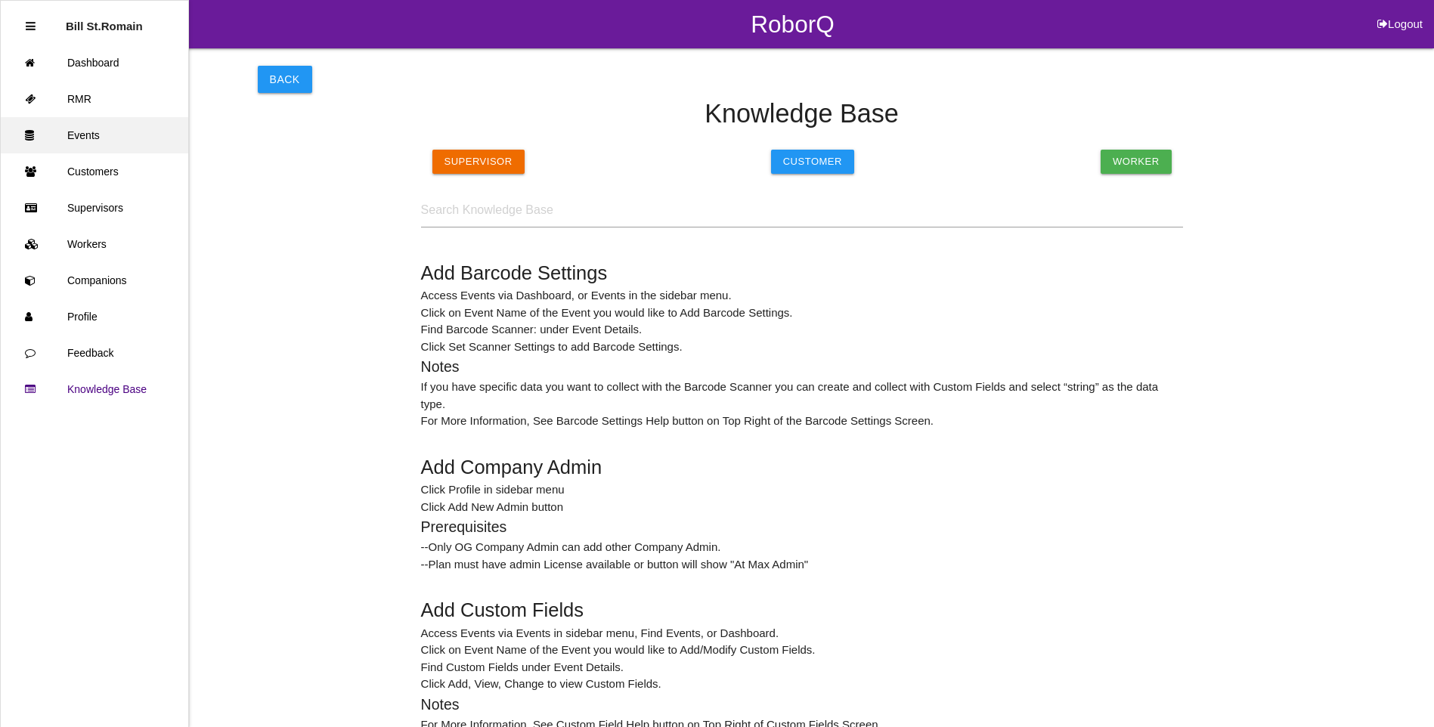
click at [72, 133] on link "Events" at bounding box center [94, 135] width 187 height 36
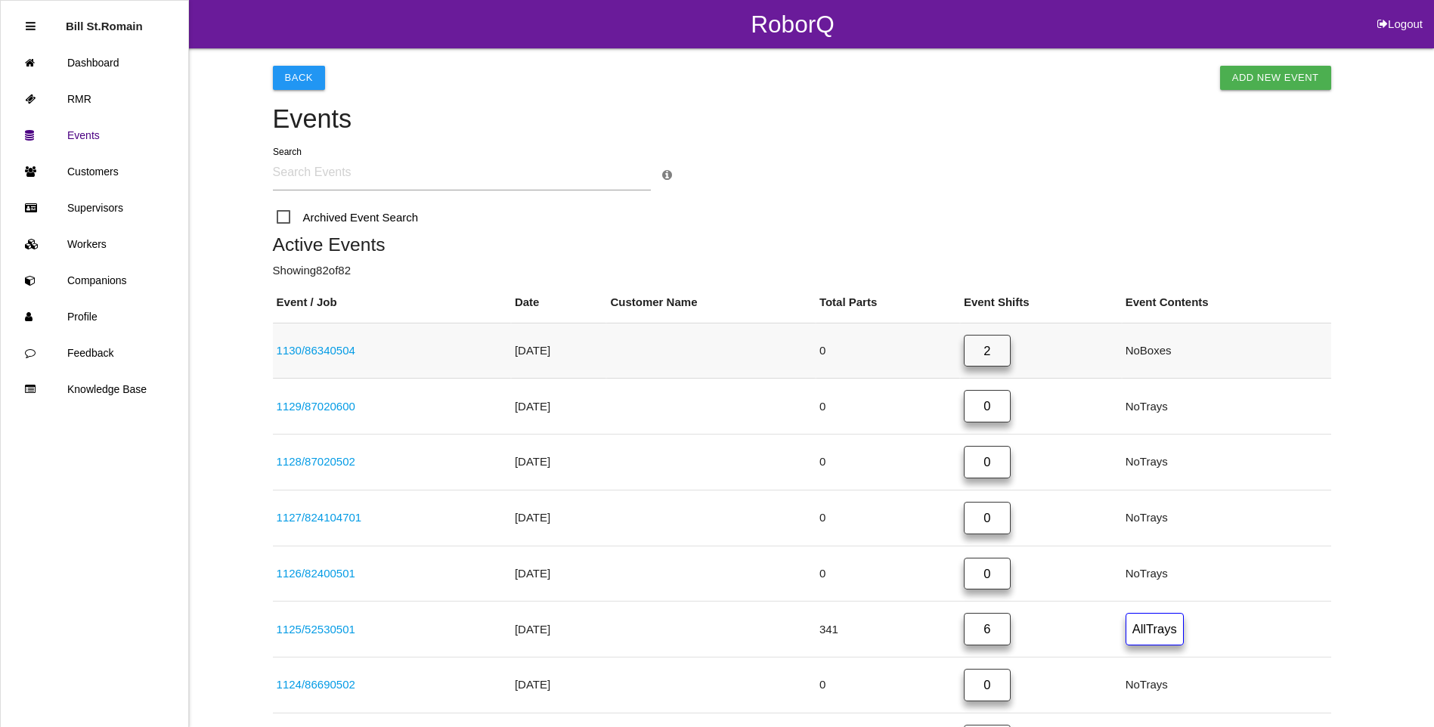
click at [355, 352] on link "1130 / 86340504" at bounding box center [316, 350] width 79 height 13
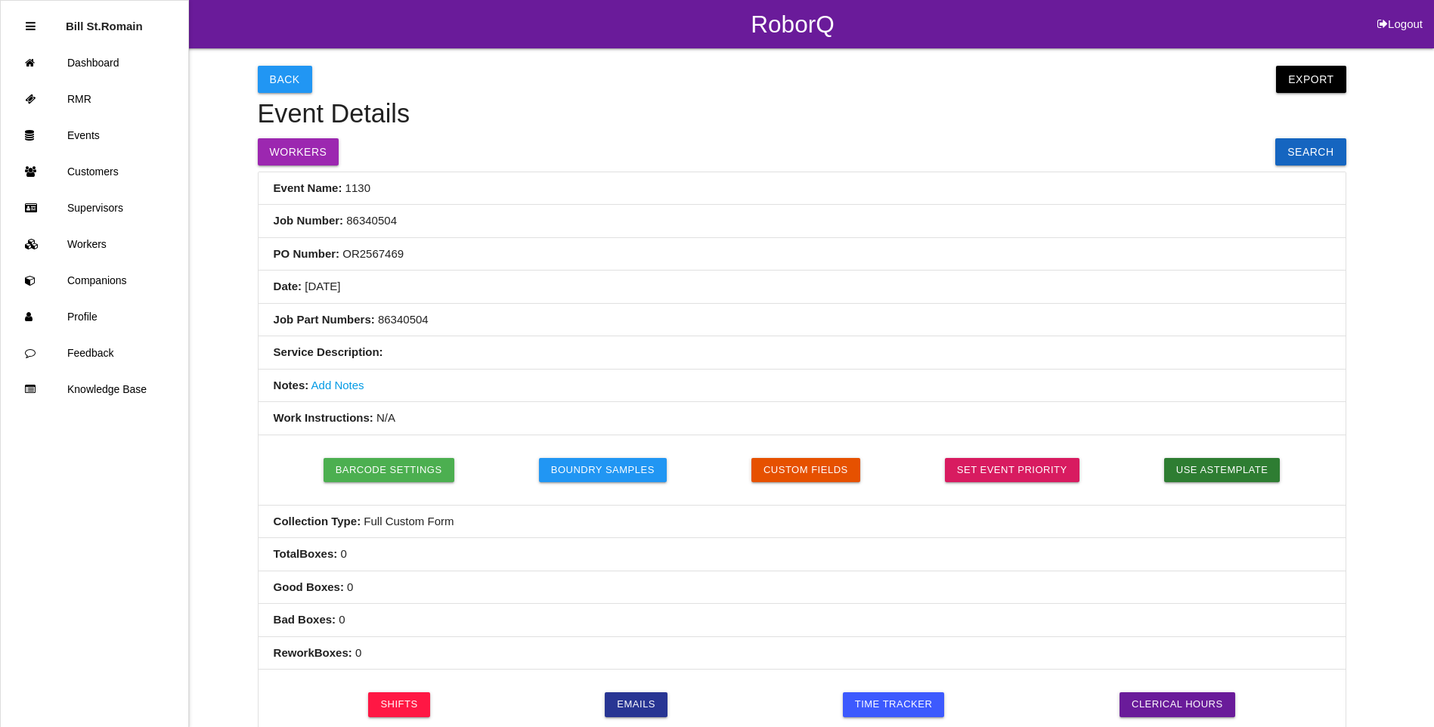
click at [367, 467] on button "Barcode Settings" at bounding box center [389, 470] width 131 height 24
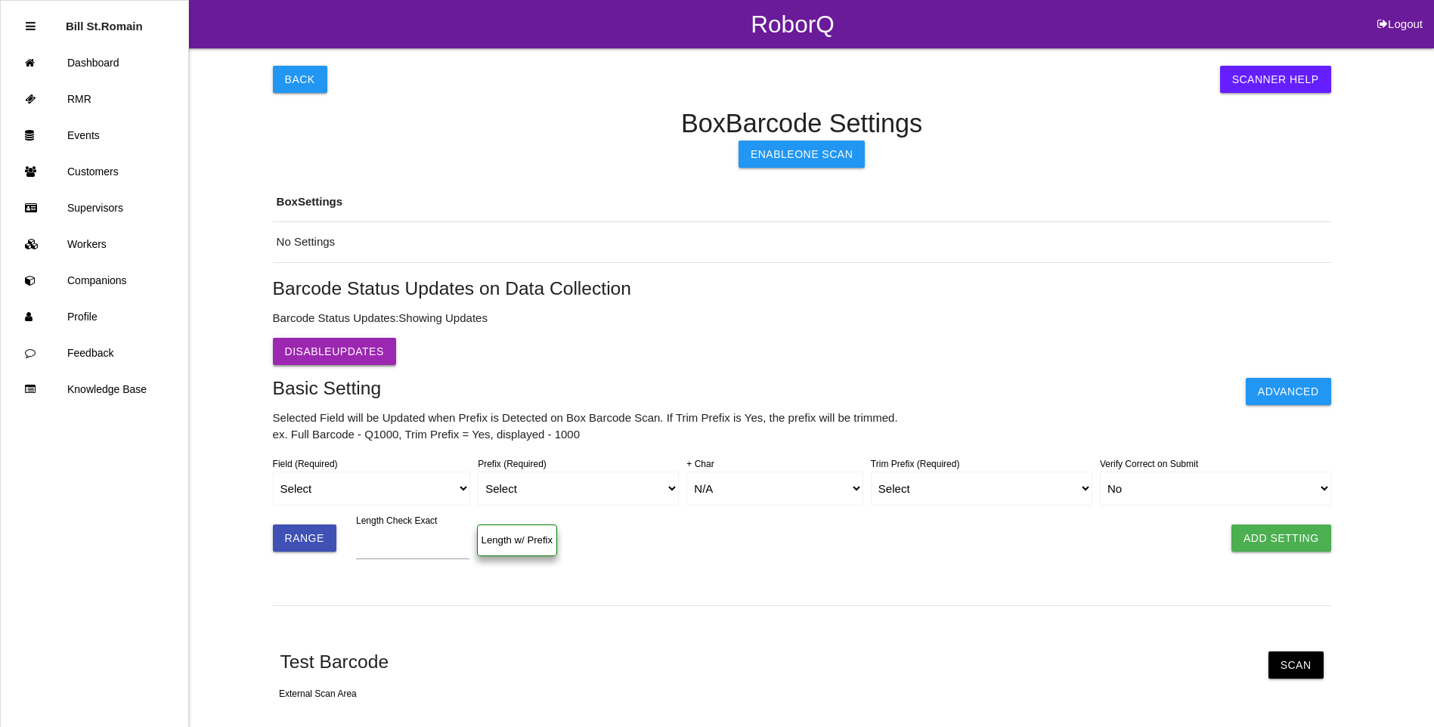
click at [325, 353] on button "Disable Updates" at bounding box center [334, 351] width 123 height 27
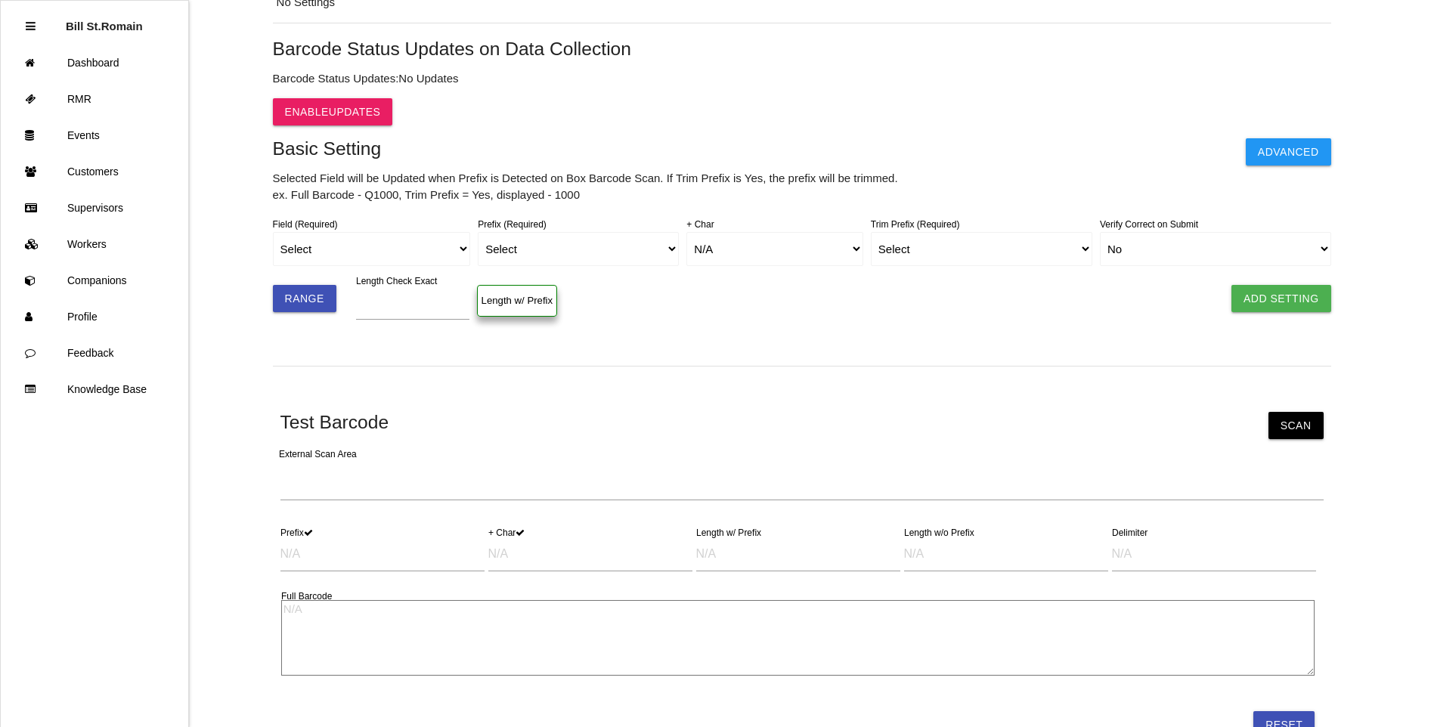
scroll to position [302, 0]
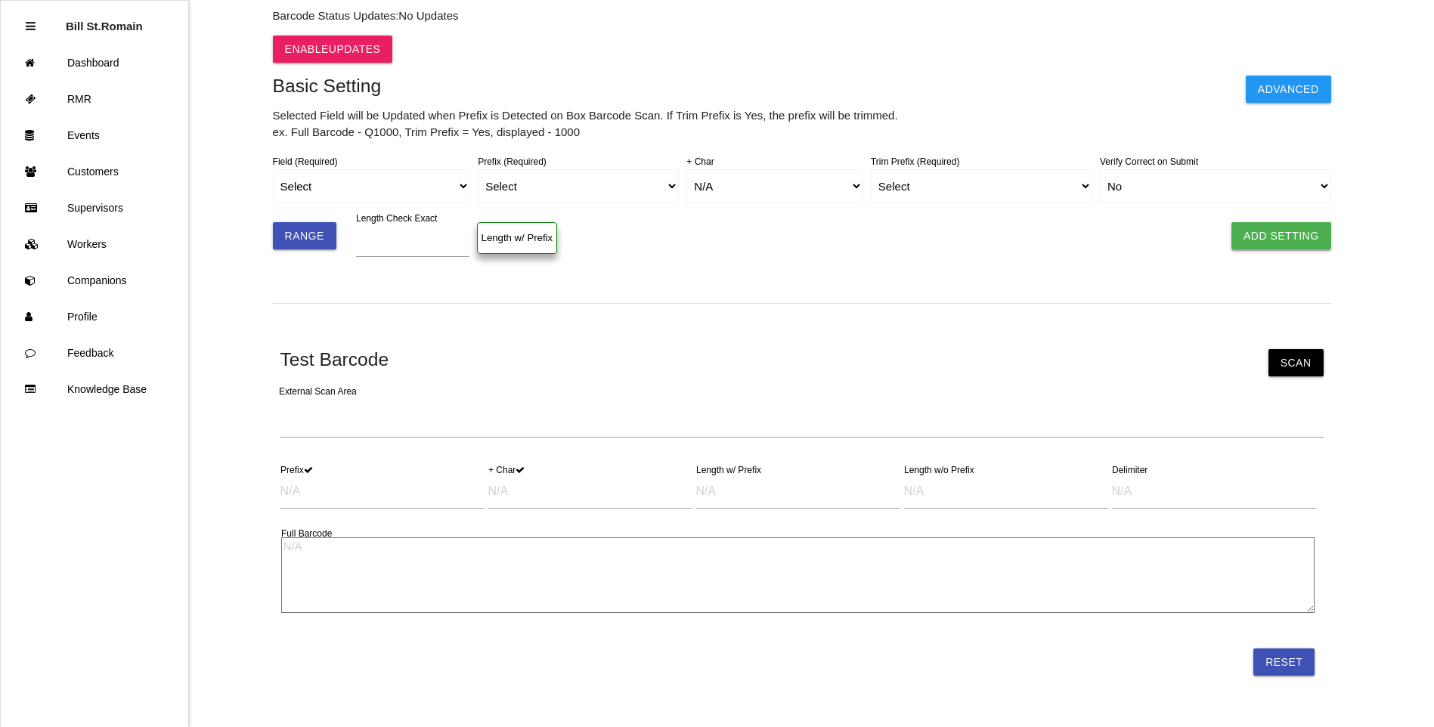
click at [1287, 239] on button "Add Setting" at bounding box center [1281, 235] width 100 height 27
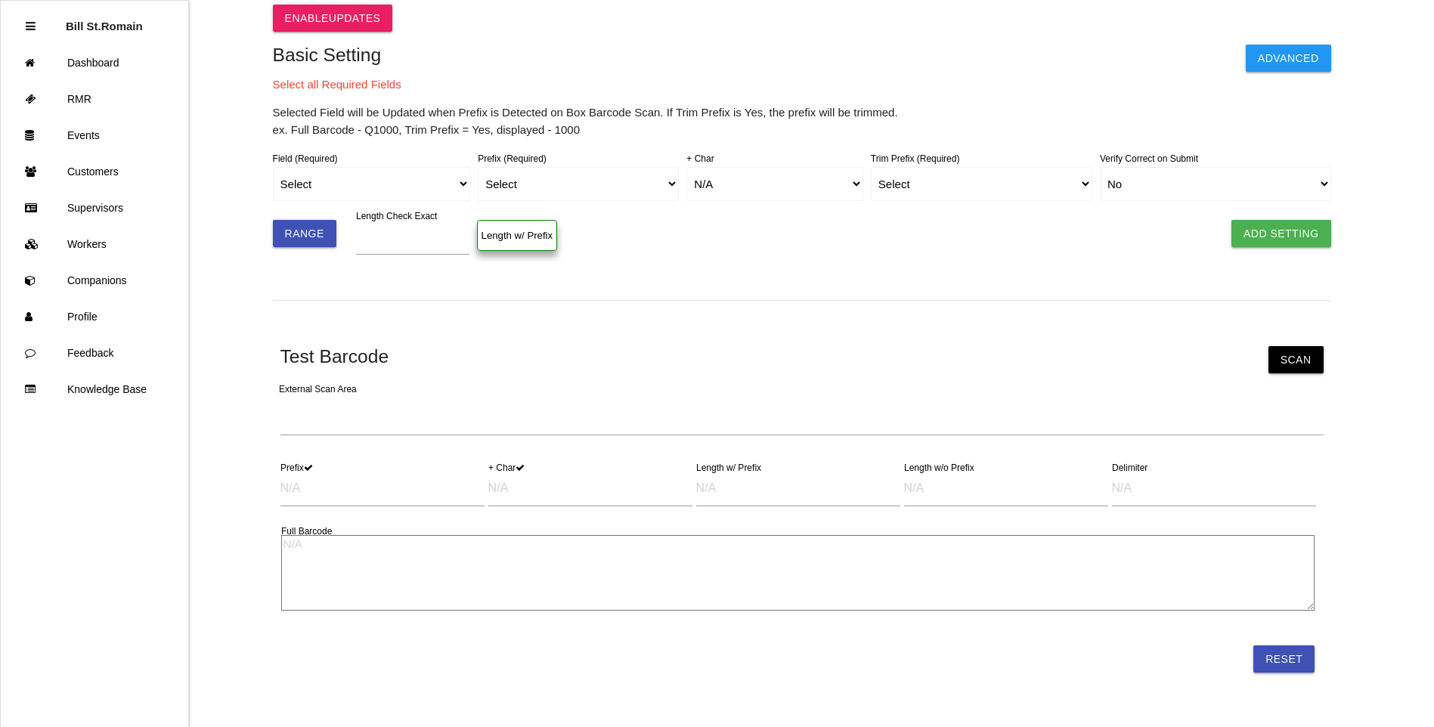
scroll to position [367, 0]
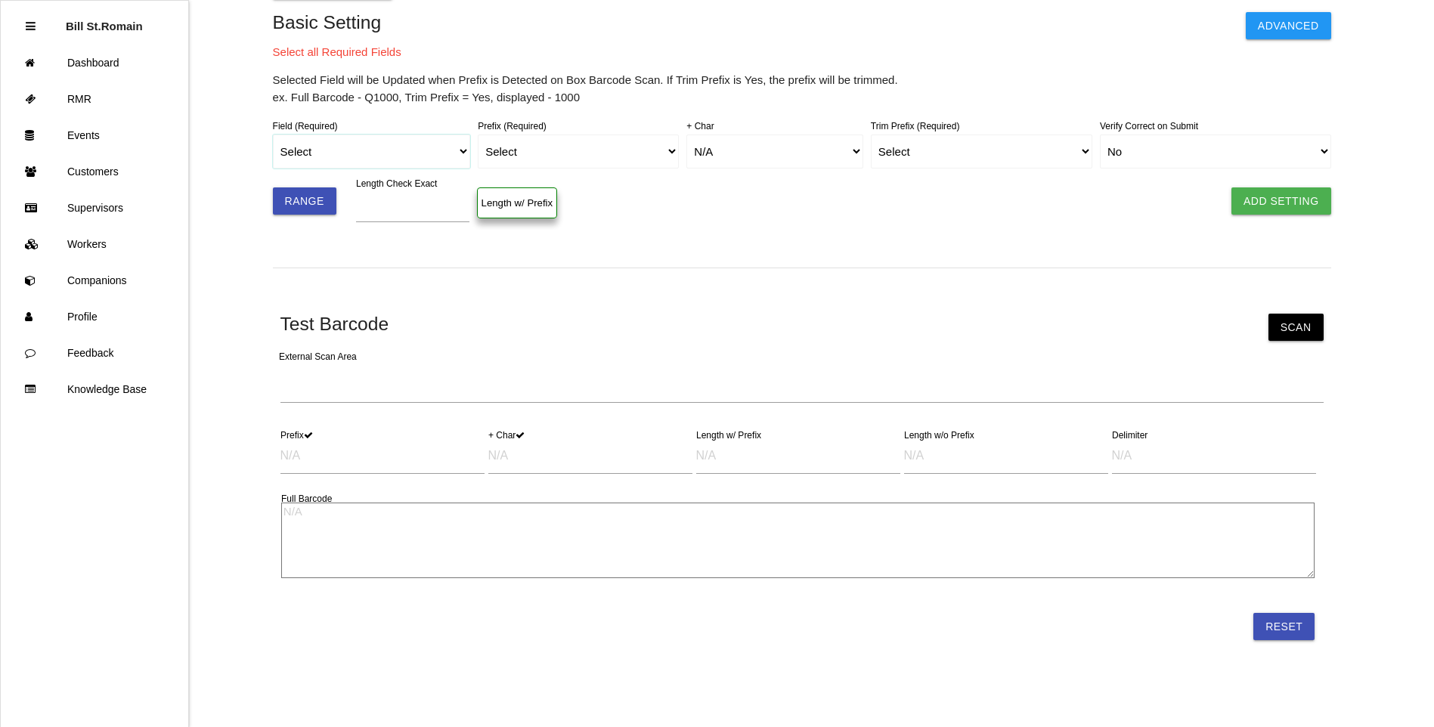
click at [459, 149] on select "Select" at bounding box center [372, 152] width 198 height 34
click at [404, 144] on select "Select" at bounding box center [372, 152] width 198 height 34
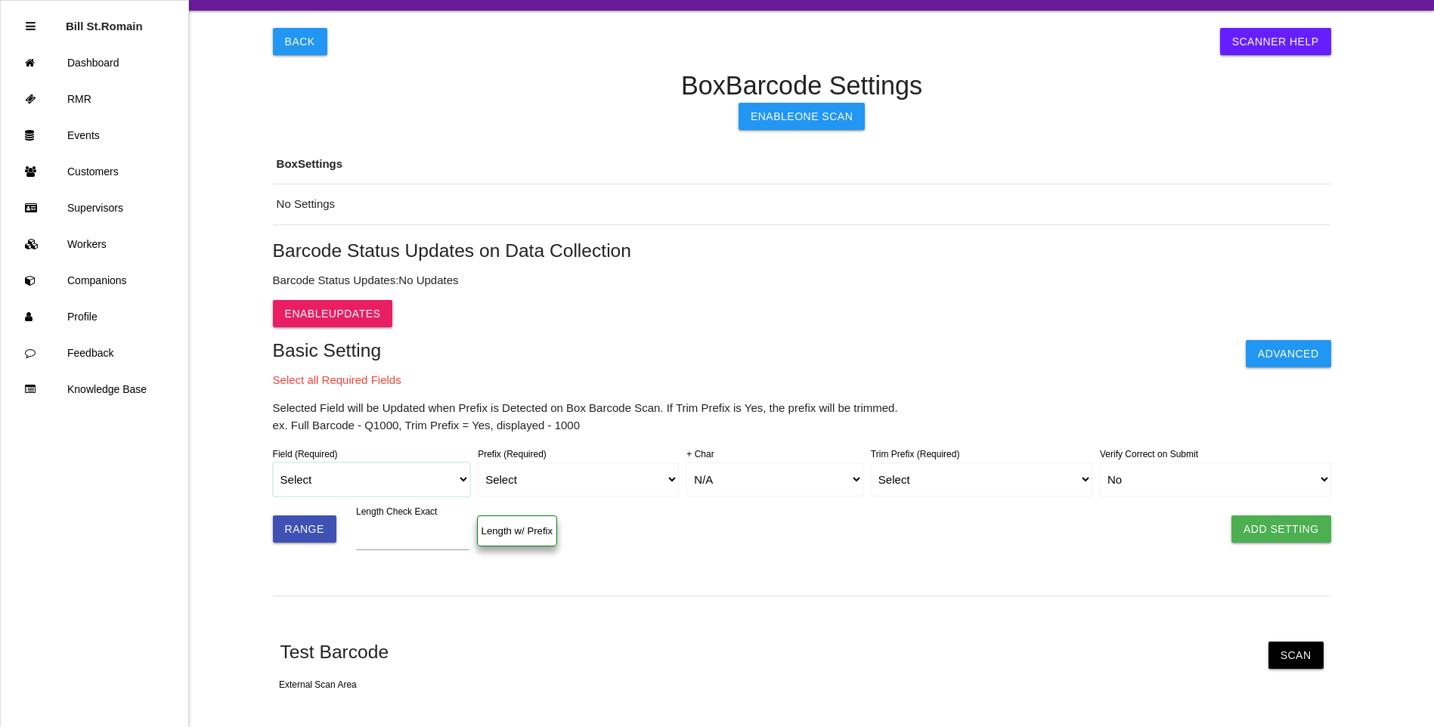
scroll to position [0, 0]
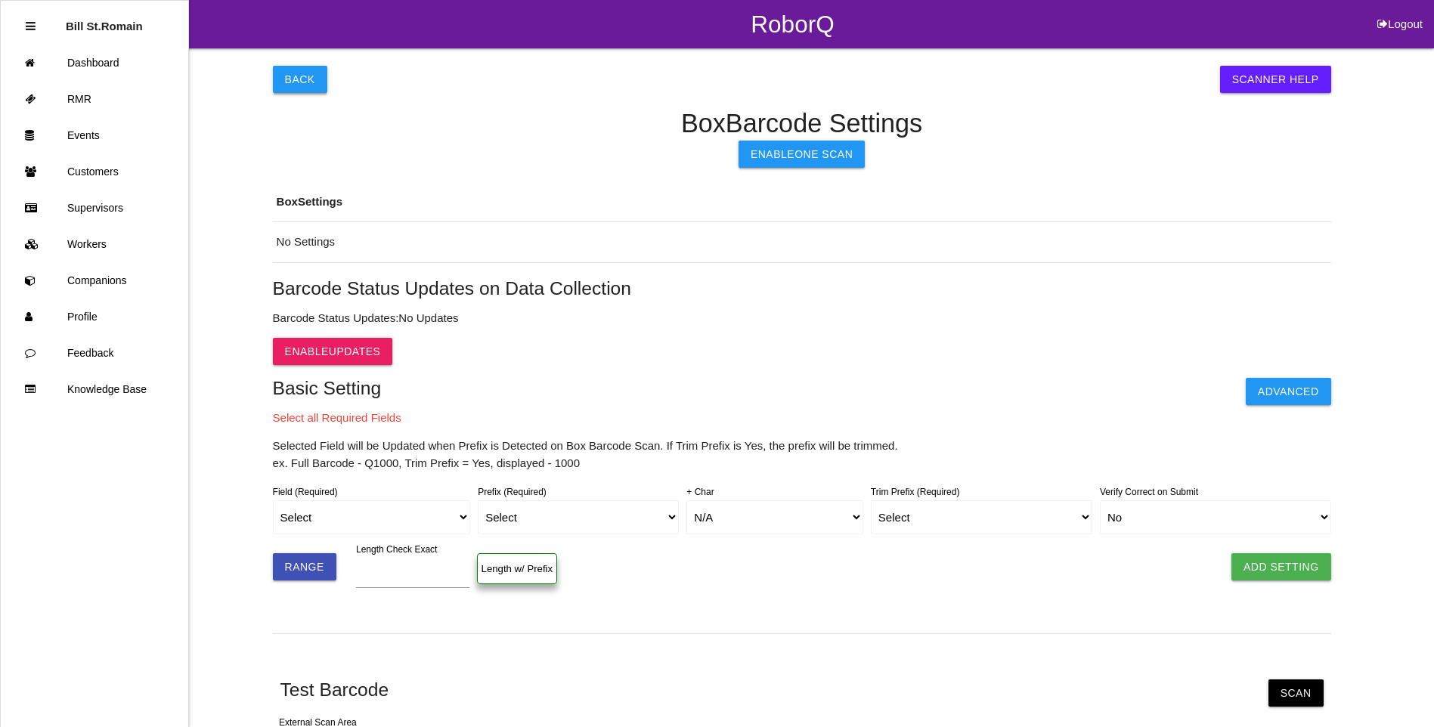
click at [295, 80] on button "Back" at bounding box center [300, 79] width 54 height 27
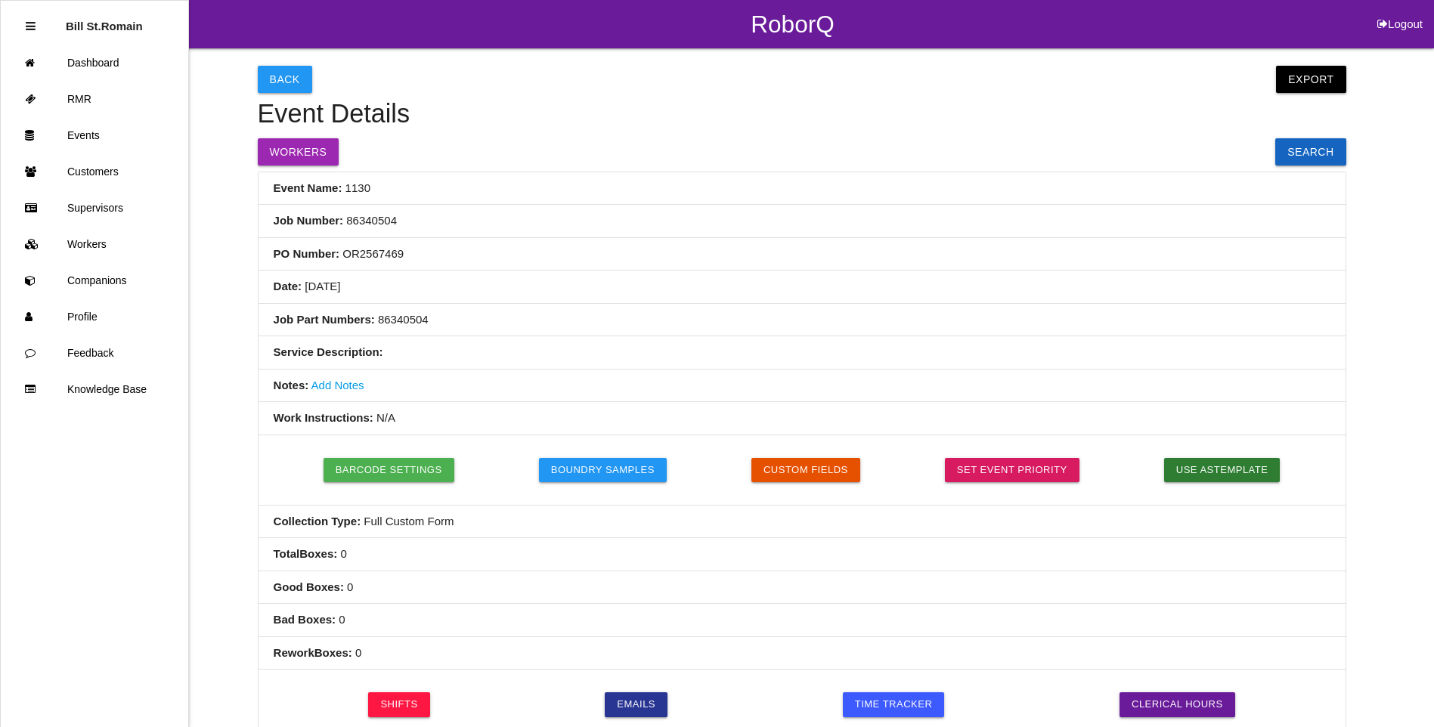
click at [83, 29] on p "Bill St.Romain" at bounding box center [104, 20] width 77 height 24
click at [25, 23] on ul "Bill St.Romain Dashboard RMR Events Customers Supervisors Workers Companions Pr…" at bounding box center [94, 363] width 189 height 727
click at [32, 26] on icon at bounding box center [31, 25] width 10 height 11
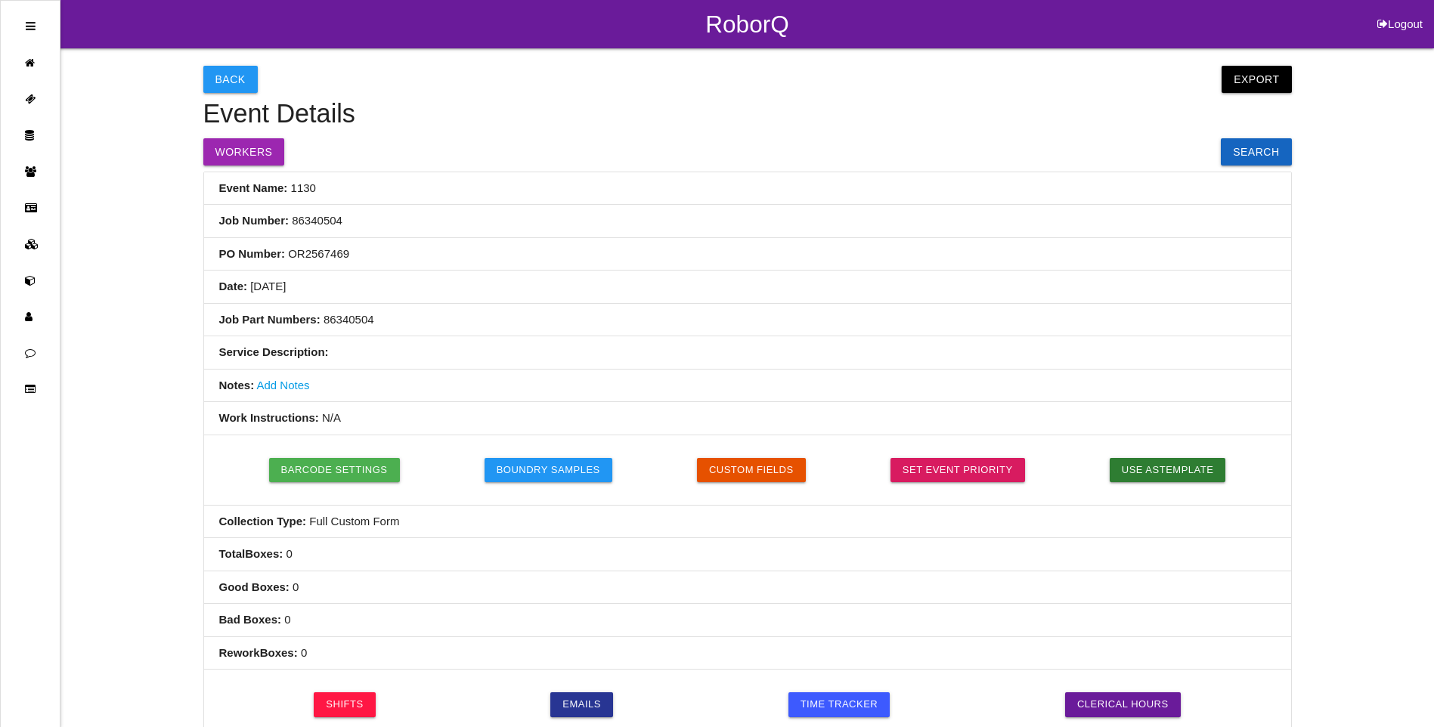
click at [260, 559] on b "Total Boxes :" at bounding box center [251, 553] width 64 height 13
click at [1402, 11] on button "Logout" at bounding box center [1400, 5] width 68 height 11
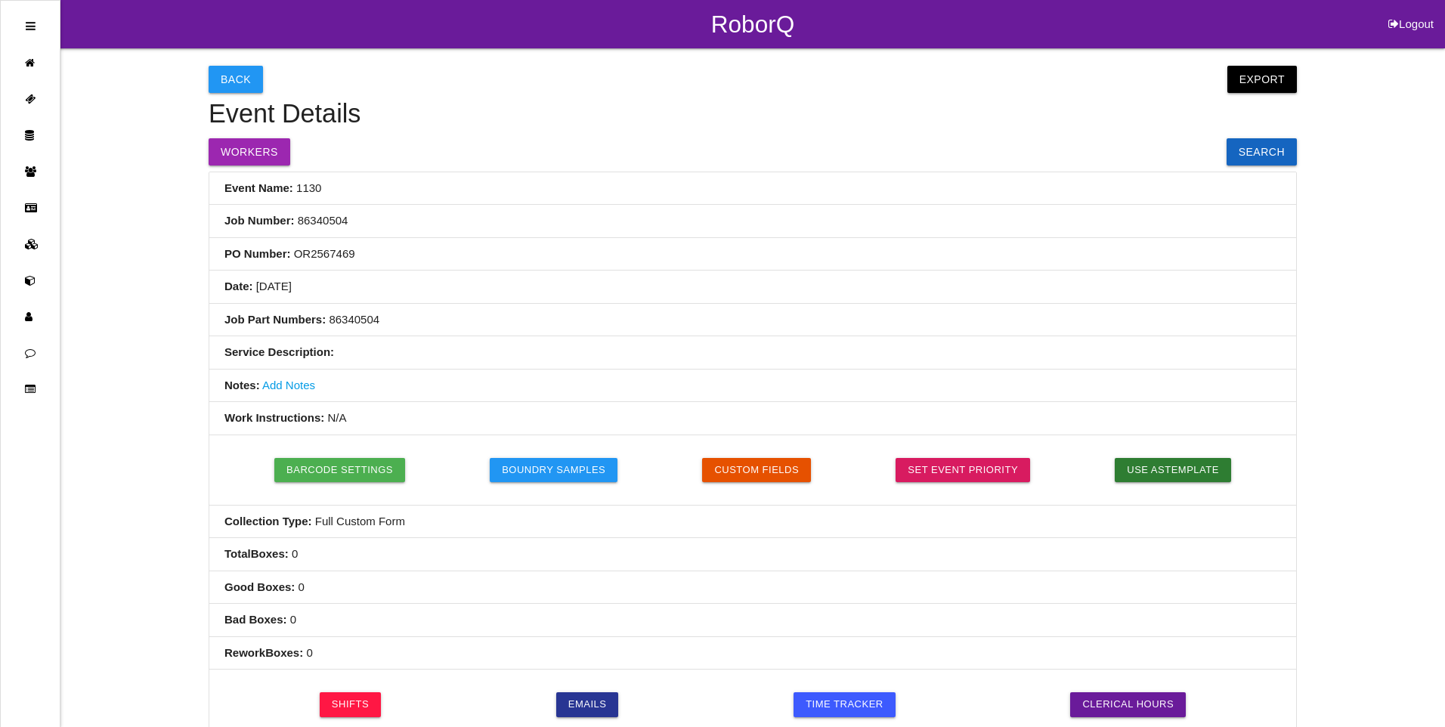
select select "Admin"
